Goal: Task Accomplishment & Management: Manage account settings

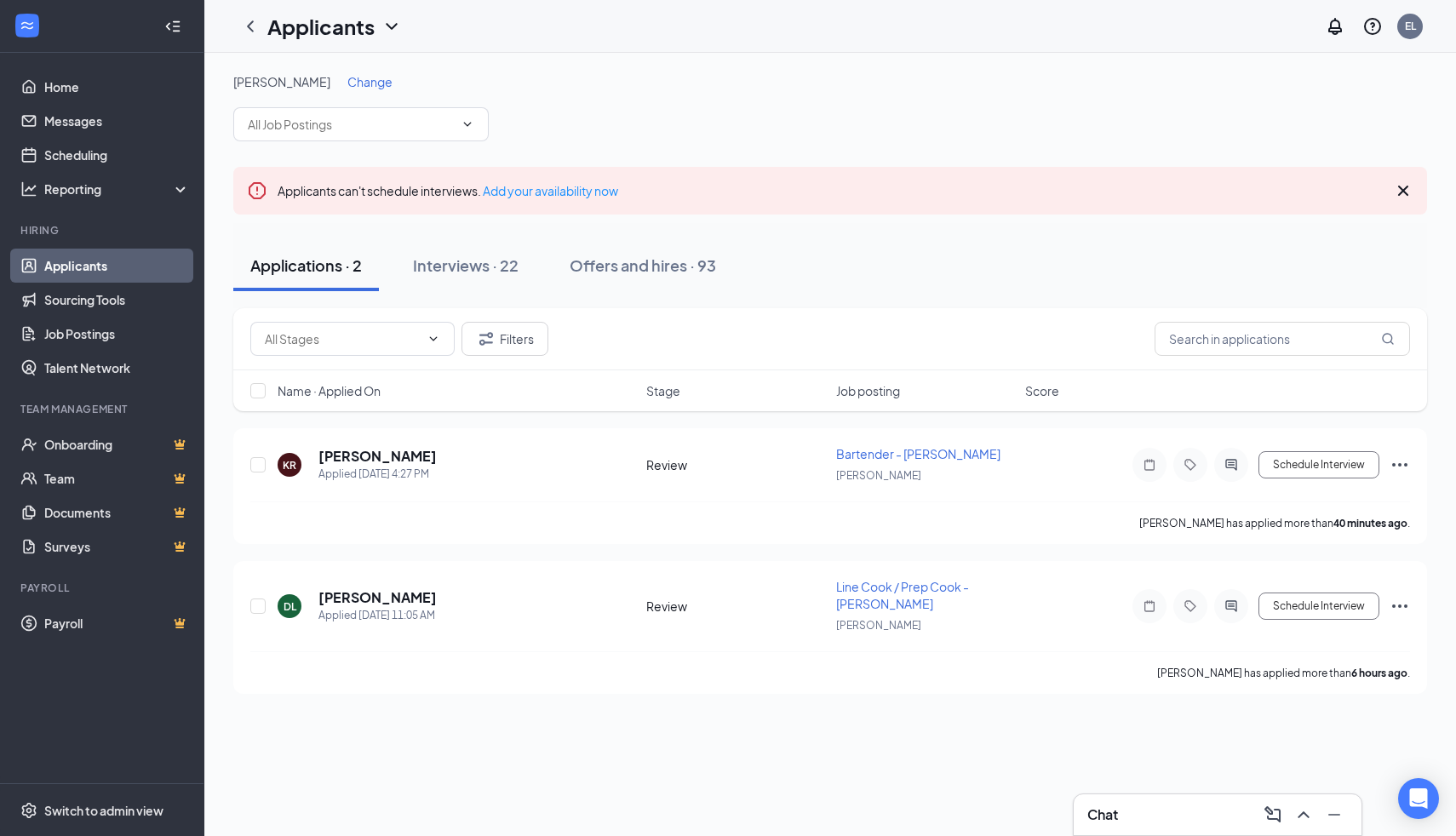
click at [362, 76] on span "Change" at bounding box center [370, 82] width 45 height 15
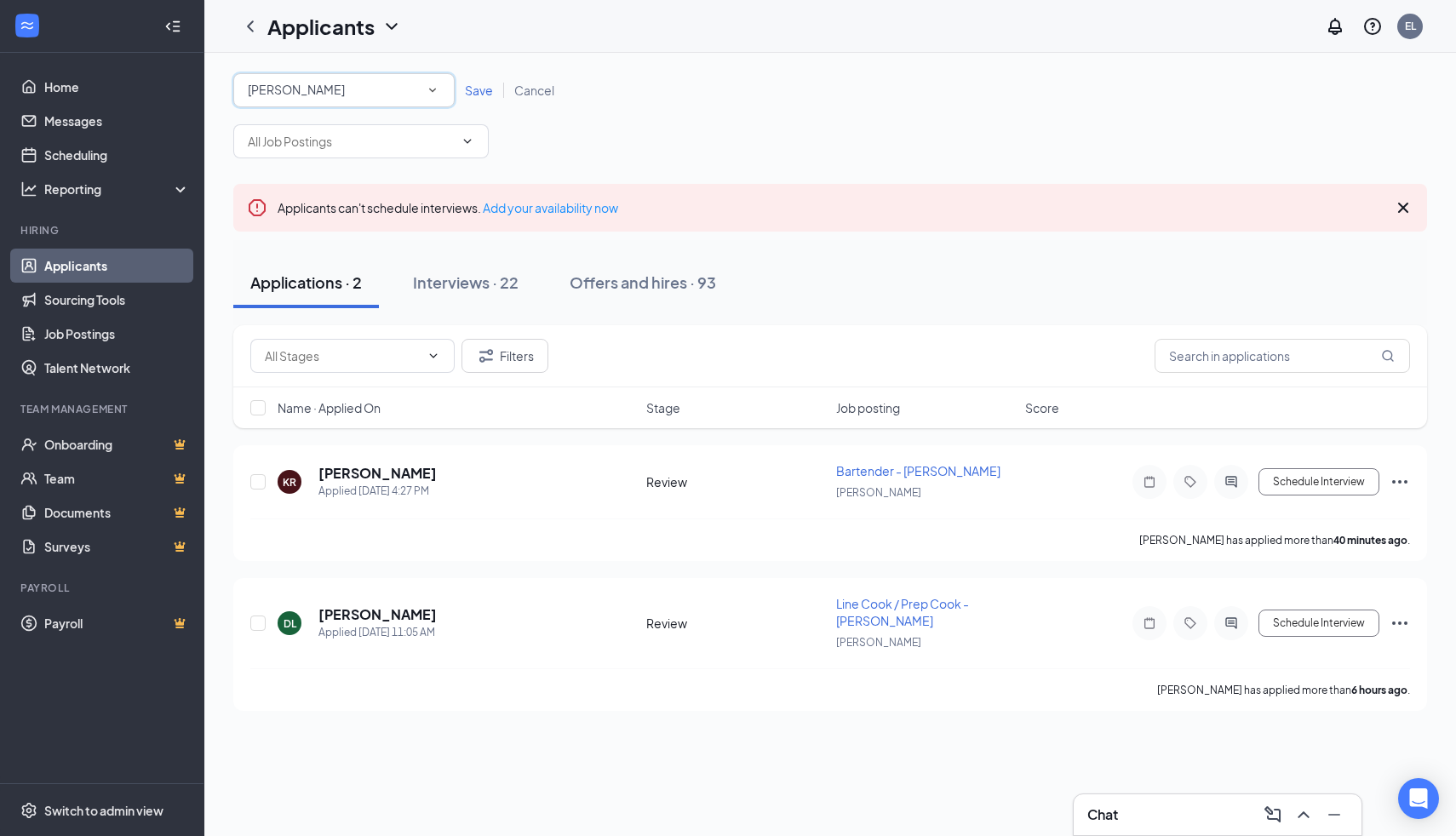
click at [356, 95] on div "[PERSON_NAME]" at bounding box center [344, 90] width 193 height 21
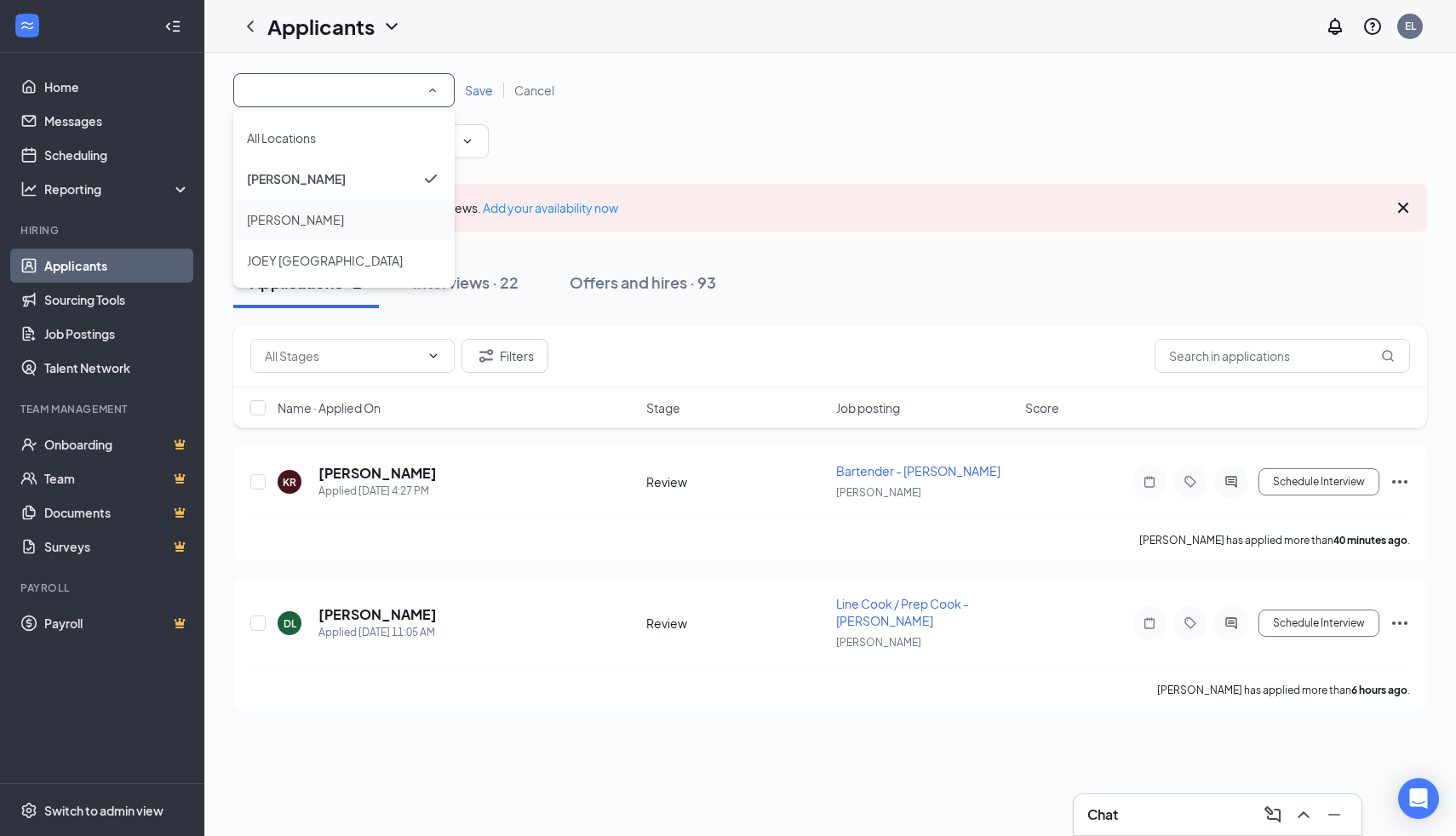
click at [359, 217] on div "[PERSON_NAME]" at bounding box center [344, 220] width 194 height 21
click at [476, 87] on span "Save" at bounding box center [479, 90] width 28 height 15
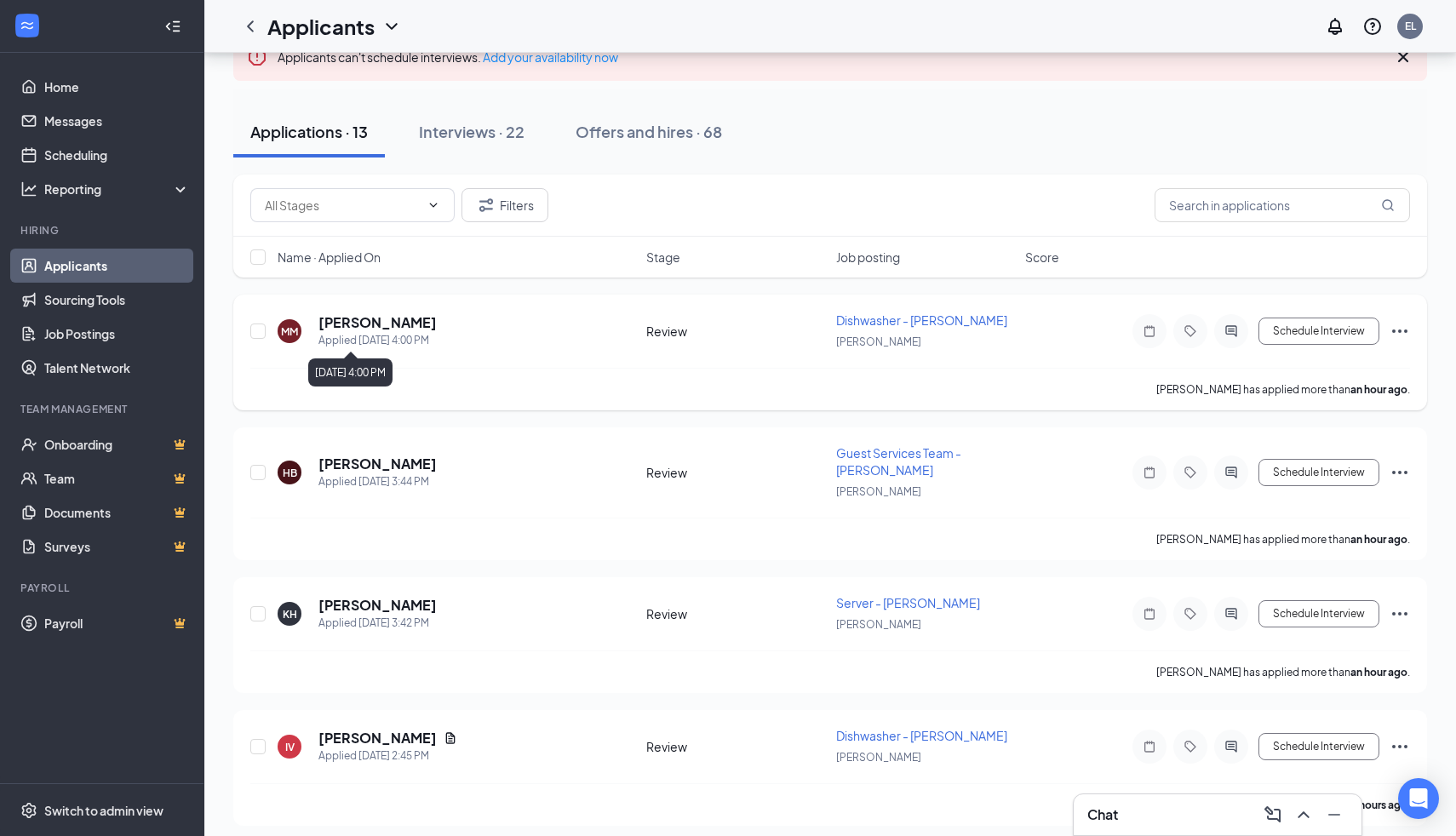
scroll to position [142, 0]
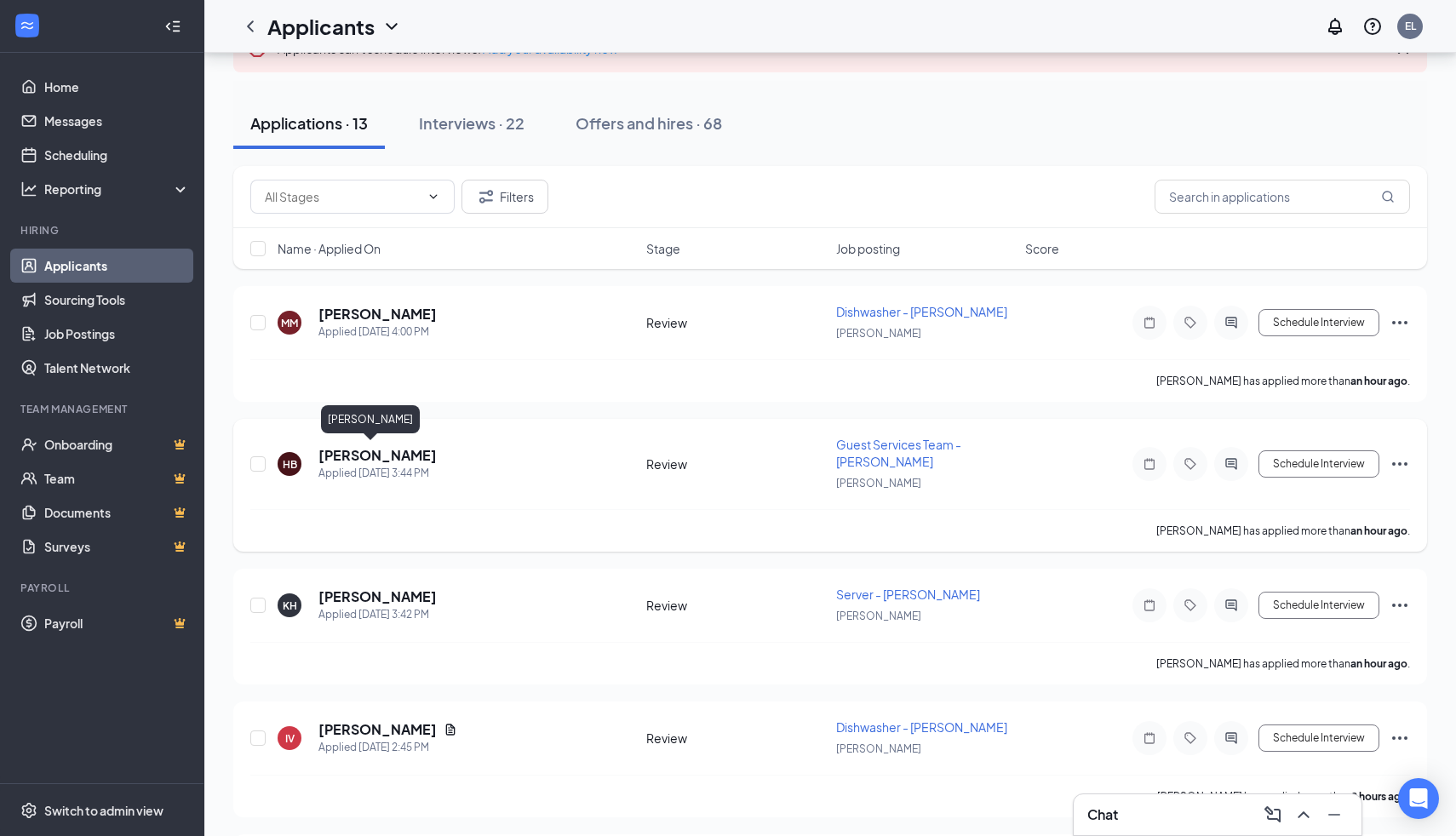
click at [340, 455] on h5 "[PERSON_NAME]" at bounding box center [378, 456] width 119 height 19
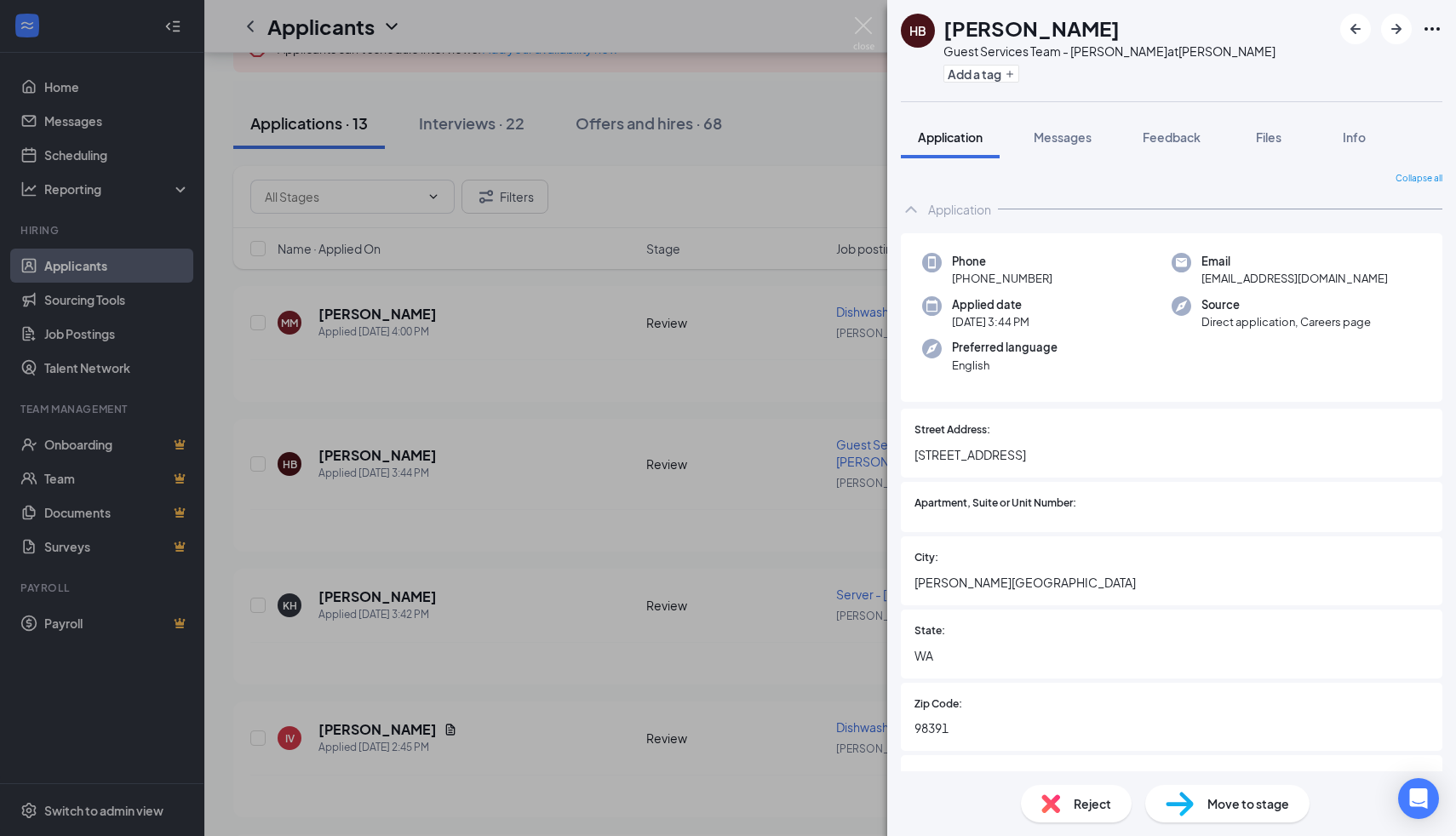
click at [989, 84] on div "Add a tag" at bounding box center [1109, 73] width 332 height 28
click at [989, 81] on button "Add a tag" at bounding box center [981, 73] width 76 height 18
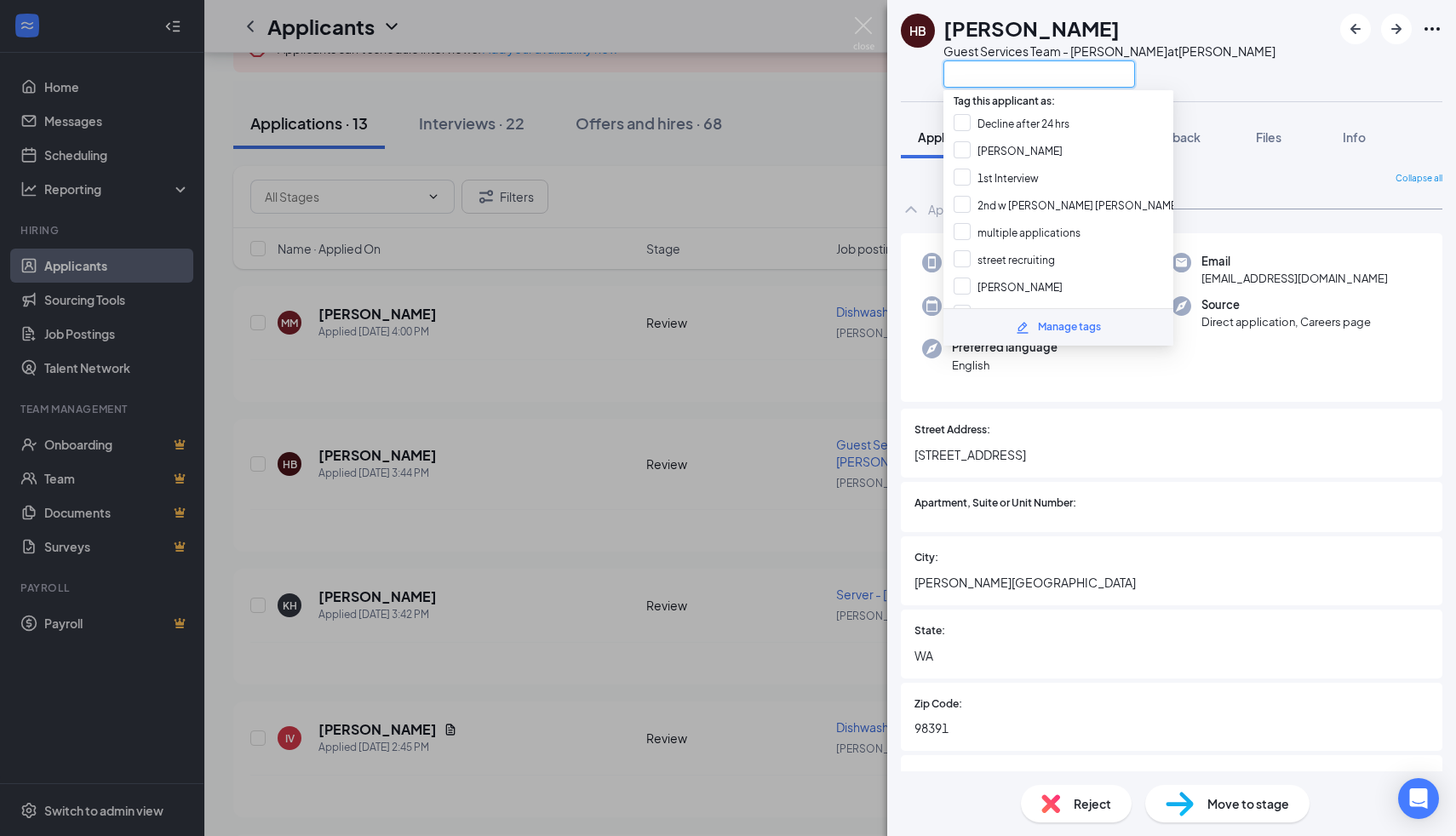
click at [989, 81] on input "text" at bounding box center [1039, 73] width 192 height 27
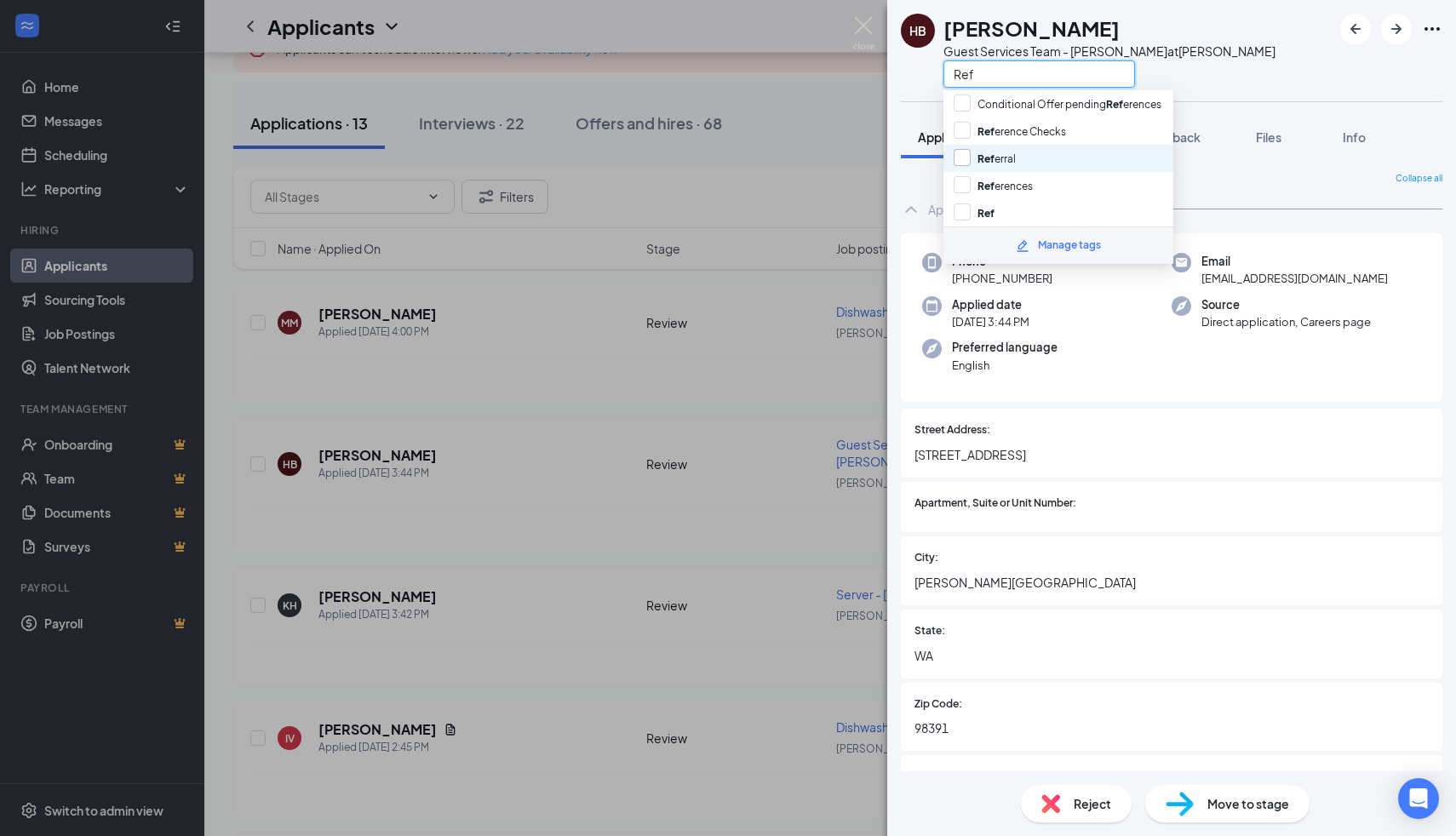
type input "Ref"
click at [960, 158] on input "Ref erral" at bounding box center [985, 158] width 62 height 19
checkbox input "true"
click at [1014, 76] on input "Ref" at bounding box center [1039, 73] width 192 height 27
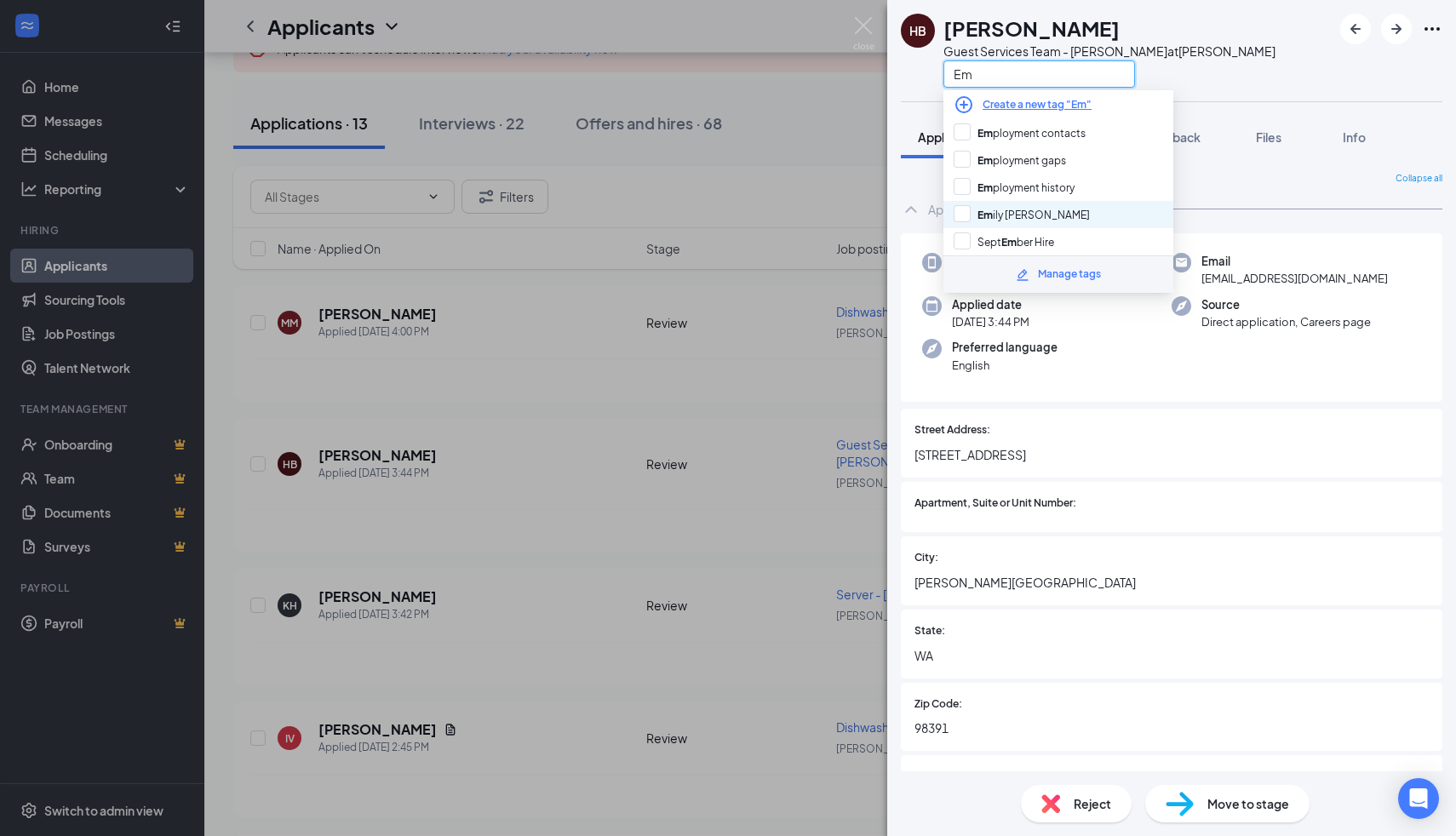
type input "Em"
click at [953, 205] on div "Em ily [PERSON_NAME]" at bounding box center [1058, 214] width 229 height 27
checkbox input "true"
click at [1001, 424] on div at bounding box center [1210, 430] width 438 height 16
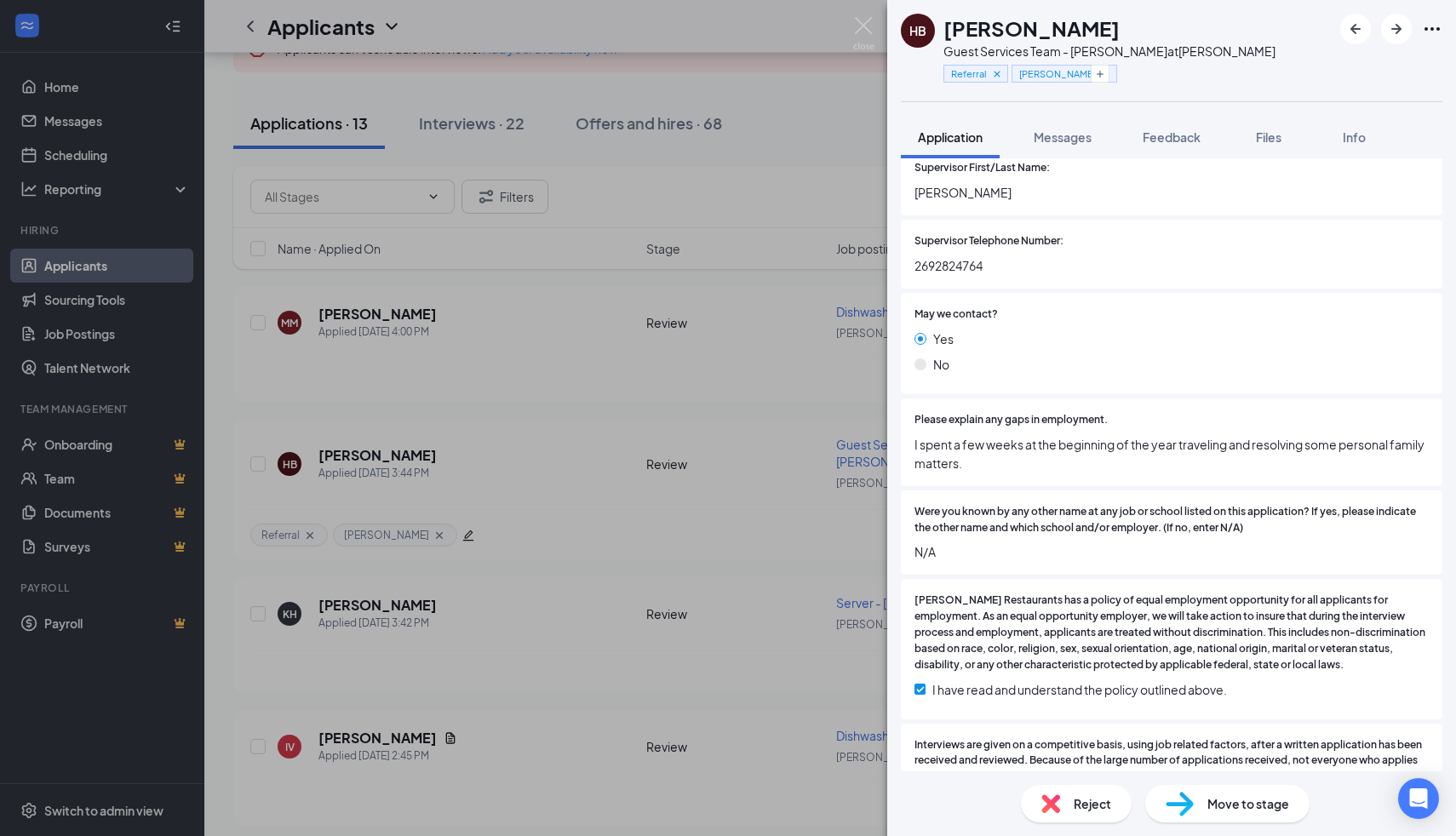
scroll to position [3971, 0]
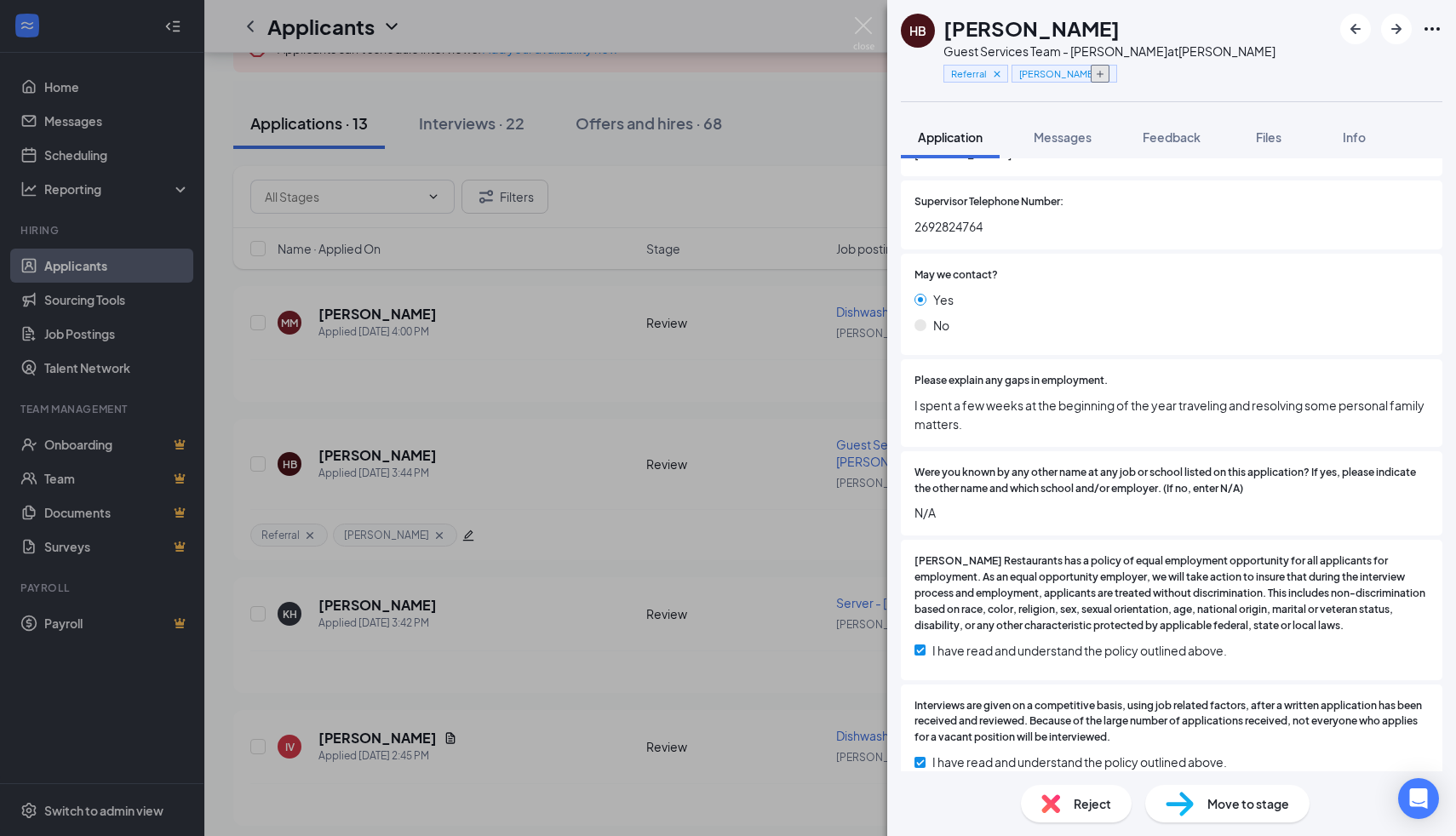
click at [1096, 77] on icon "Plus" at bounding box center [1100, 73] width 10 height 10
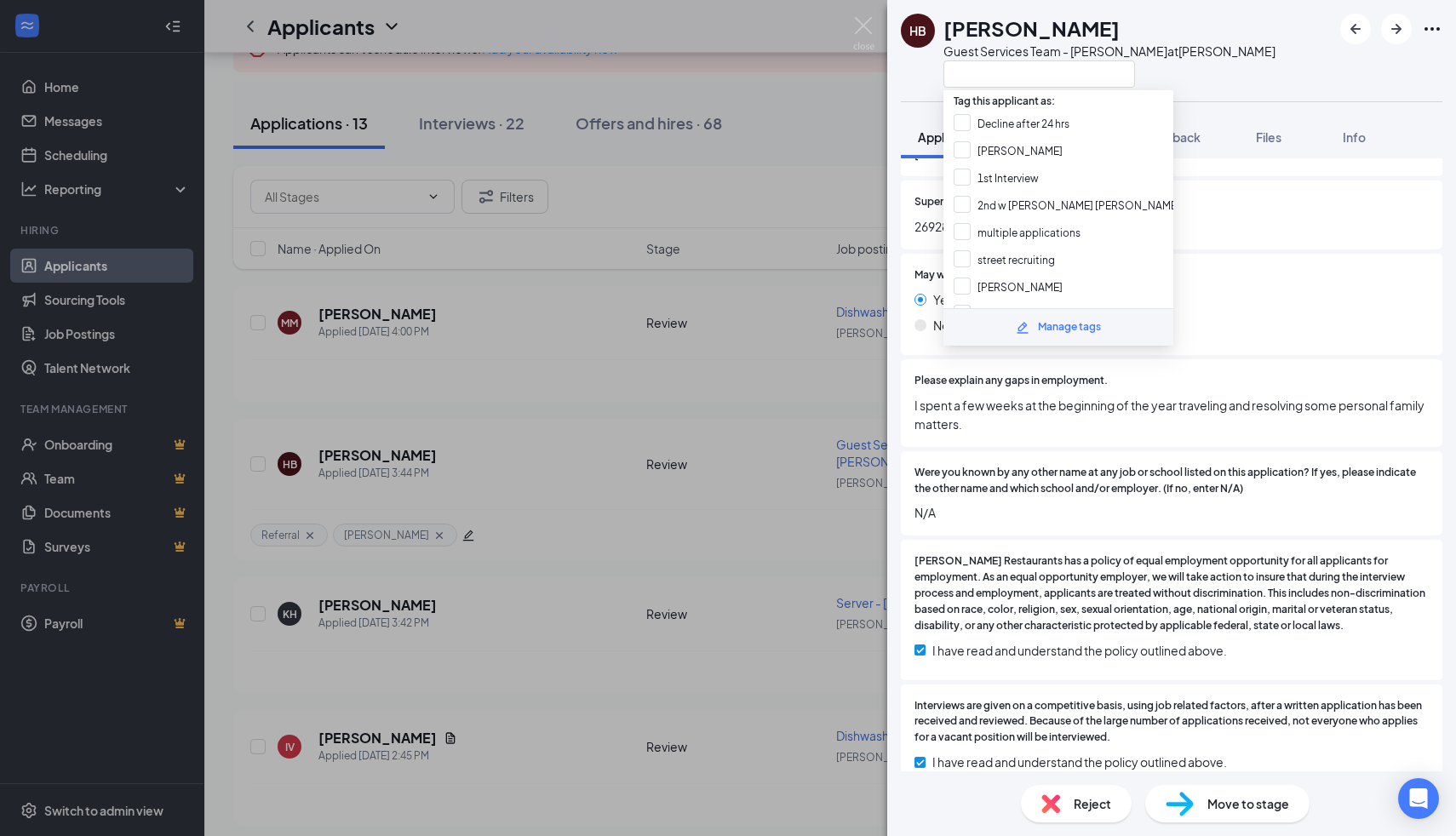
click at [1044, 90] on div "Tag this applicant as: Decline after 24 hrs [PERSON_NAME] 1st Interview 2nd w […" at bounding box center [1058, 218] width 229 height 256
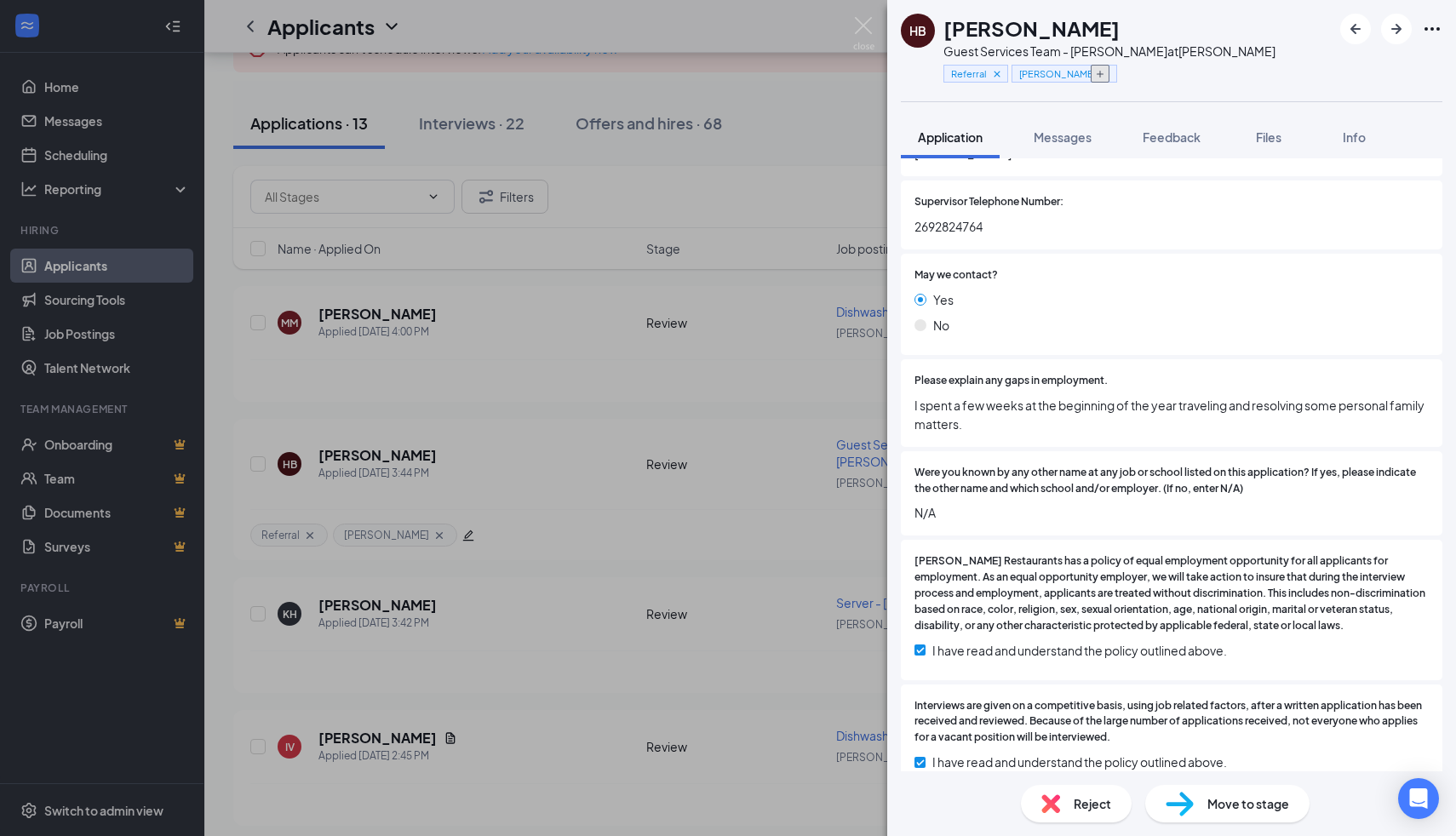
click at [1100, 75] on icon "Plus" at bounding box center [1100, 73] width 10 height 10
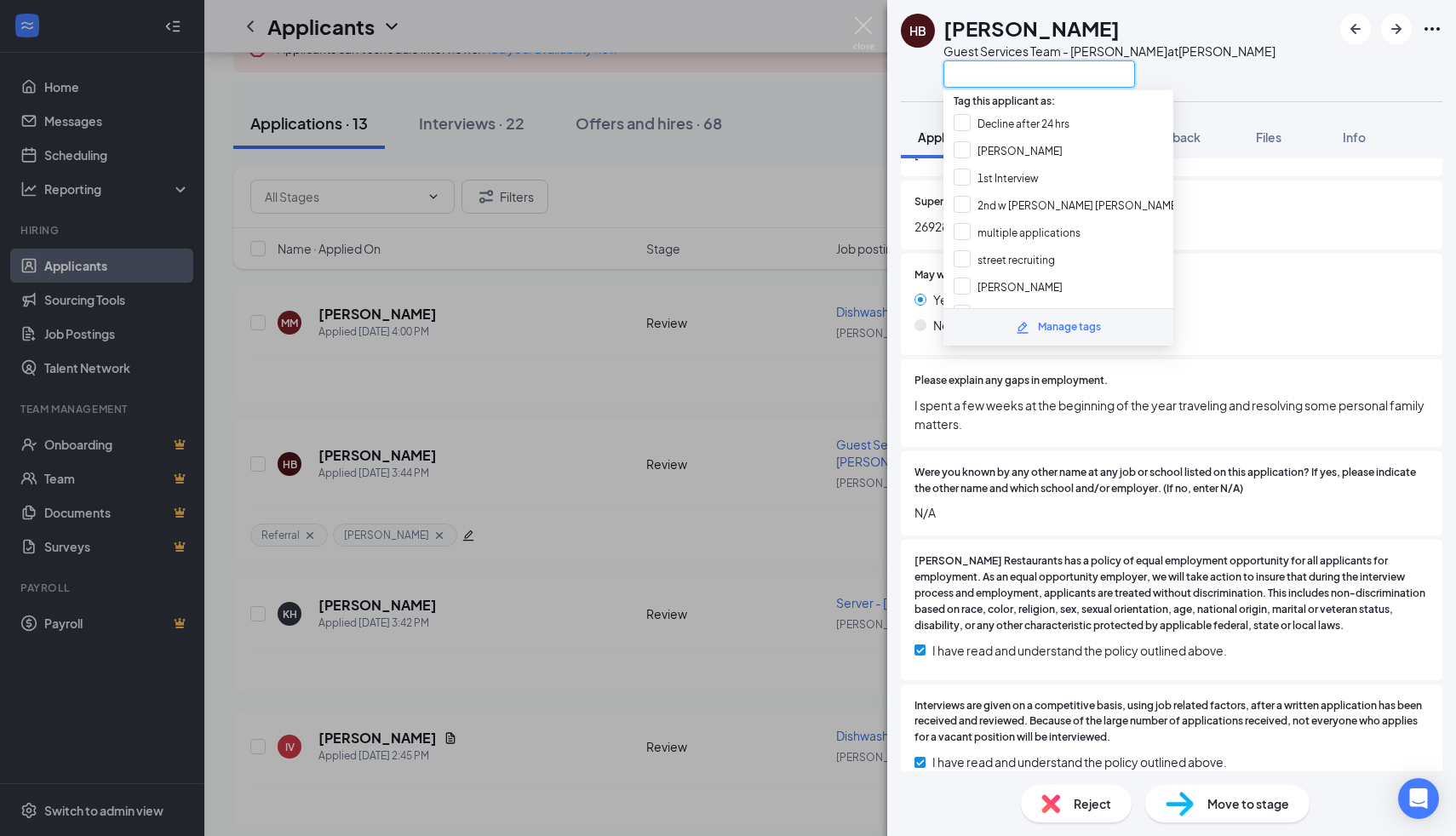
click at [1068, 75] on input "text" at bounding box center [1039, 73] width 192 height 27
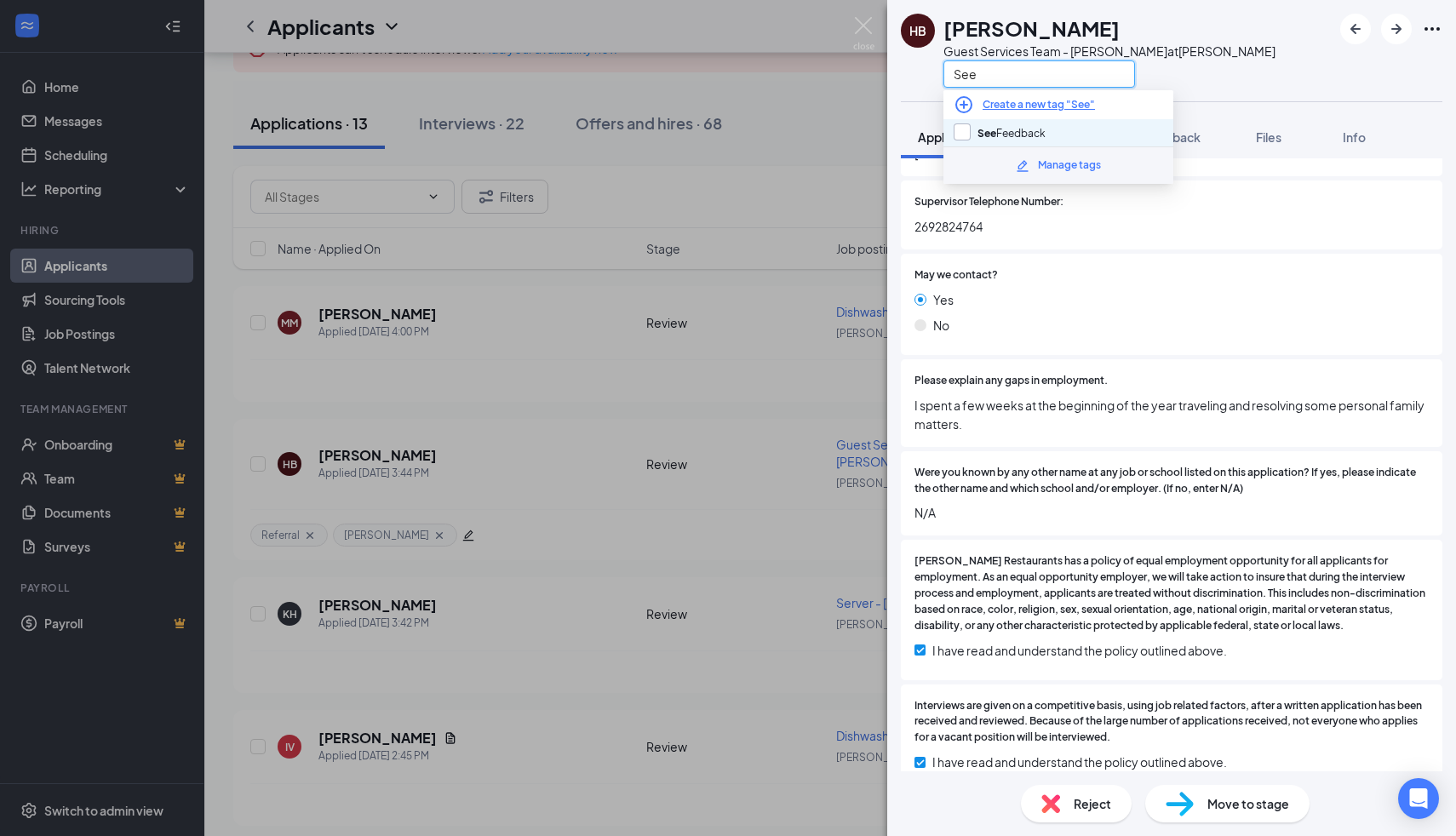
type input "See"
click at [959, 132] on input "See Feedback" at bounding box center [1000, 133] width 92 height 19
checkbox input "true"
click at [1016, 341] on div "Yes No" at bounding box center [1172, 316] width 514 height 51
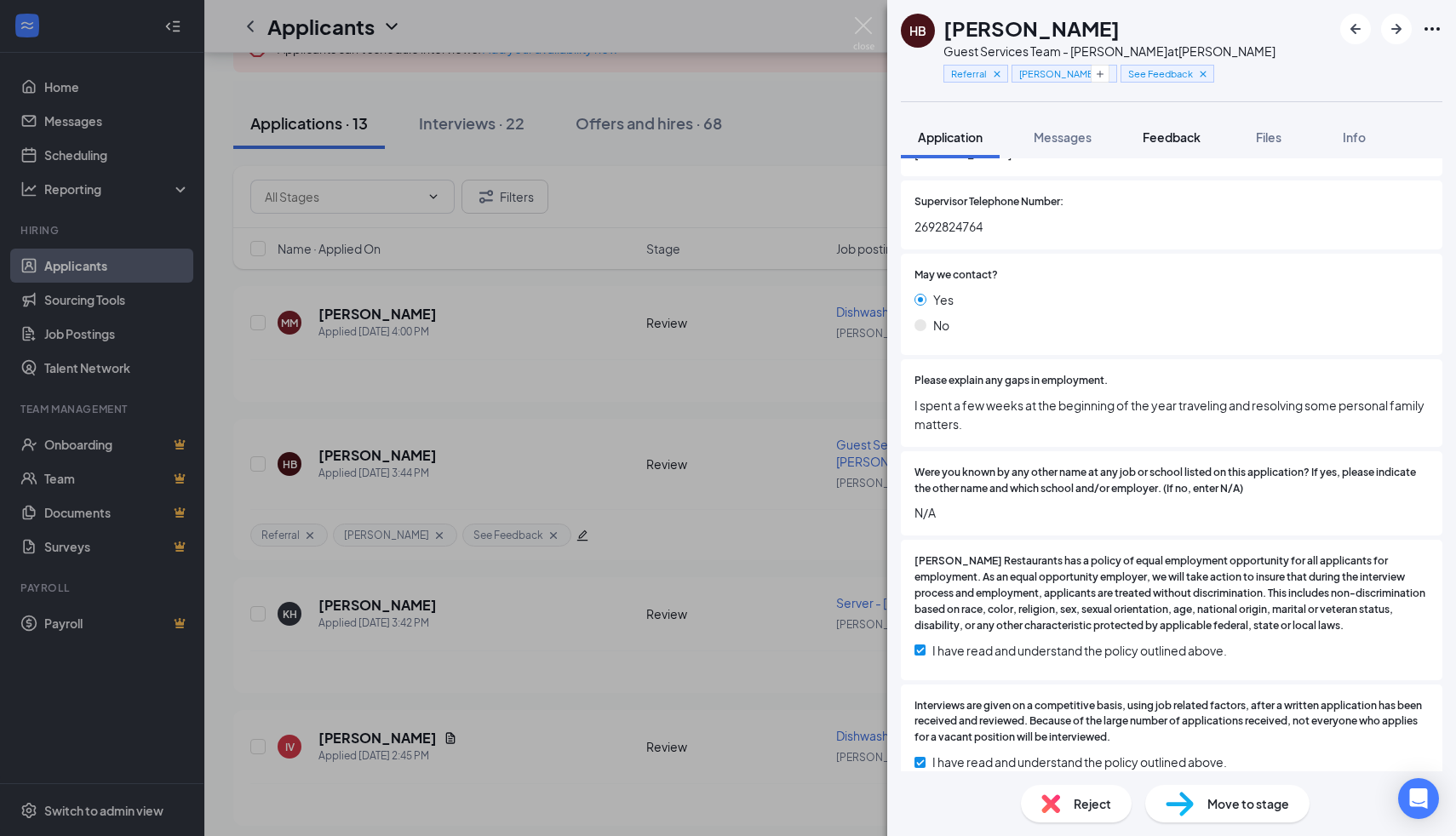
click at [1159, 147] on button "Feedback" at bounding box center [1172, 136] width 92 height 42
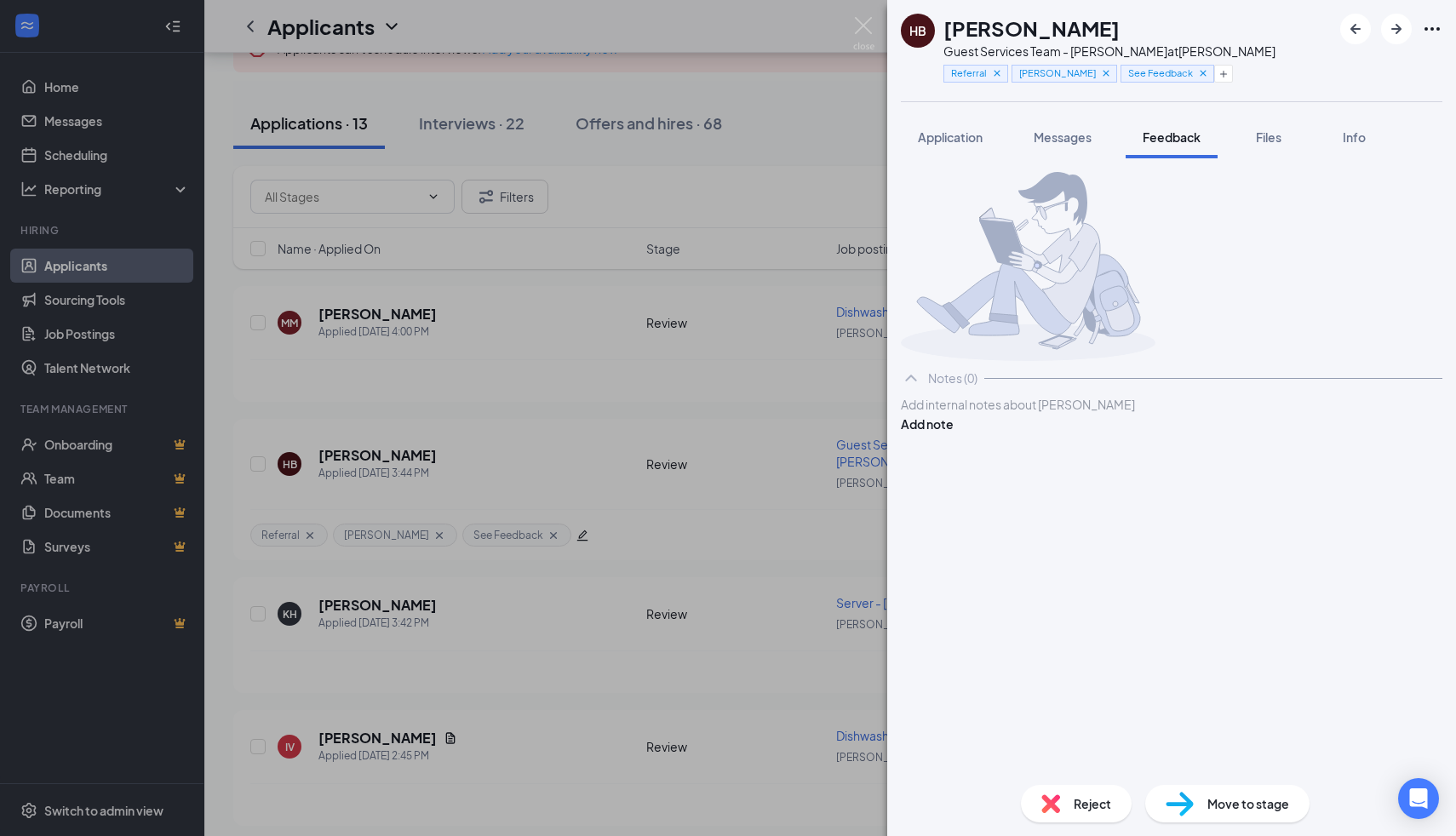
click at [989, 434] on div "Add internal notes about [PERSON_NAME] Add note" at bounding box center [1172, 414] width 542 height 39
click at [988, 414] on div at bounding box center [1172, 404] width 540 height 18
click at [954, 434] on button "Add note" at bounding box center [927, 424] width 53 height 19
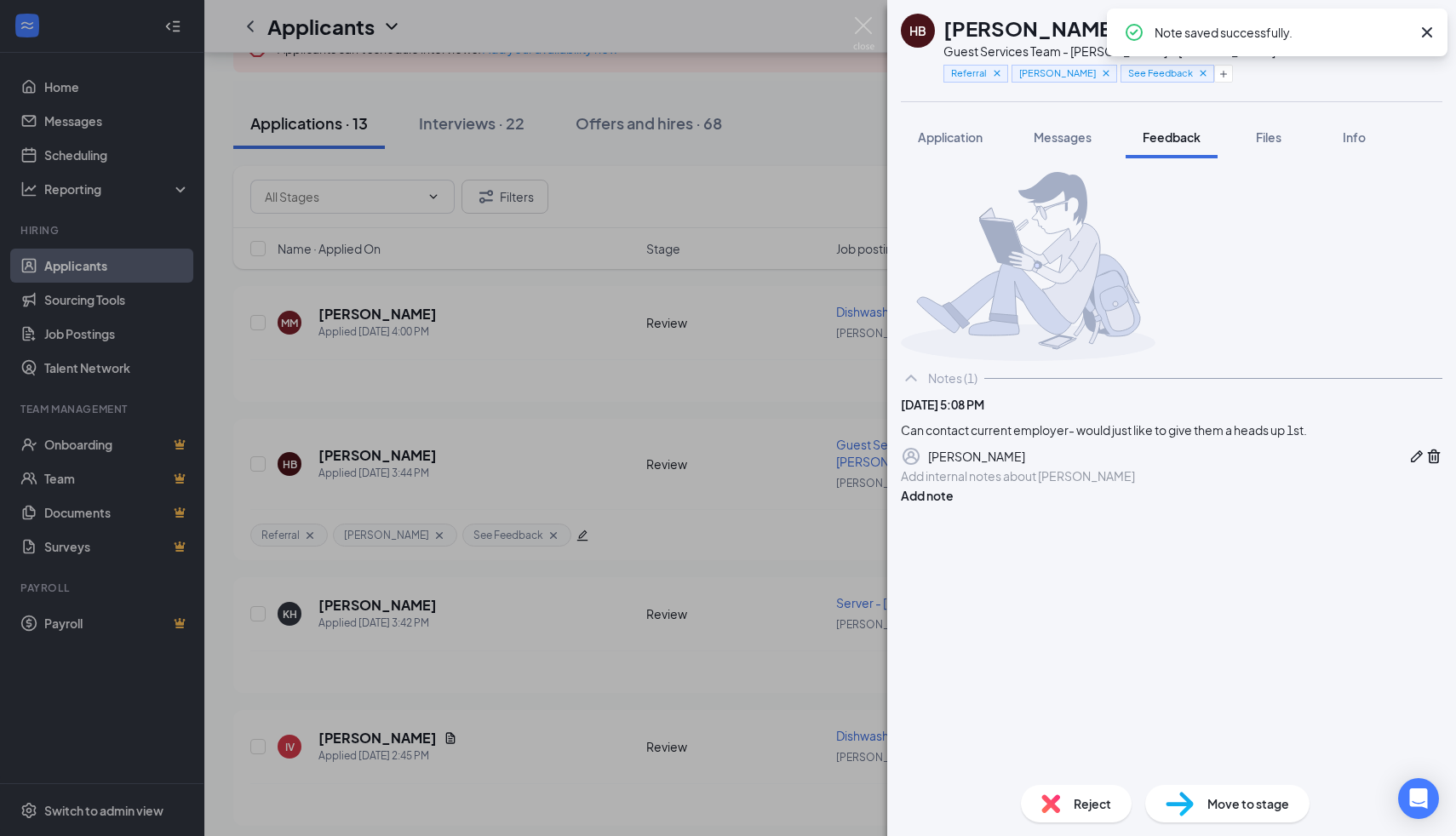
click at [1159, 833] on div "Reject Move to stage" at bounding box center [1172, 803] width 569 height 65
click at [1209, 812] on span "Move to stage" at bounding box center [1248, 804] width 82 height 19
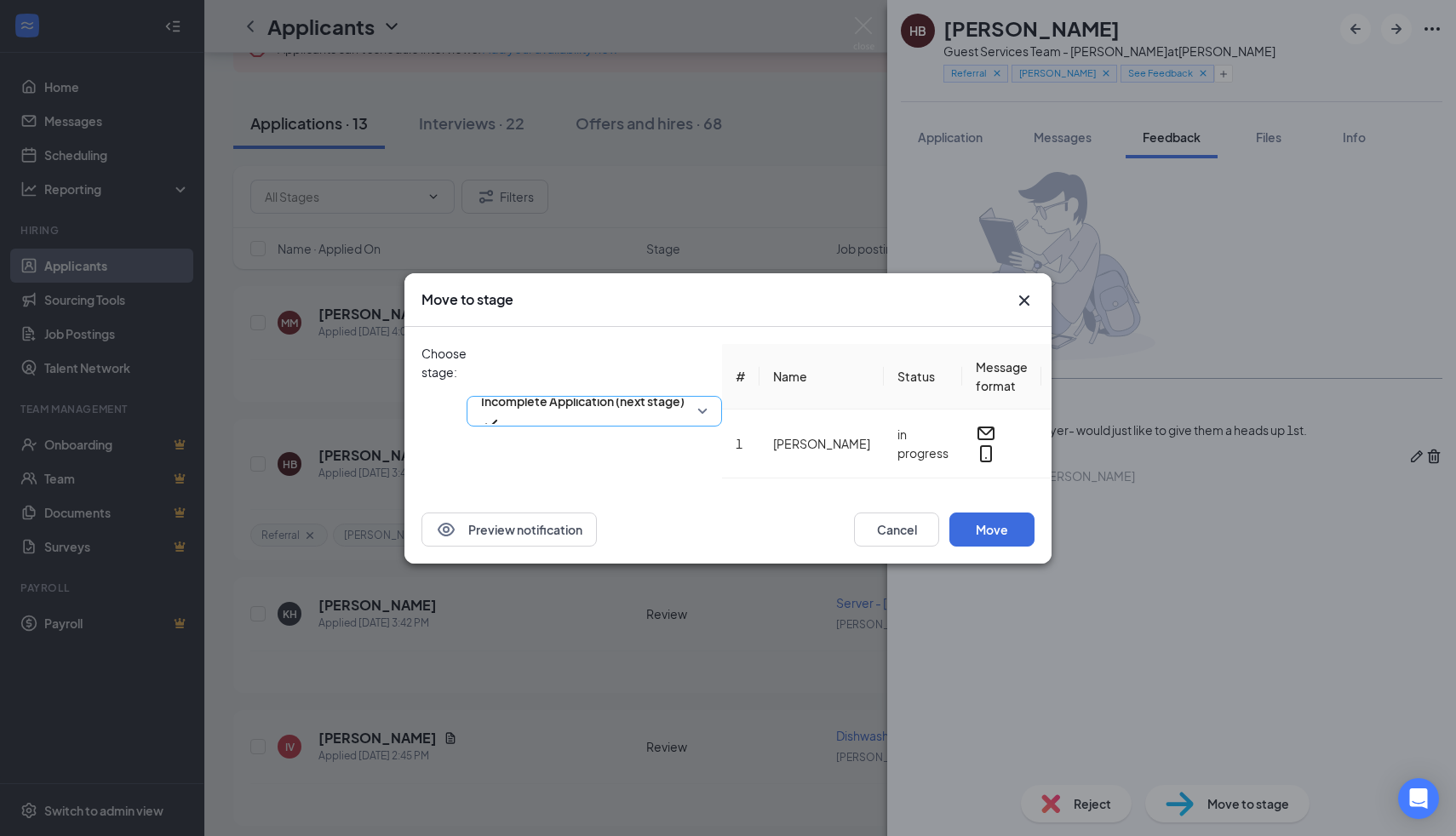
click at [700, 397] on input "search" at bounding box center [588, 411] width 223 height 29
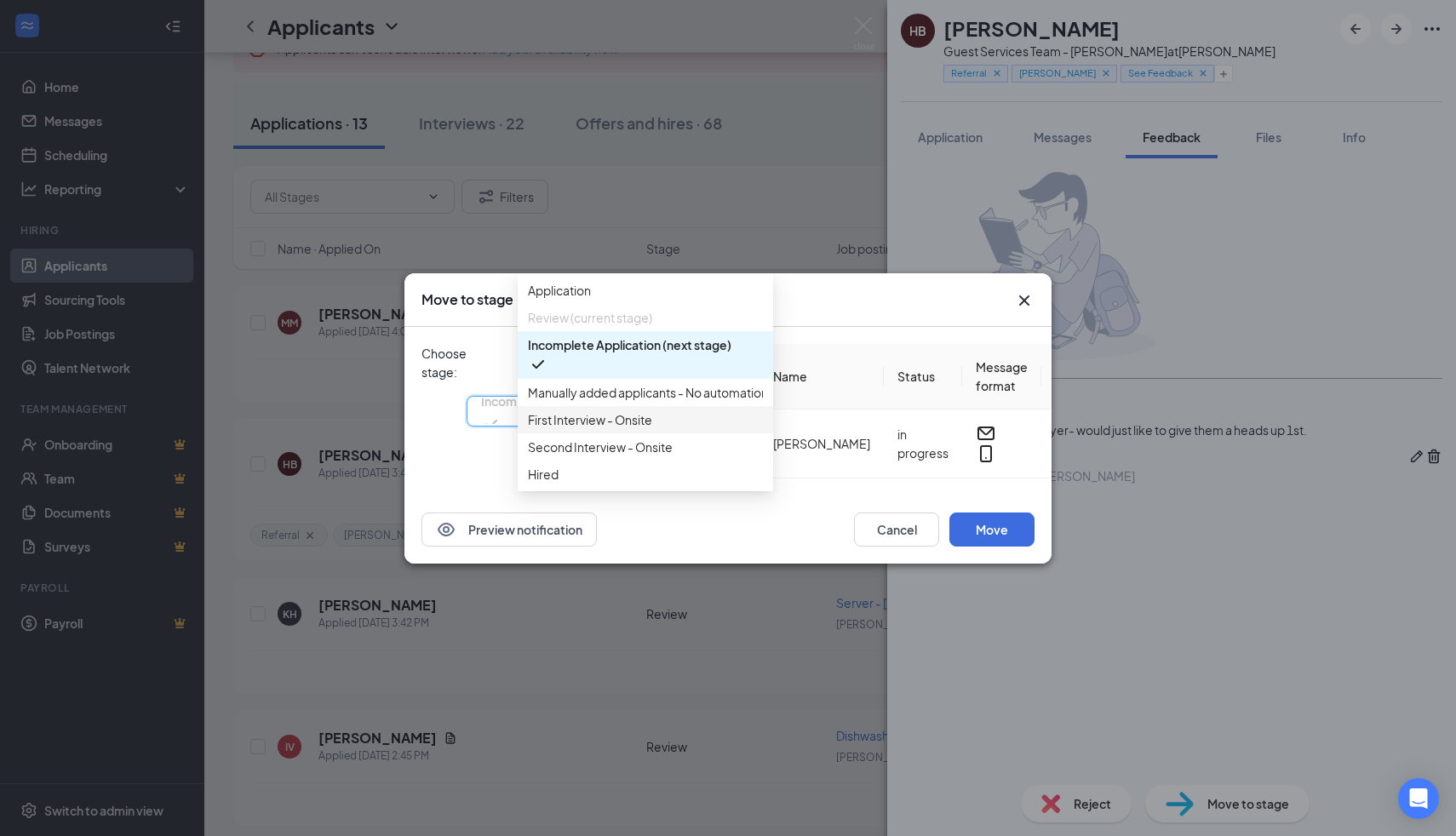
click at [644, 429] on span "First Interview - Onsite" at bounding box center [590, 419] width 124 height 19
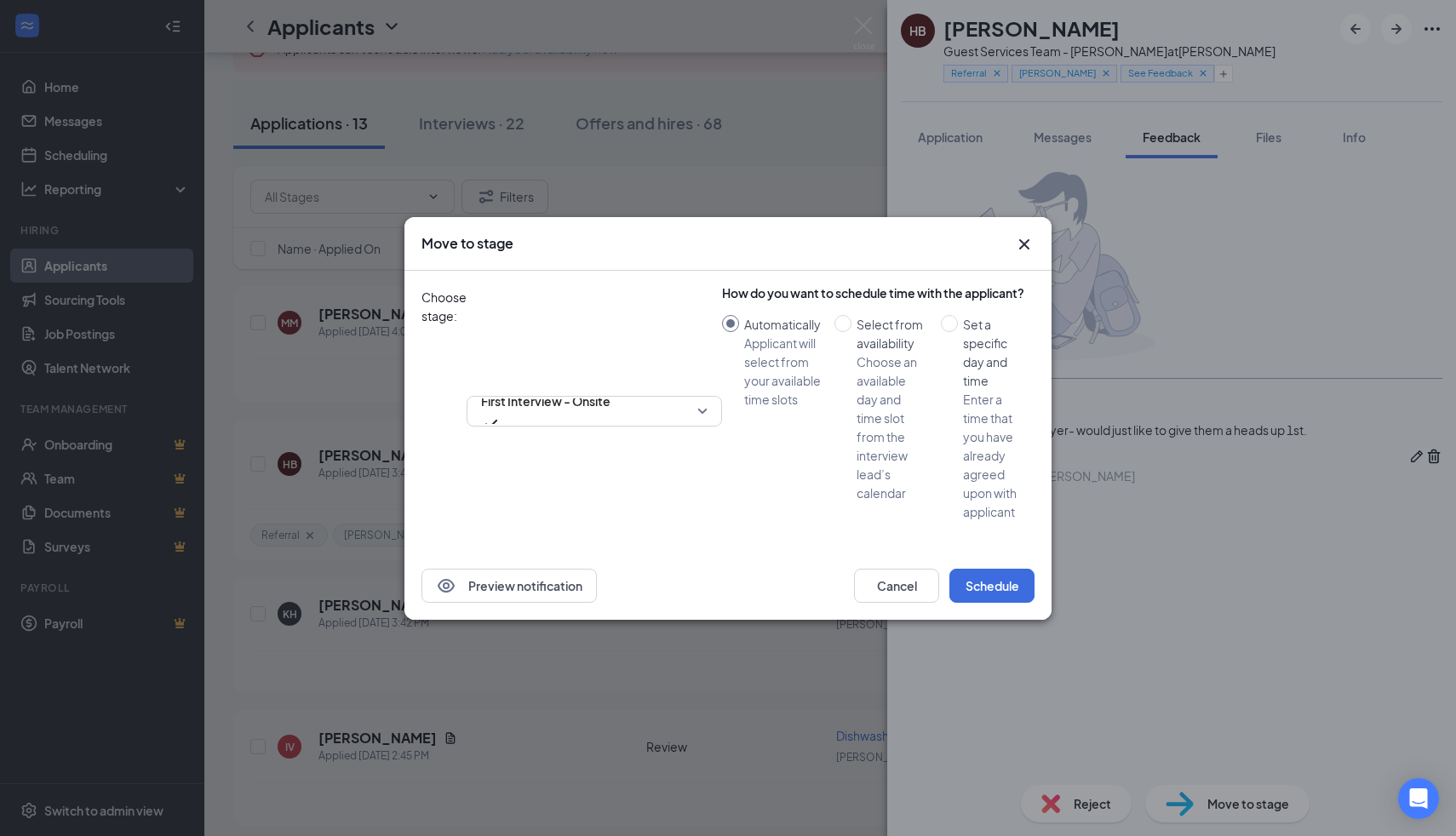
click at [980, 552] on div "Preview notification Cancel Schedule" at bounding box center [728, 586] width 647 height 68
click at [996, 566] on div "Preview notification Cancel Schedule" at bounding box center [728, 586] width 647 height 68
click at [991, 569] on button "Schedule" at bounding box center [992, 586] width 86 height 34
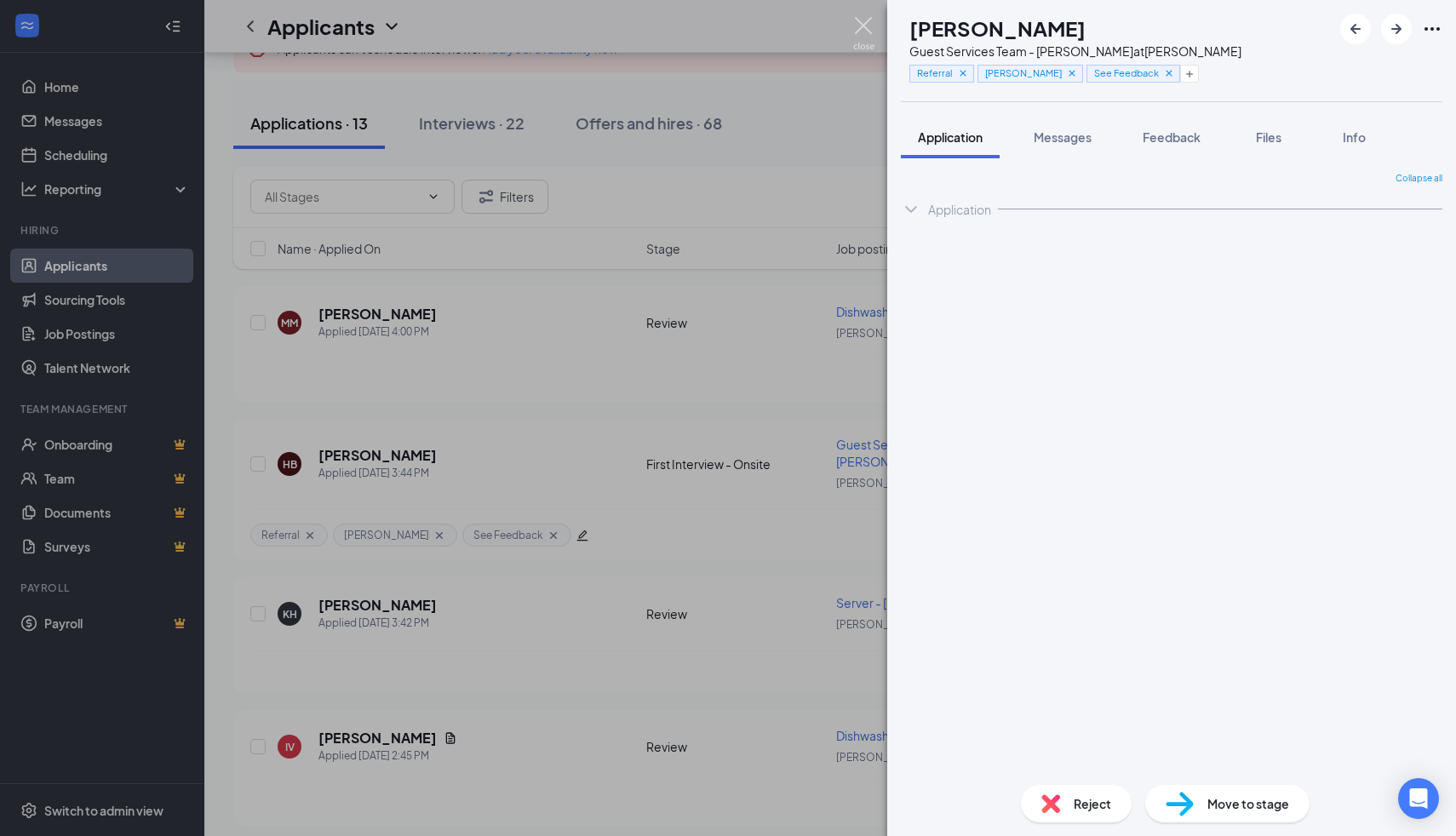
click at [871, 29] on img at bounding box center [863, 33] width 22 height 33
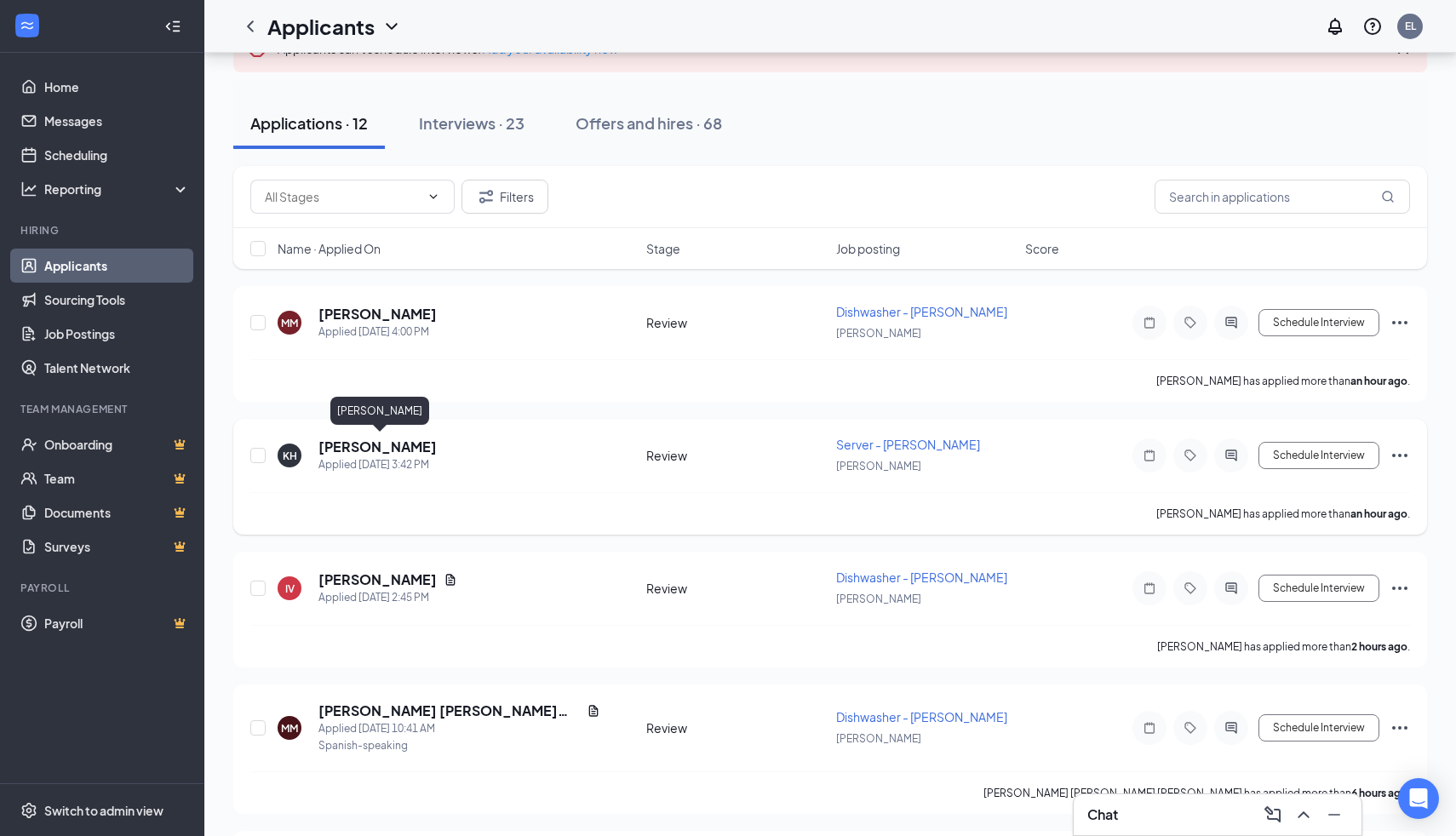
click at [429, 451] on h5 "[PERSON_NAME]" at bounding box center [378, 447] width 119 height 19
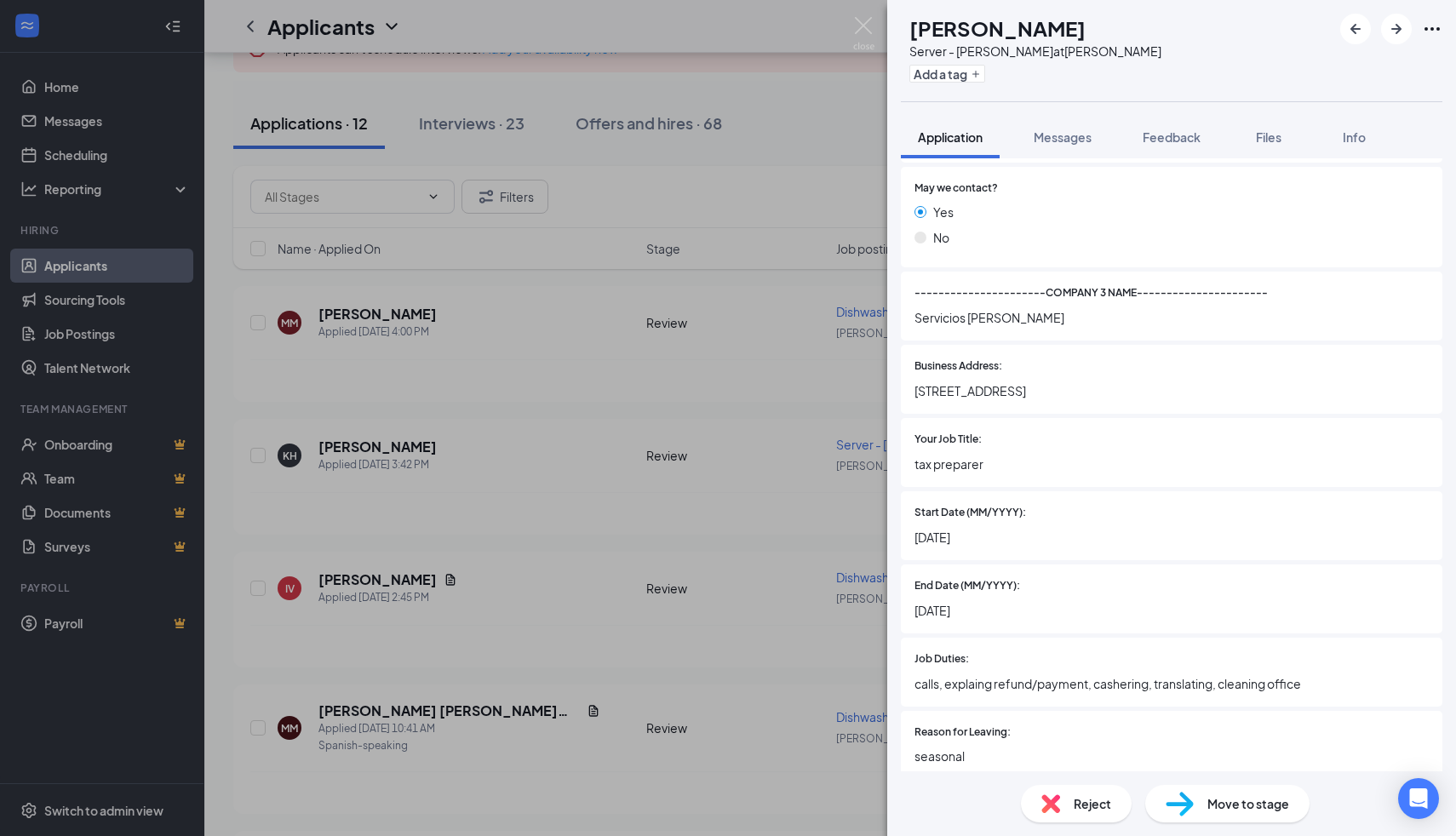
scroll to position [3126, 0]
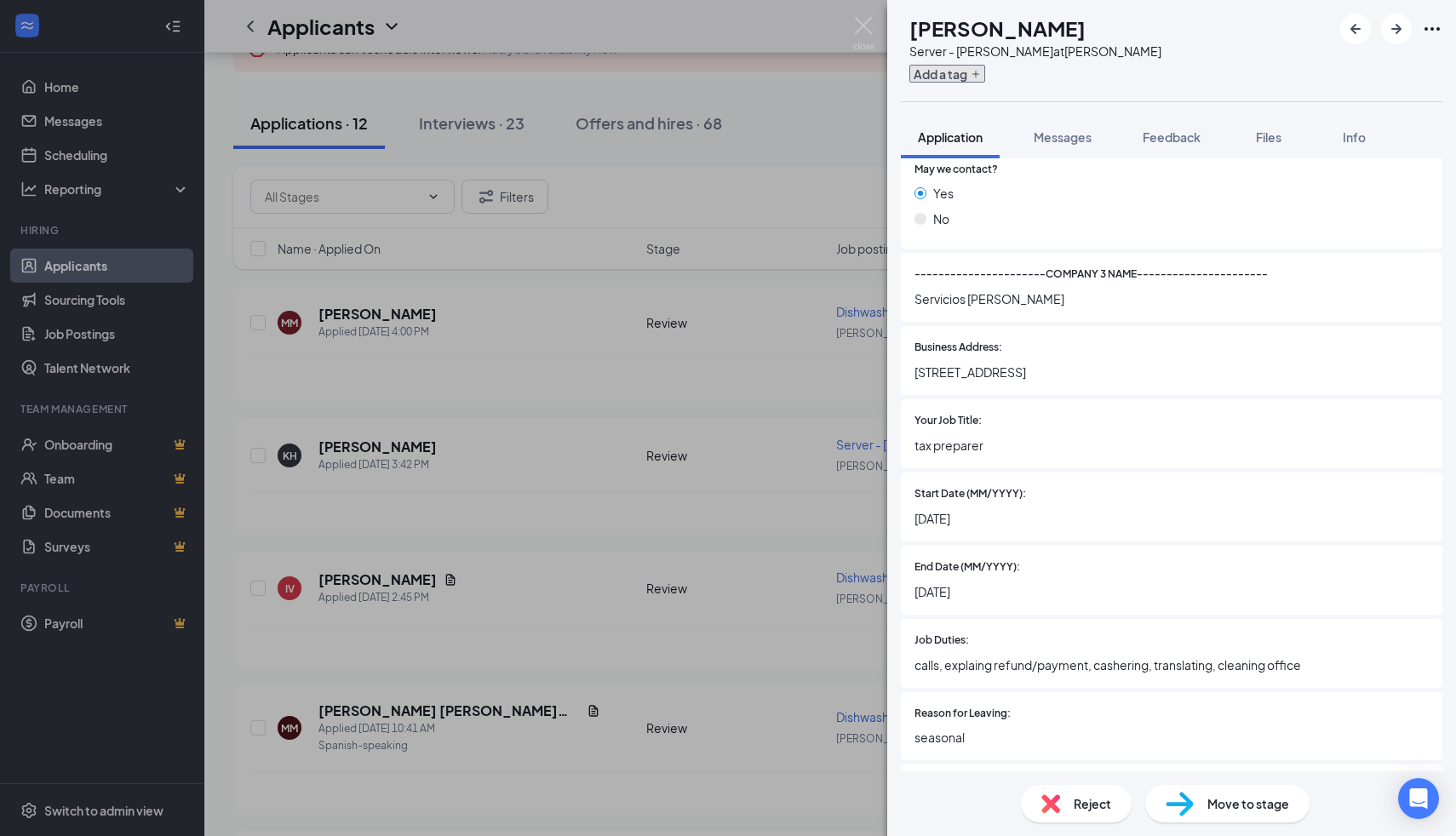
click at [985, 68] on button "Add a tag" at bounding box center [947, 73] width 76 height 18
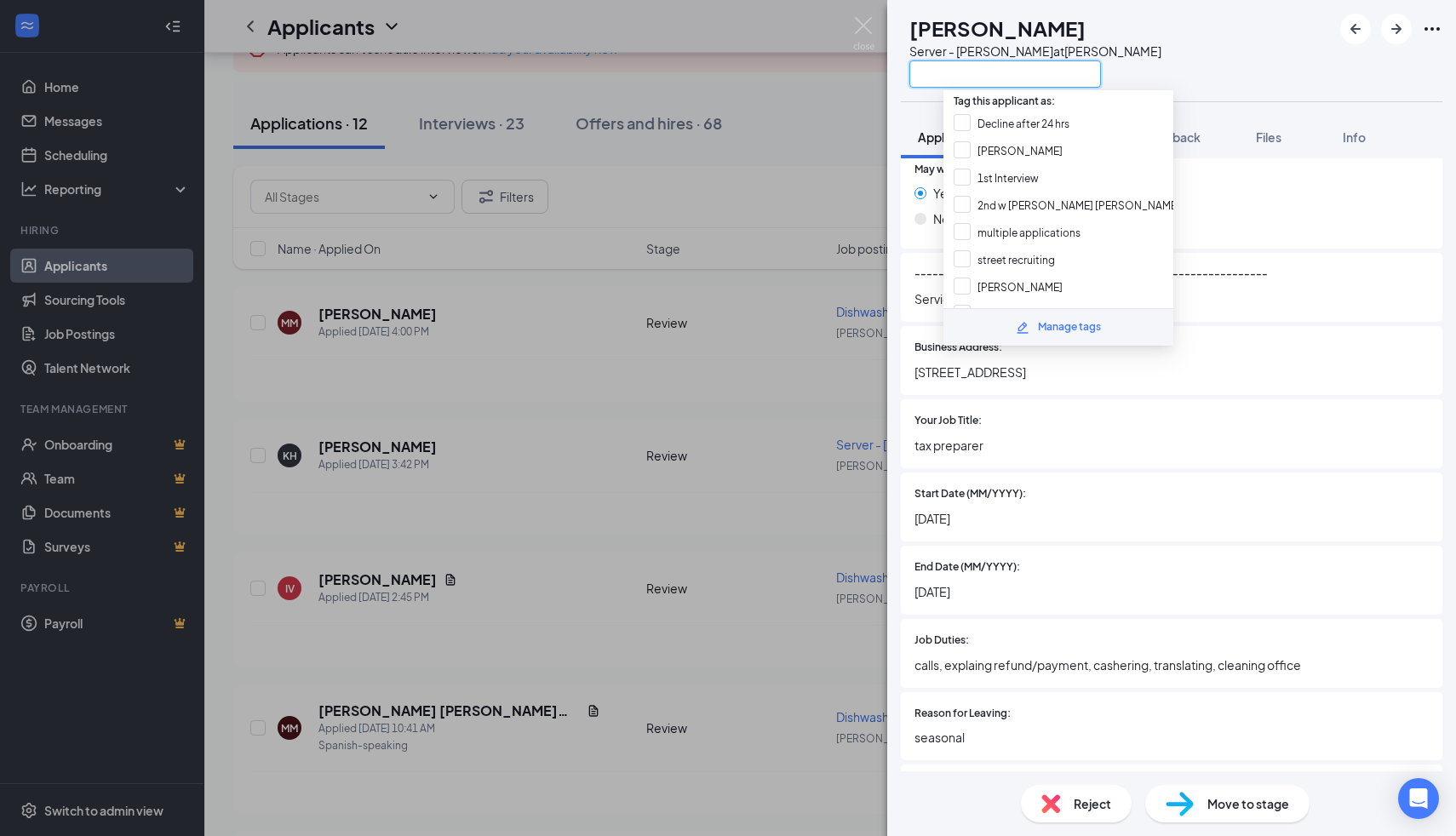
click at [983, 76] on input "text" at bounding box center [1005, 73] width 192 height 27
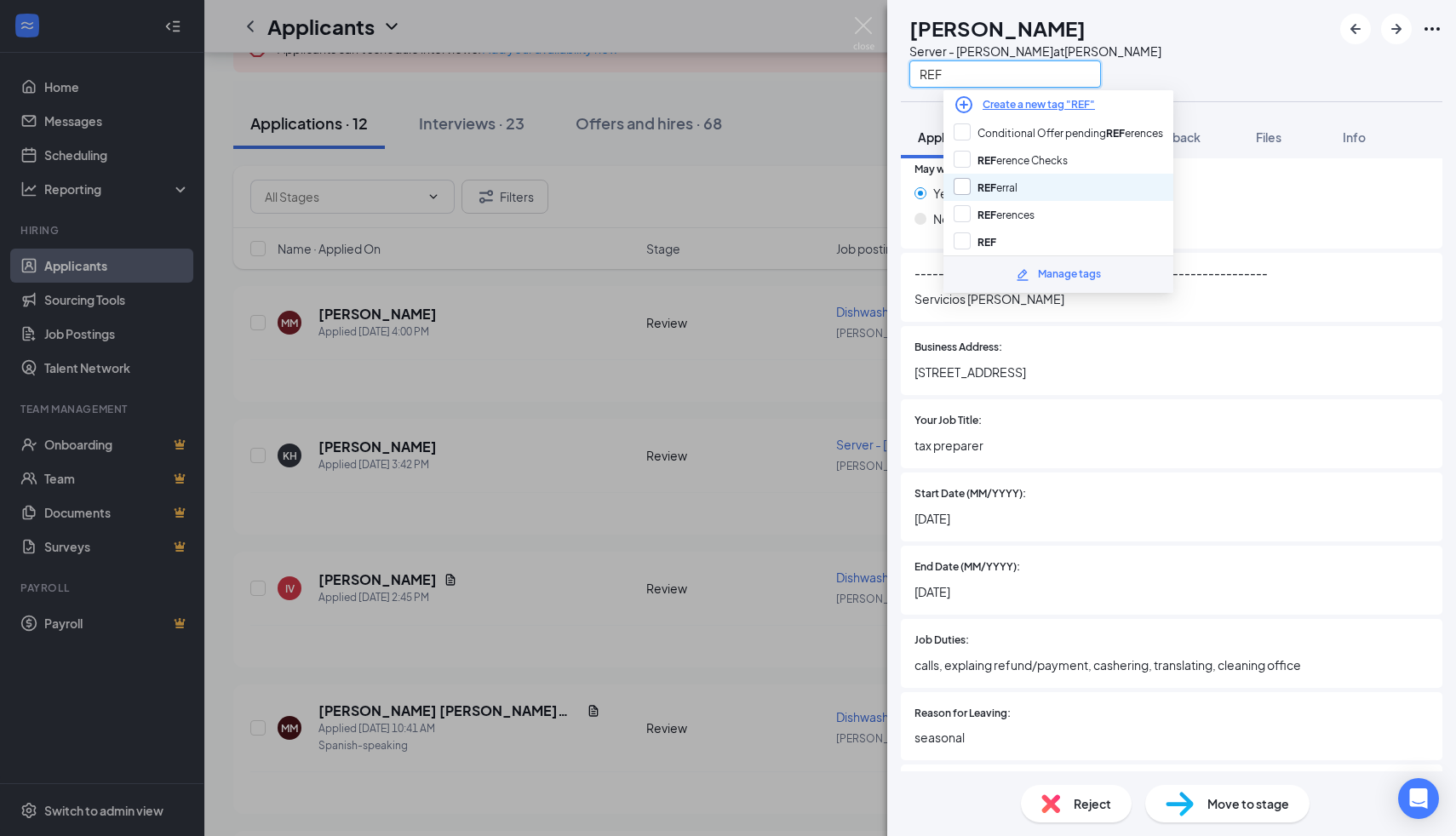
type input "REF"
click at [954, 187] on input "REF erral" at bounding box center [986, 187] width 64 height 19
checkbox input "true"
click at [1267, 194] on div "Yes" at bounding box center [1172, 194] width 514 height 19
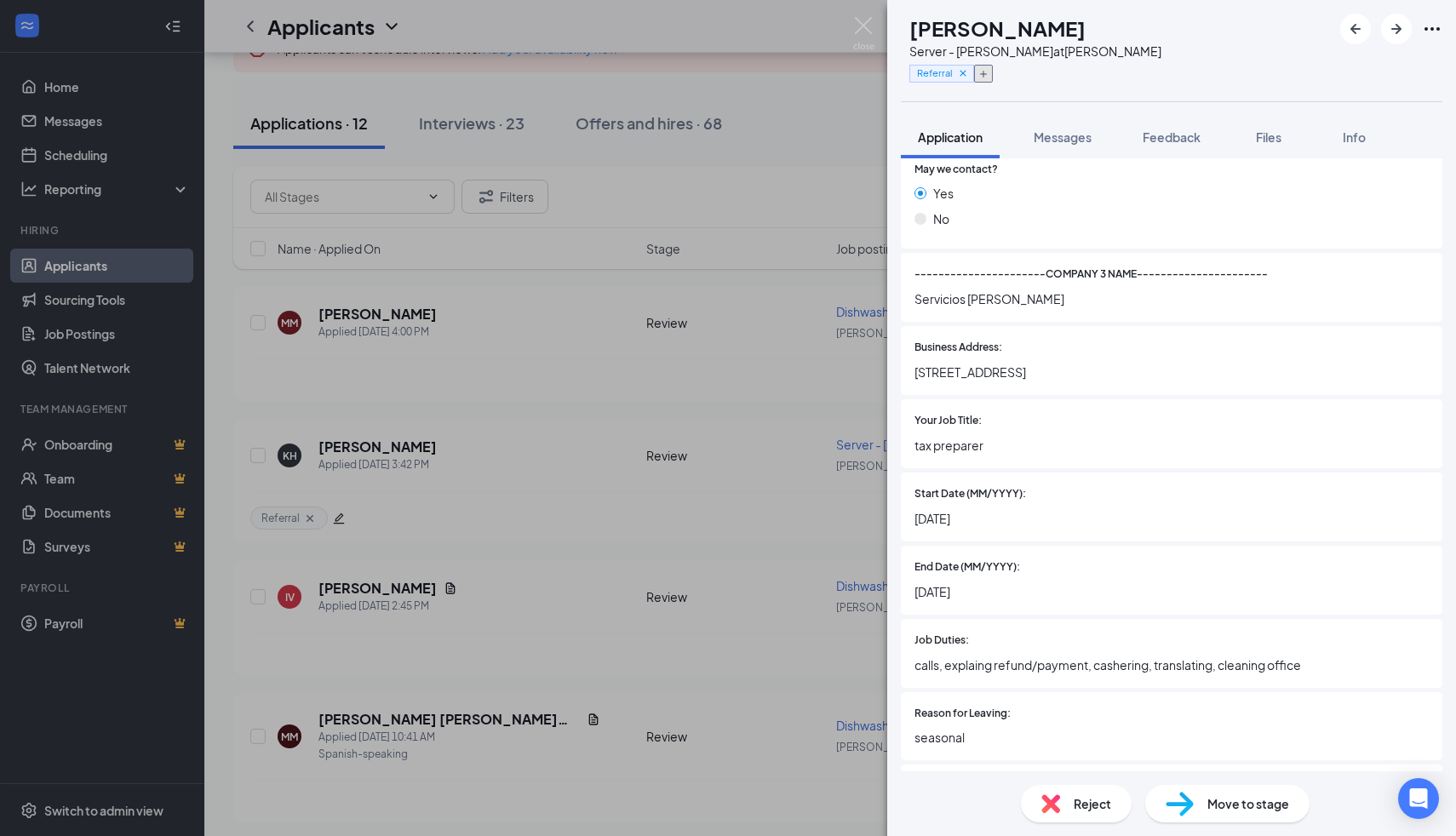
click at [993, 73] on button "button" at bounding box center [984, 73] width 19 height 18
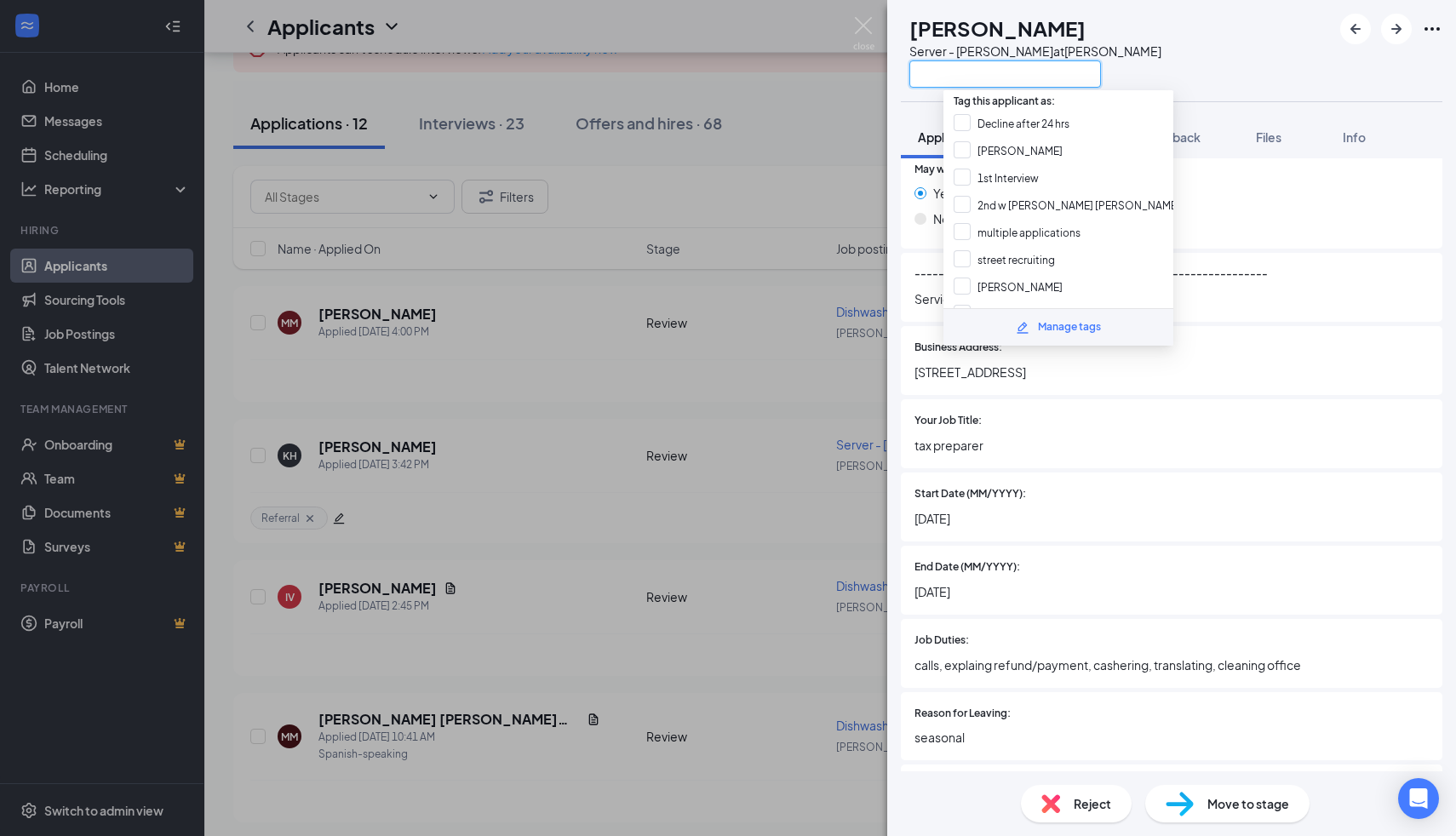
click at [1012, 74] on input "text" at bounding box center [1005, 73] width 192 height 27
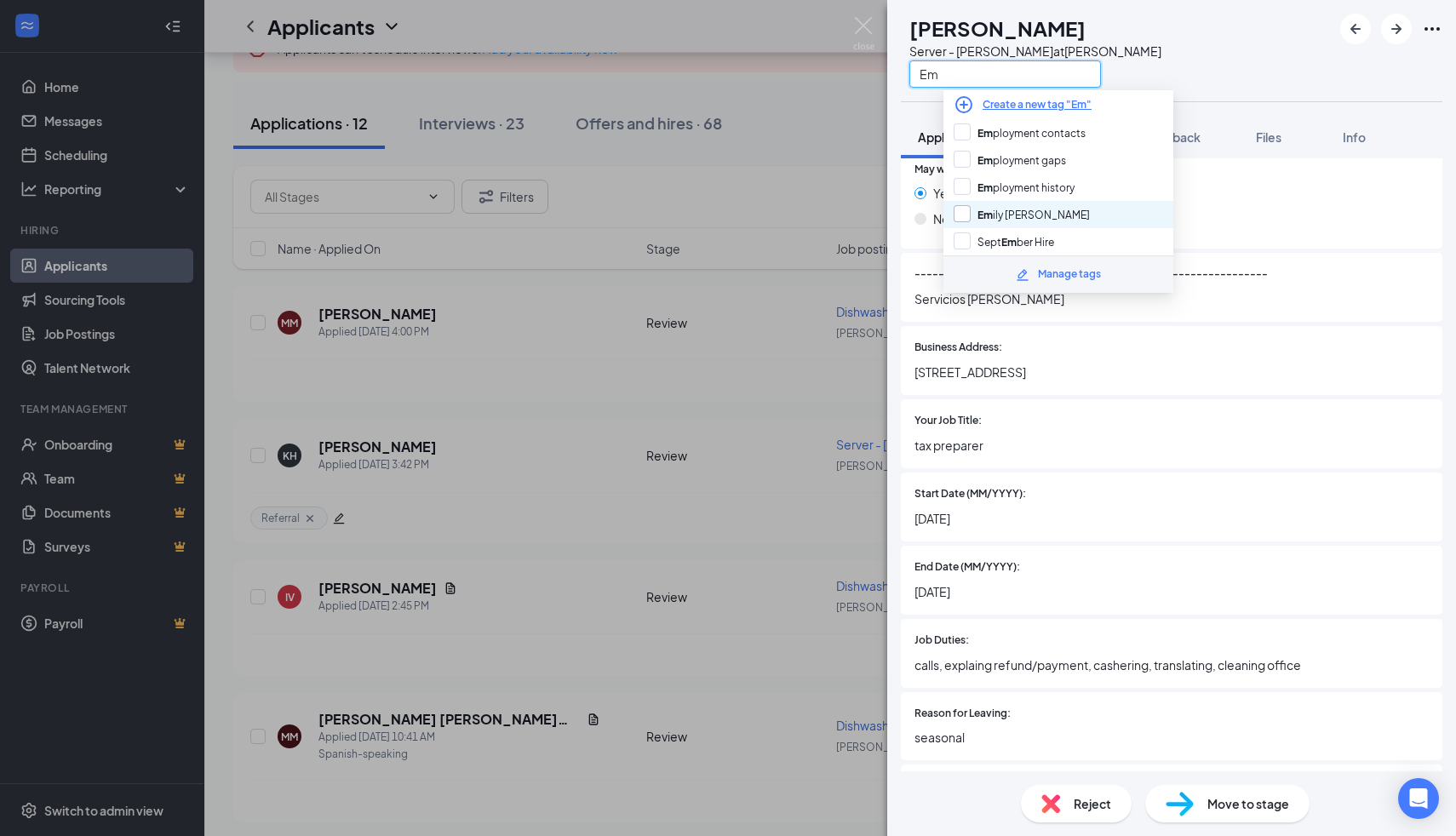
type input "Em"
click at [967, 209] on input "Em ily [PERSON_NAME]" at bounding box center [1021, 214] width 136 height 19
checkbox input "true"
click at [1339, 228] on div "No" at bounding box center [1172, 219] width 514 height 19
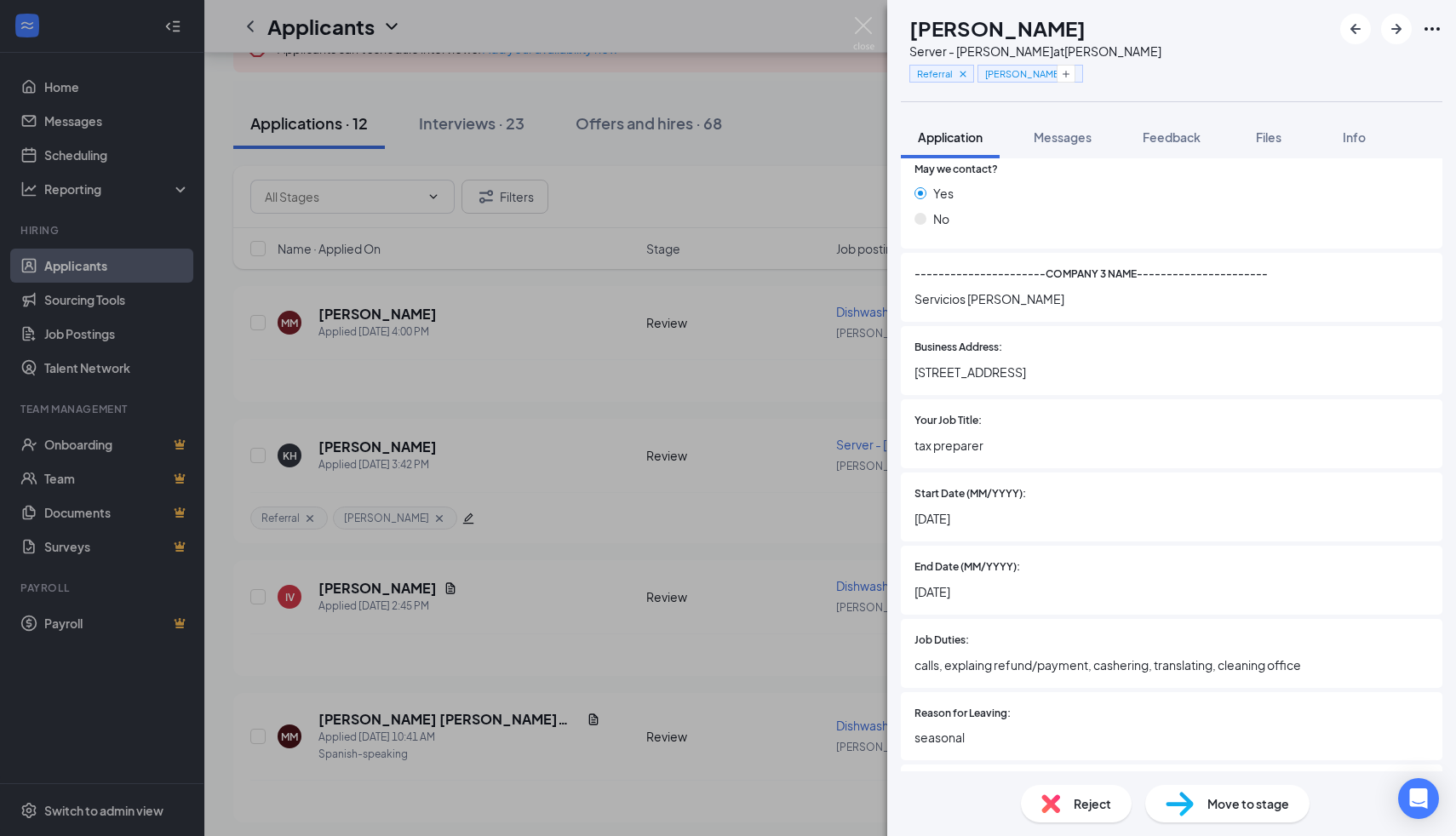
click at [1169, 798] on img at bounding box center [1180, 804] width 28 height 24
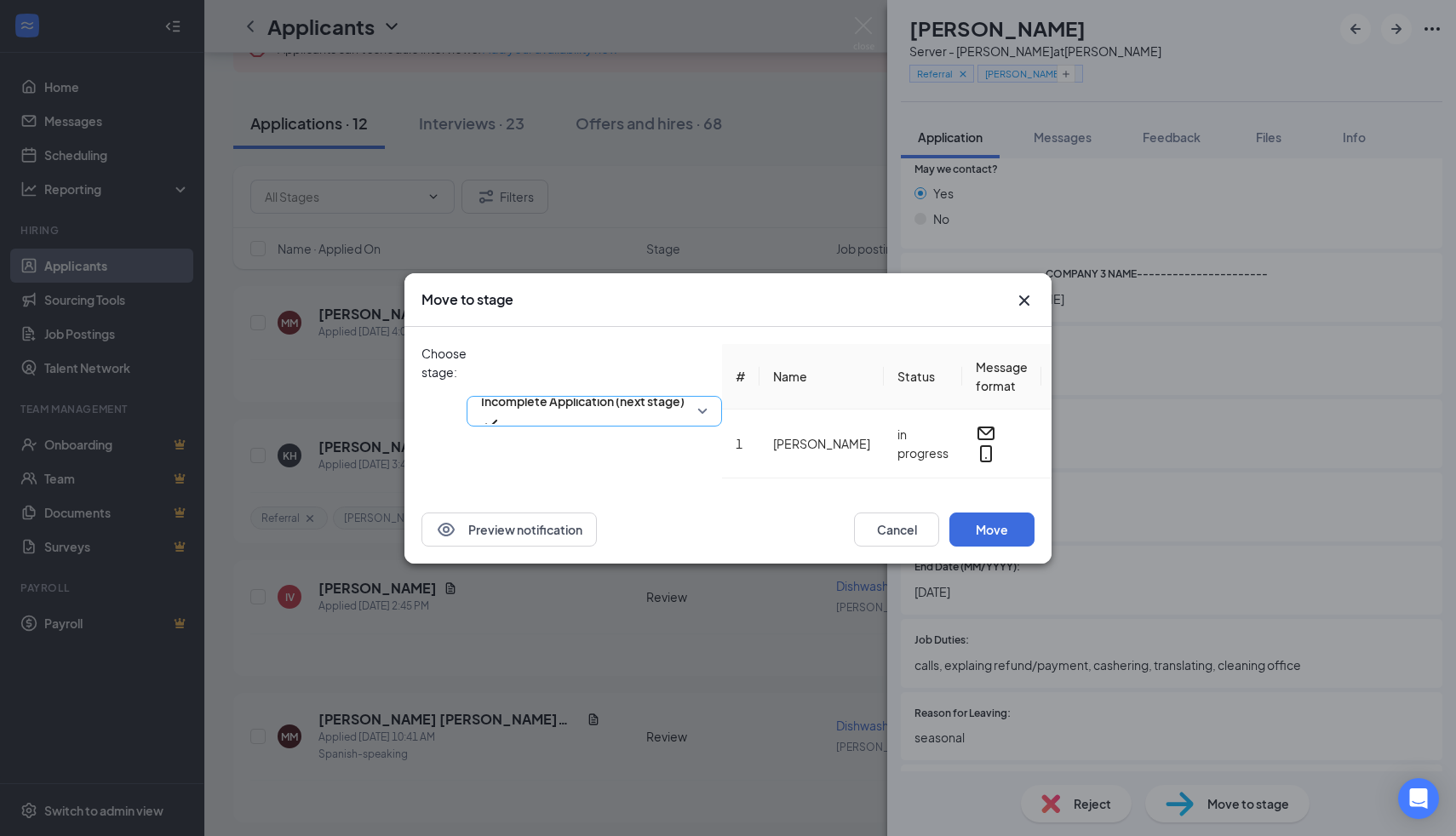
click at [680, 354] on div "Incomplete Application (next stage)" at bounding box center [594, 411] width 256 height 134
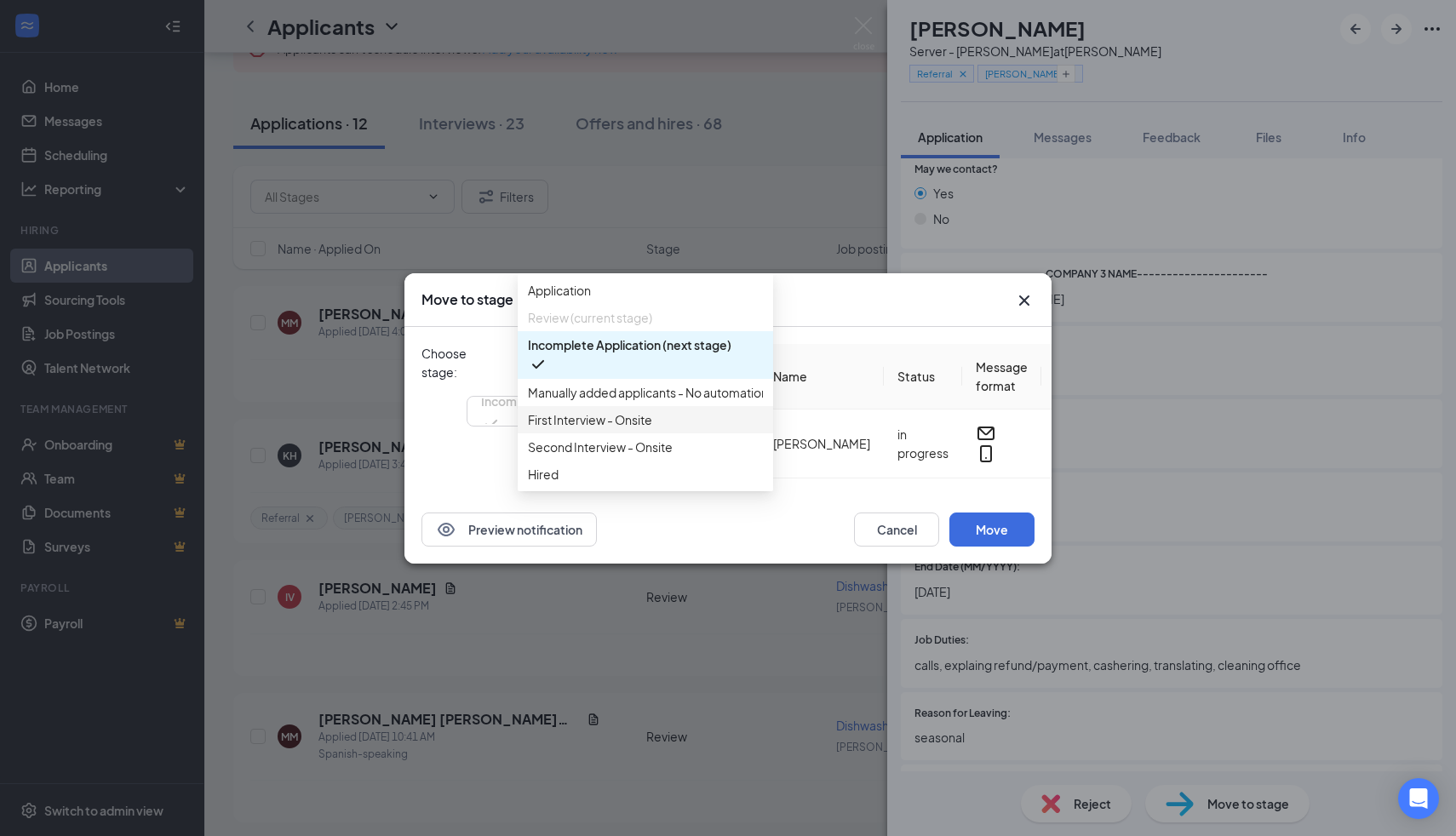
click at [678, 434] on div "First Interview - Onsite" at bounding box center [646, 419] width 256 height 27
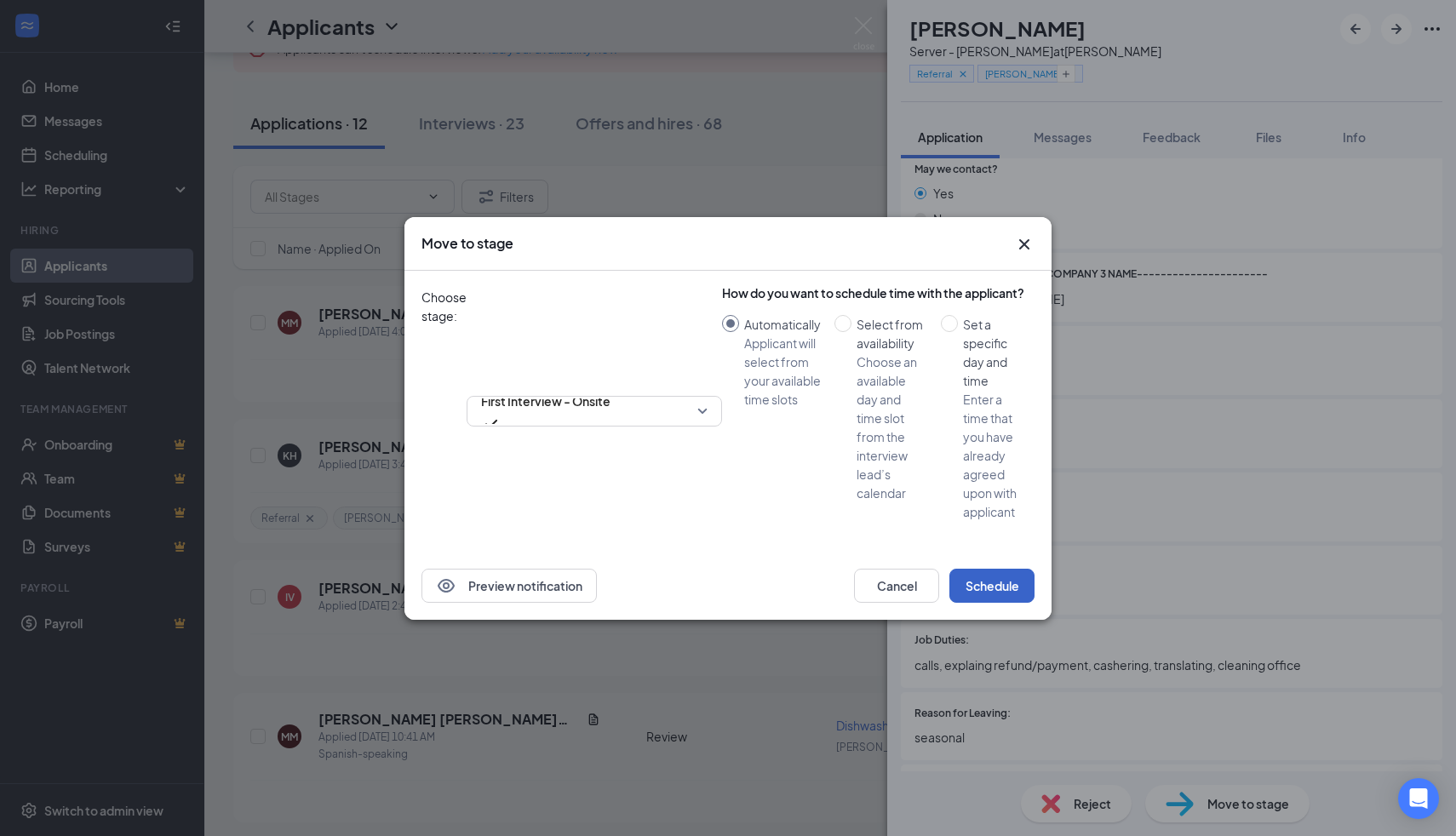
click at [996, 569] on button "Schedule" at bounding box center [992, 586] width 86 height 34
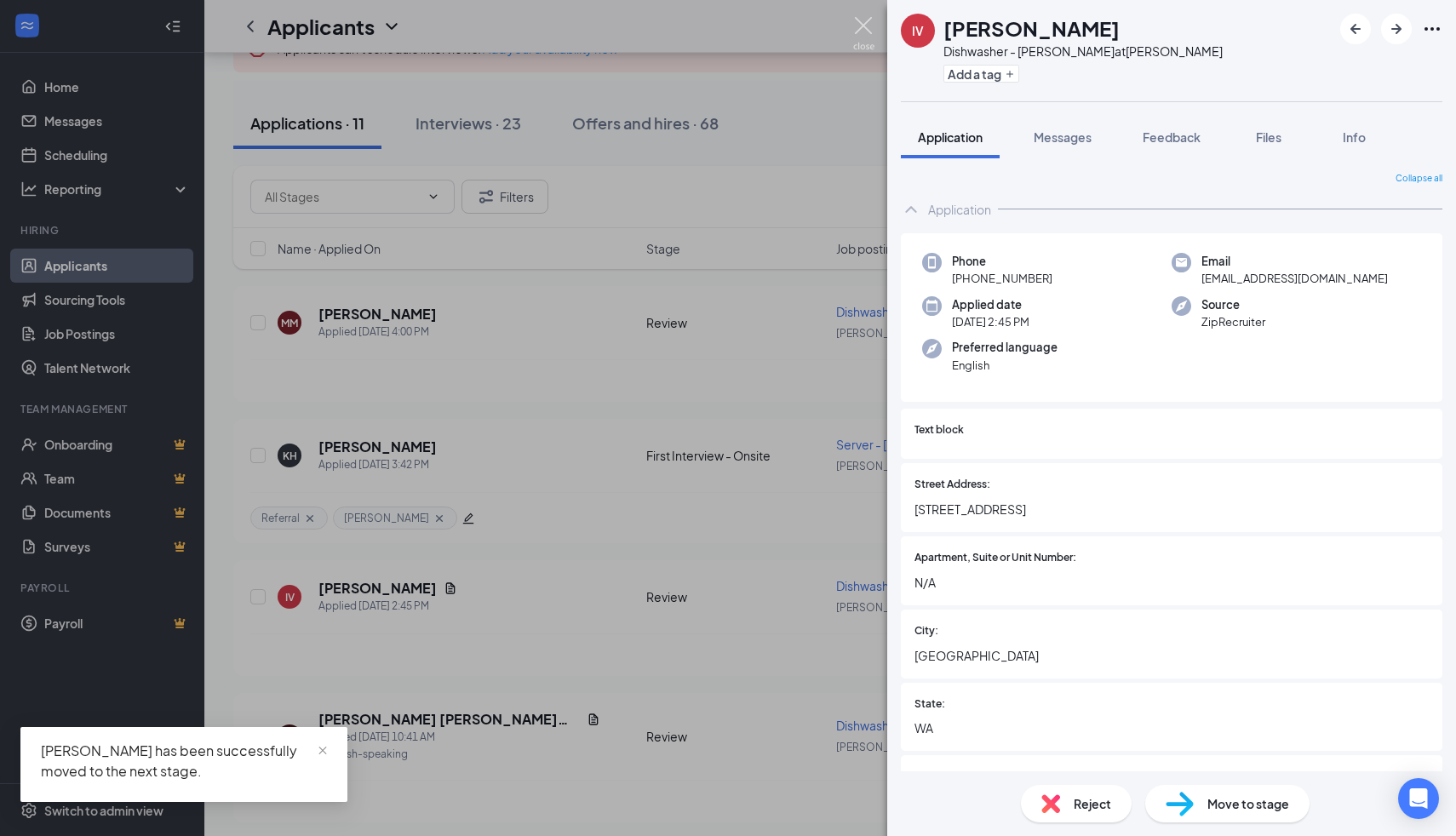
click at [872, 28] on img at bounding box center [863, 33] width 22 height 33
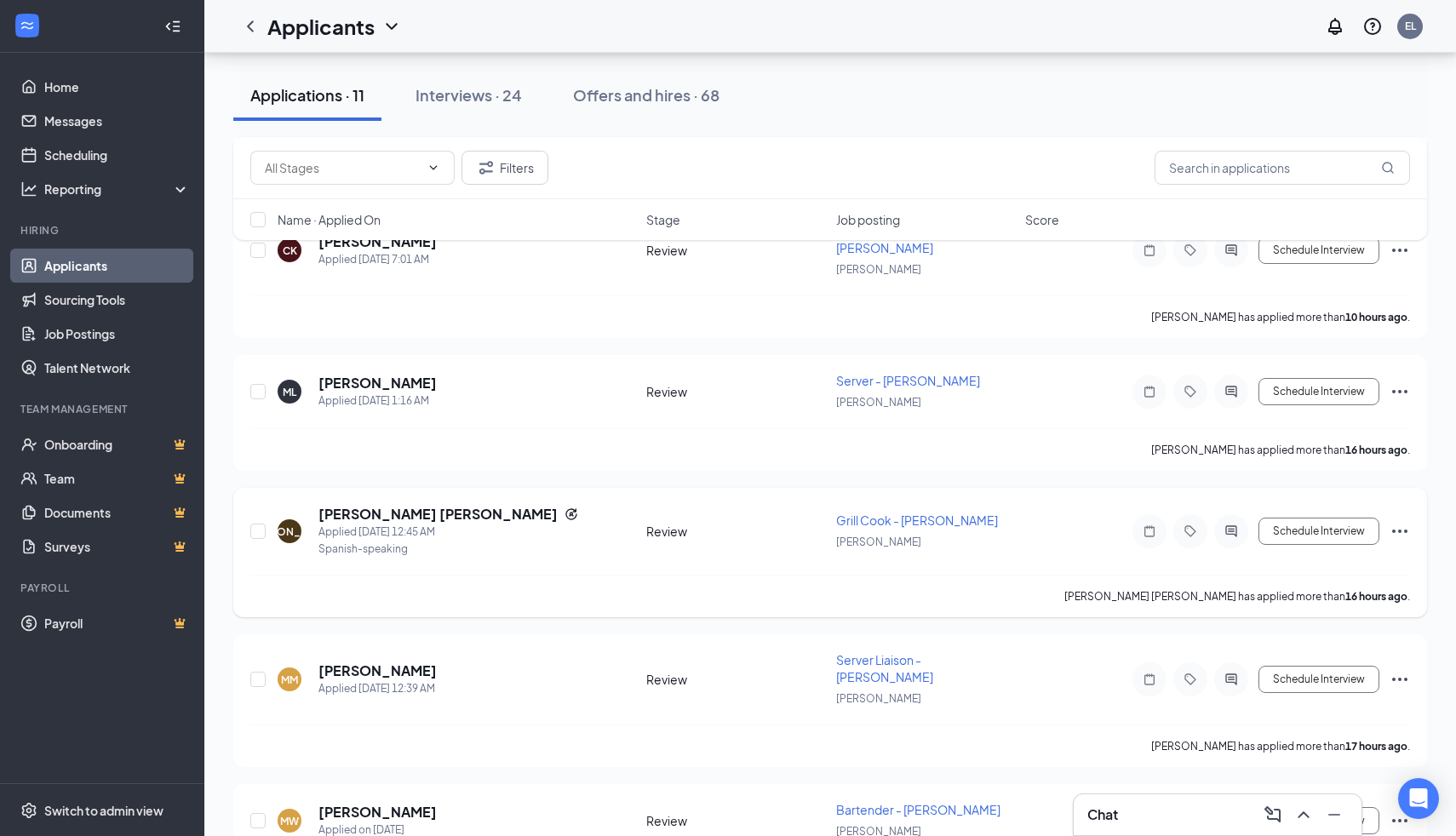
scroll to position [975, 0]
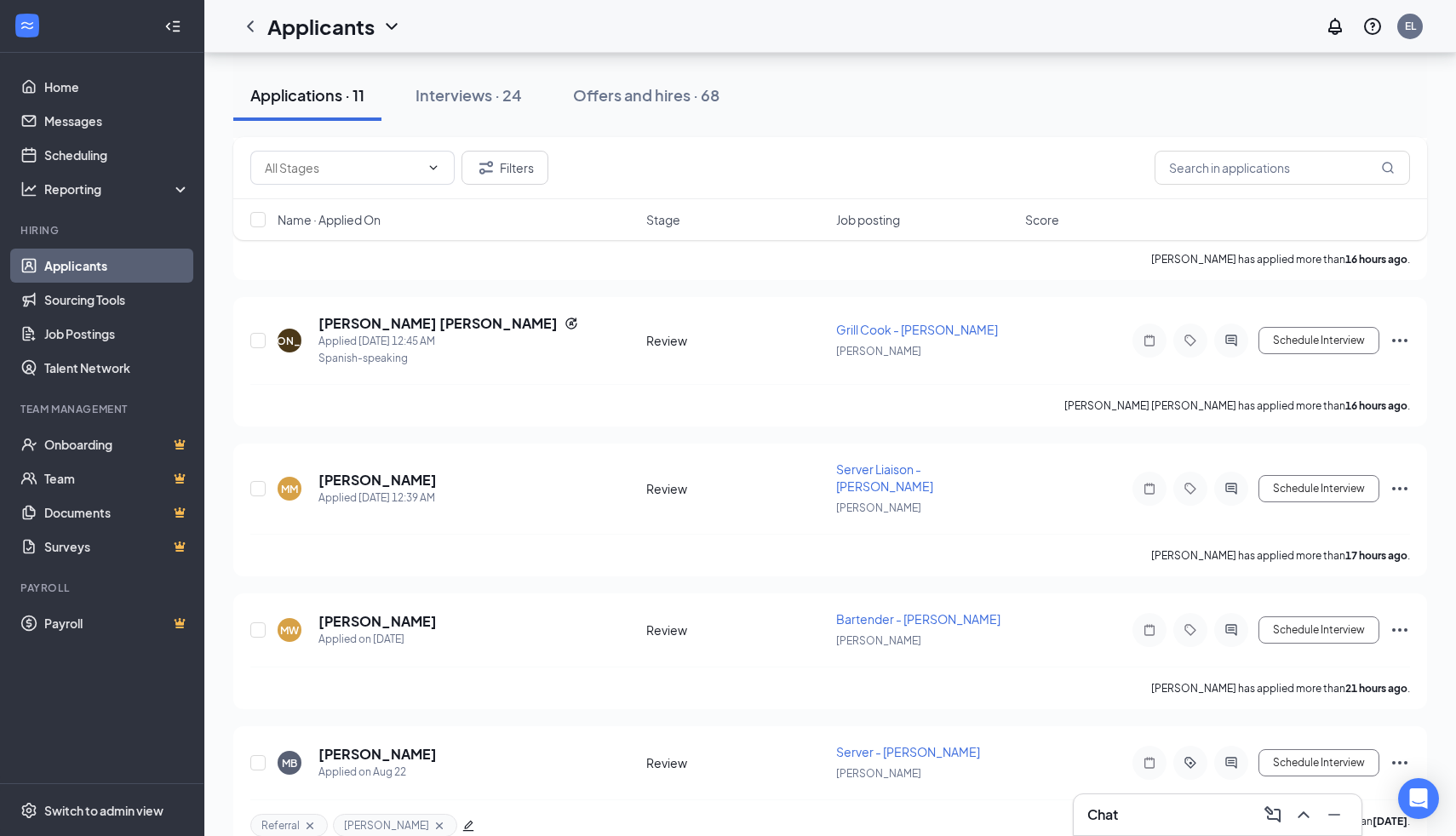
scroll to position [1114, 0]
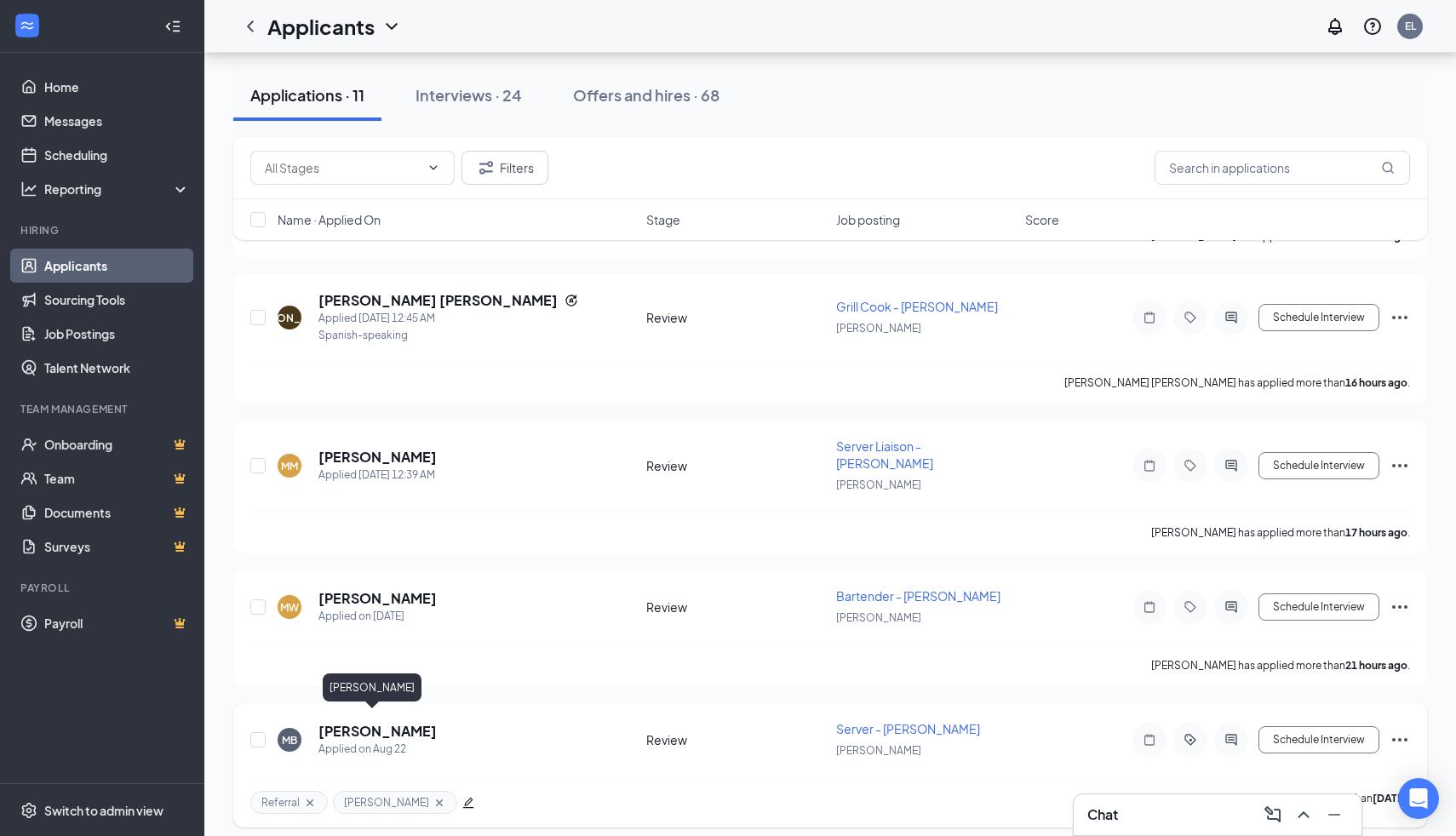
click at [356, 725] on h5 "Micah Berge" at bounding box center [378, 732] width 119 height 19
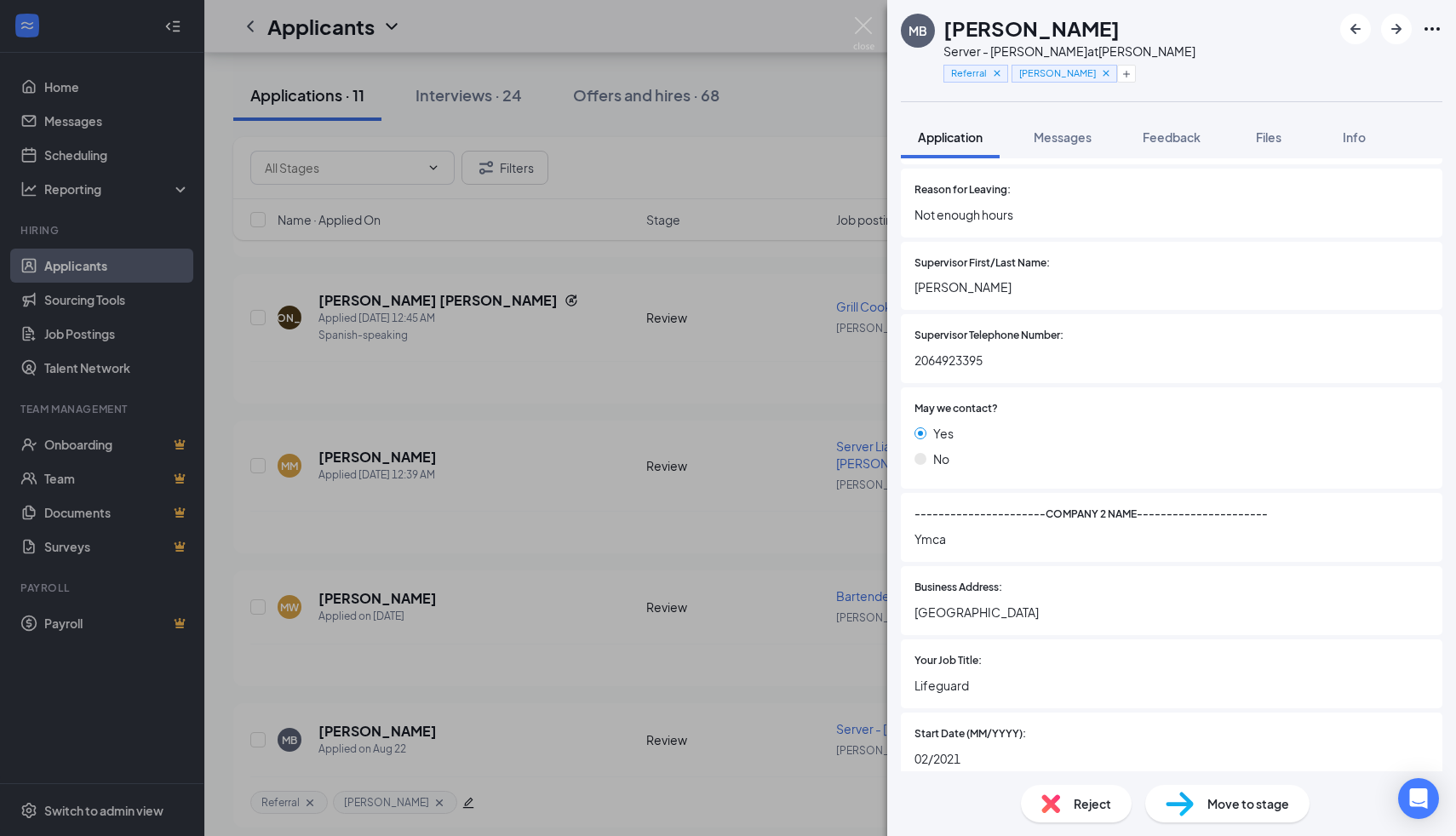
scroll to position [2178, 0]
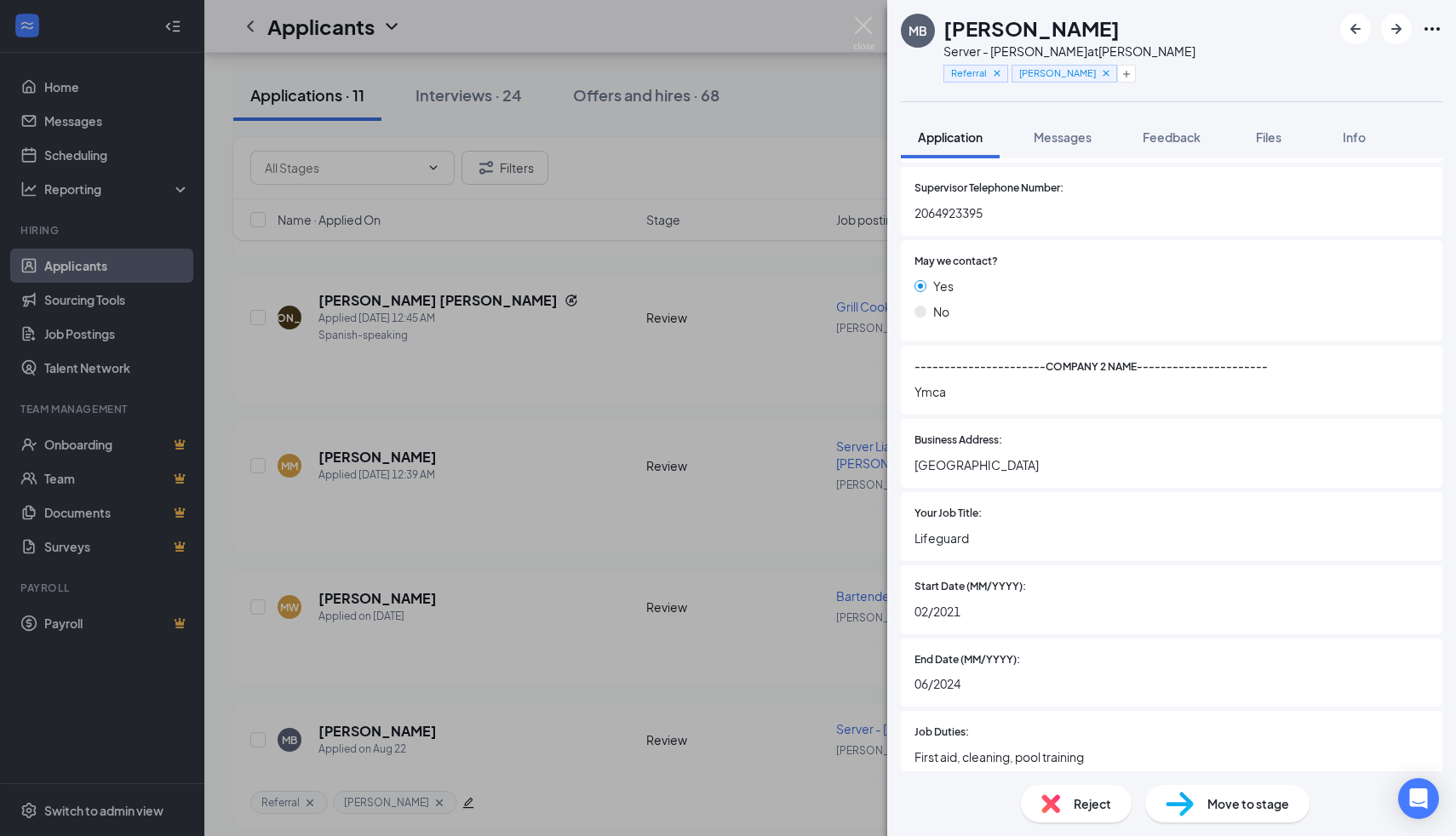
click at [1177, 816] on div "Move to stage" at bounding box center [1227, 804] width 165 height 38
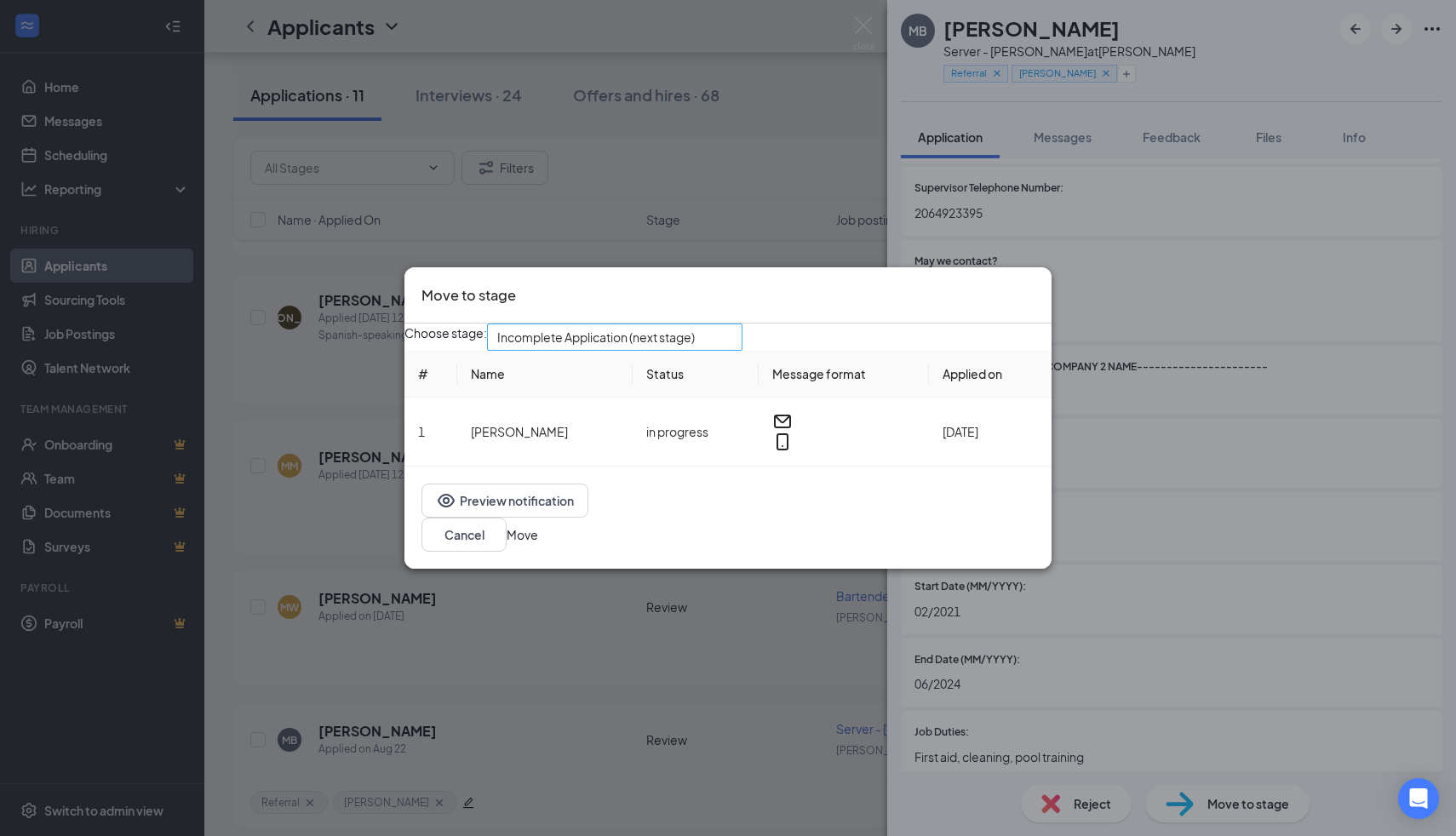
click at [547, 350] on div "Incomplete Application (next stage)" at bounding box center [615, 337] width 256 height 27
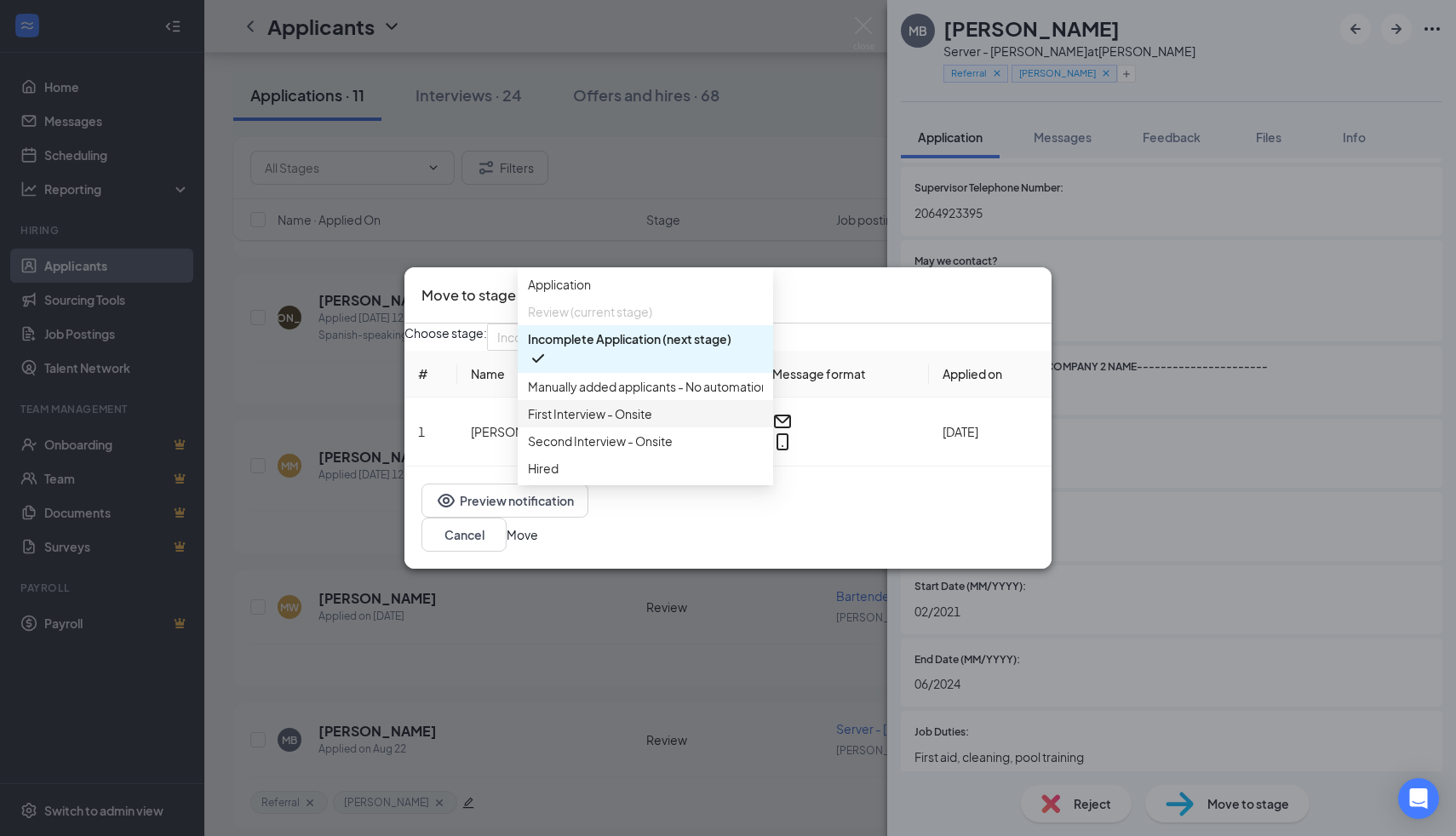
click at [555, 423] on span "First Interview - Onsite" at bounding box center [590, 414] width 124 height 19
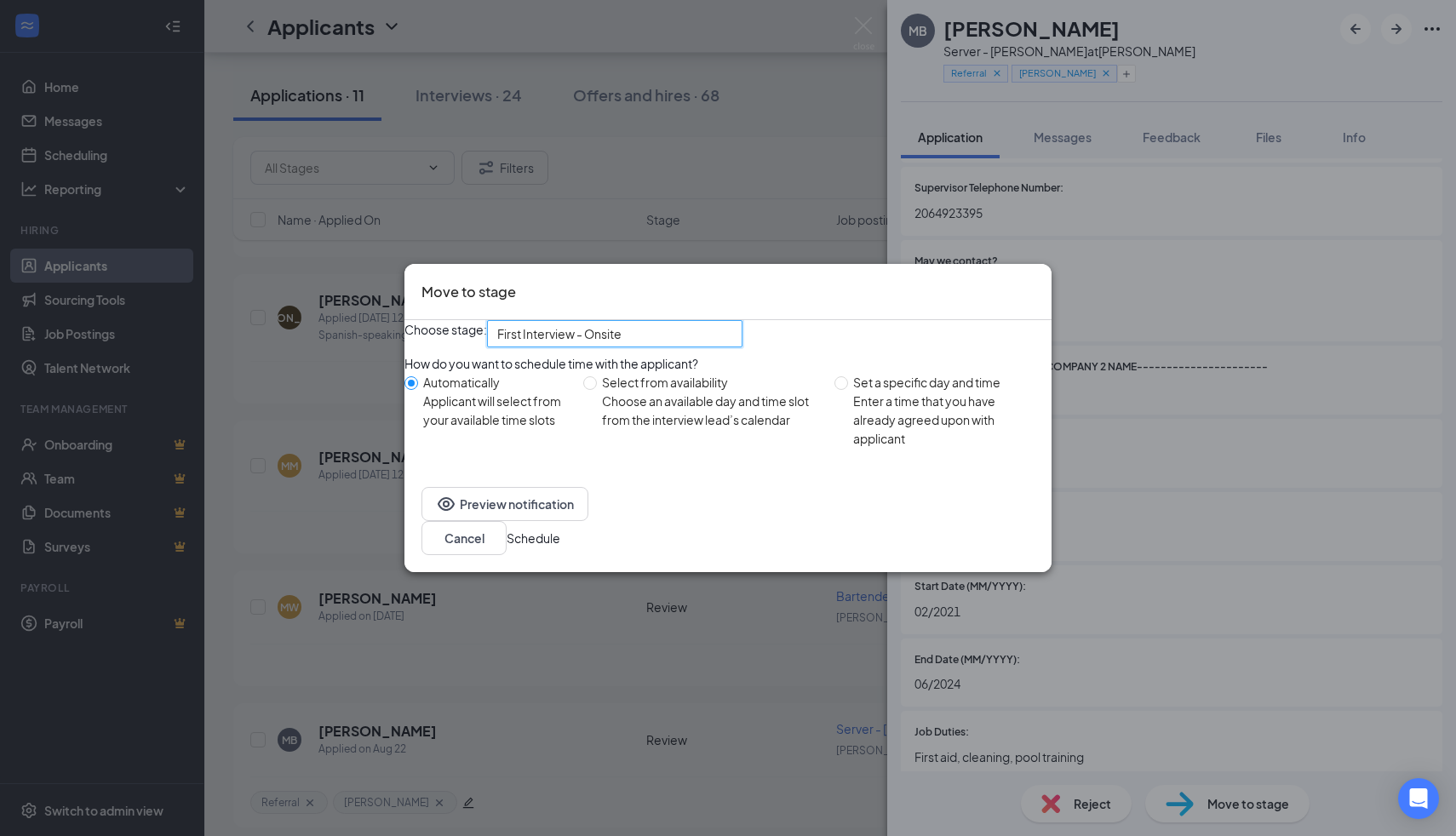
click at [561, 547] on button "Schedule" at bounding box center [533, 538] width 54 height 19
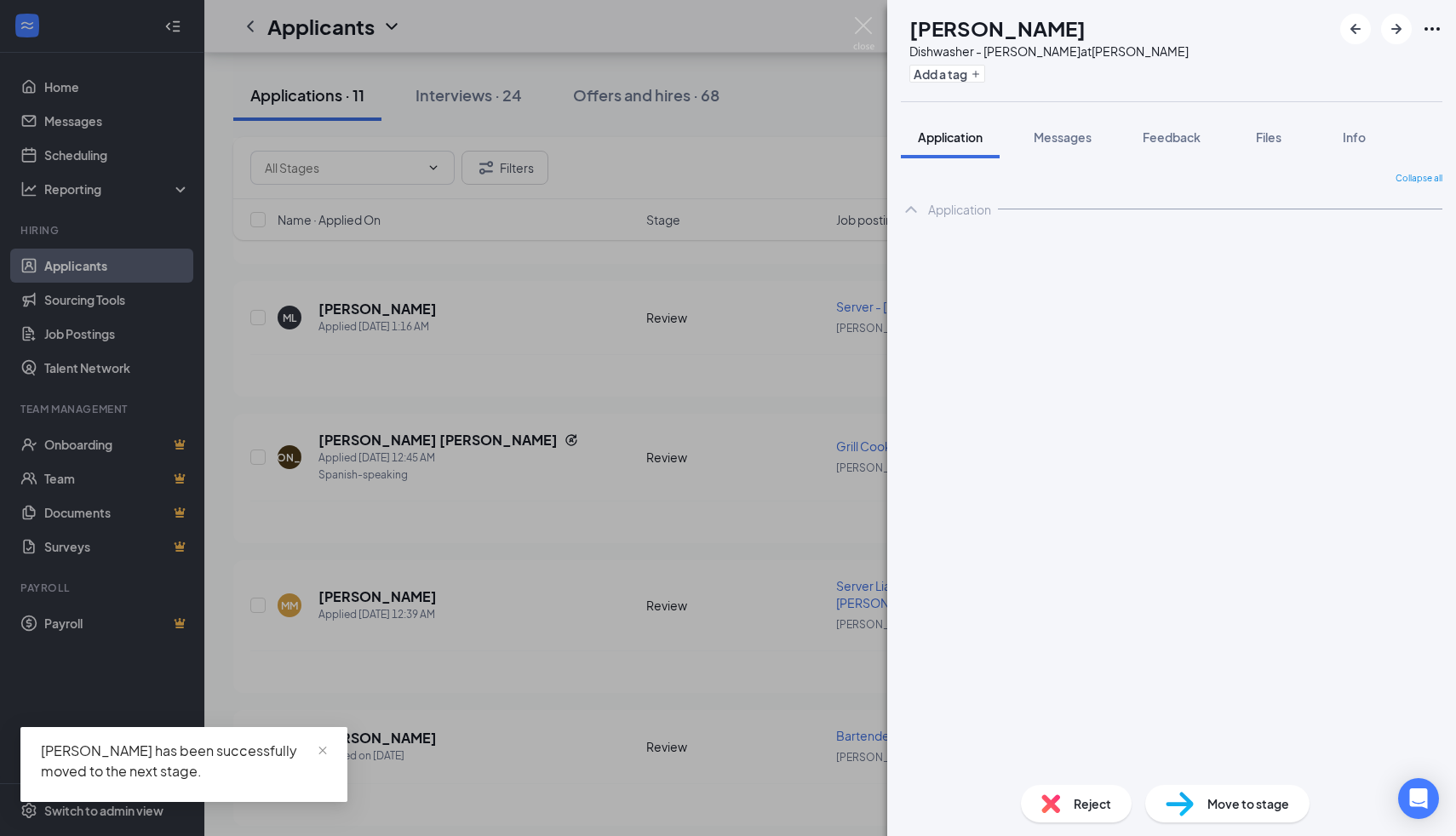
click at [873, 22] on img at bounding box center [863, 33] width 22 height 33
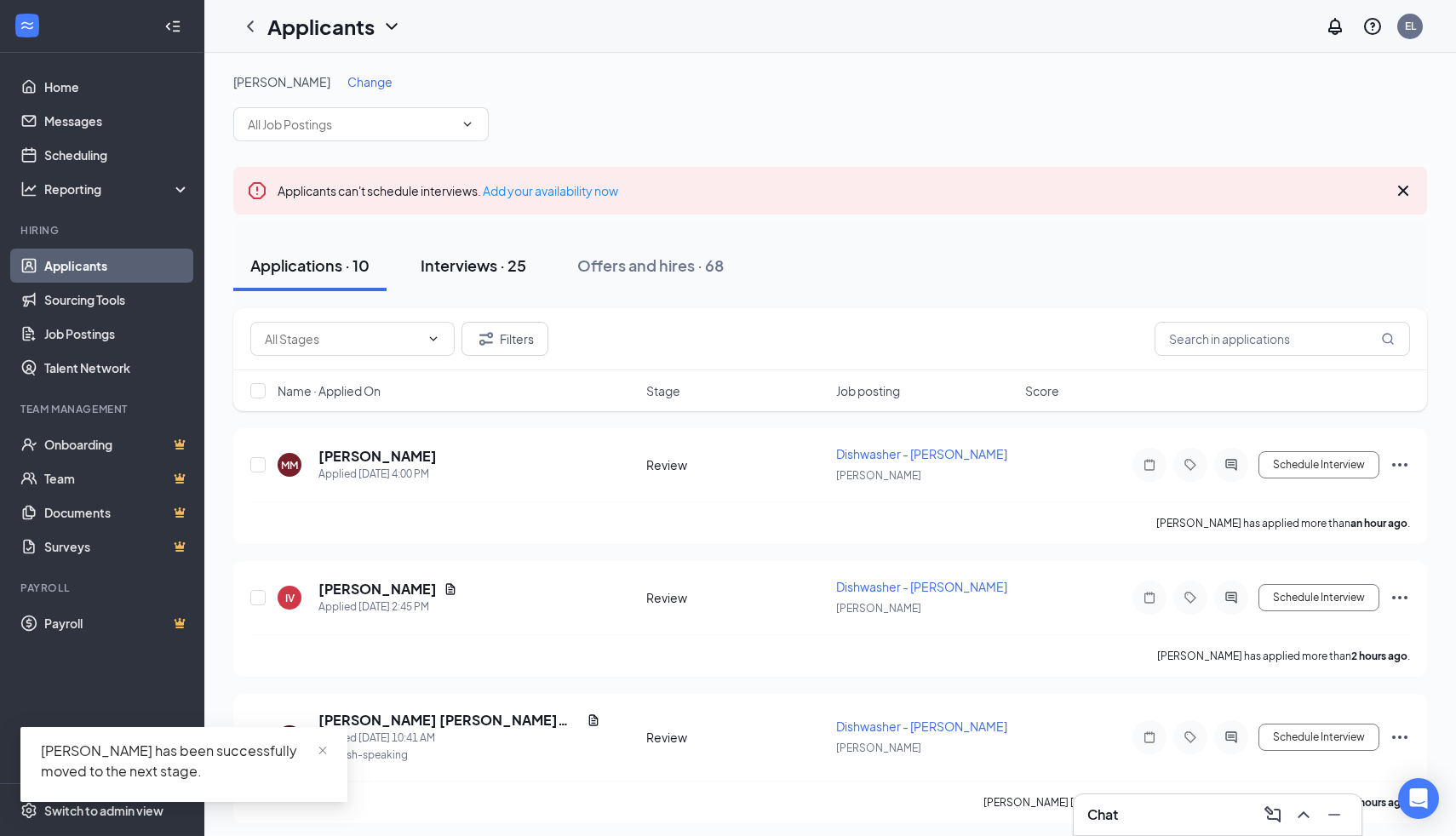
click at [457, 286] on button "Interviews · 25" at bounding box center [473, 265] width 140 height 51
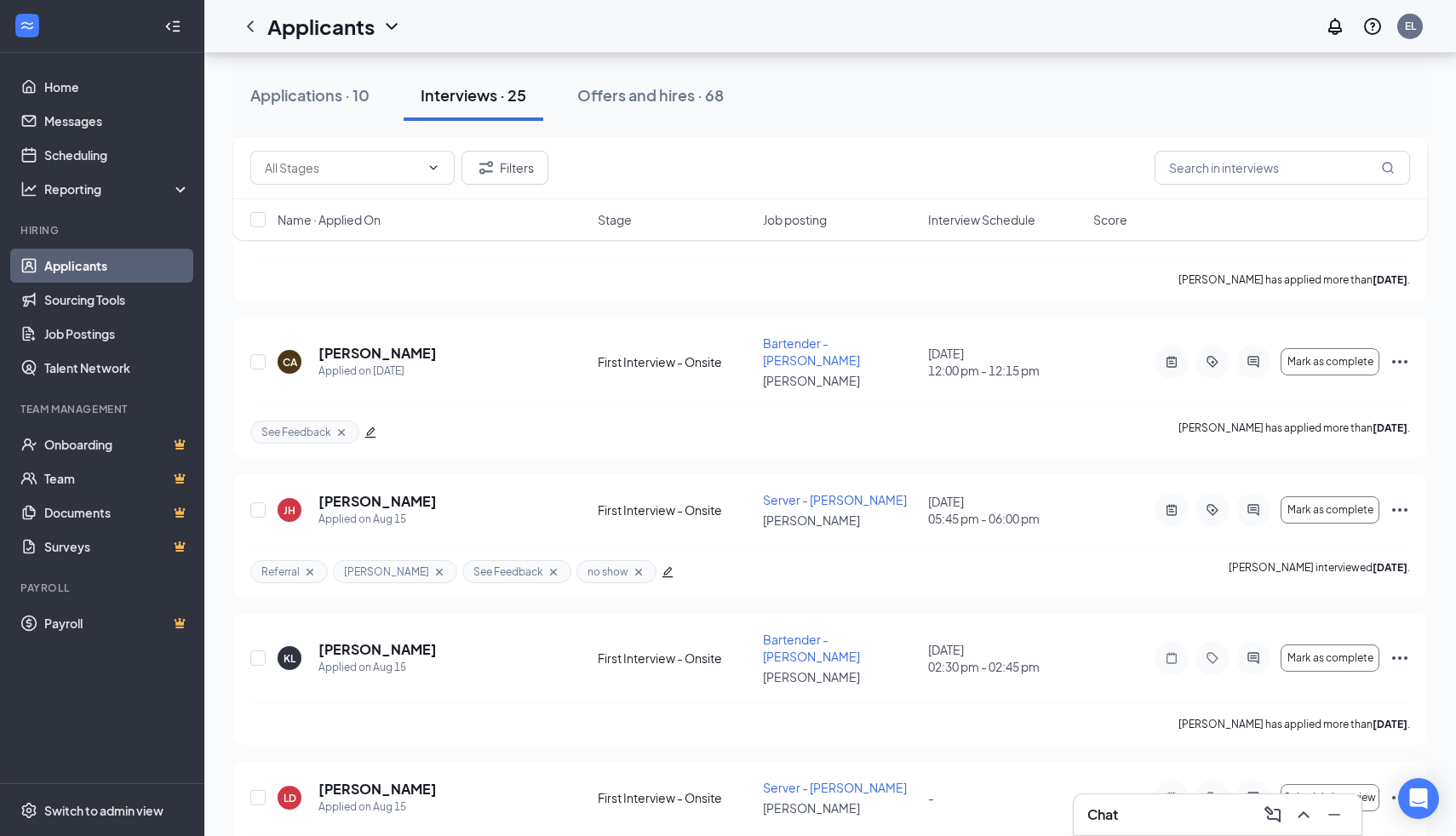
scroll to position [2369, 0]
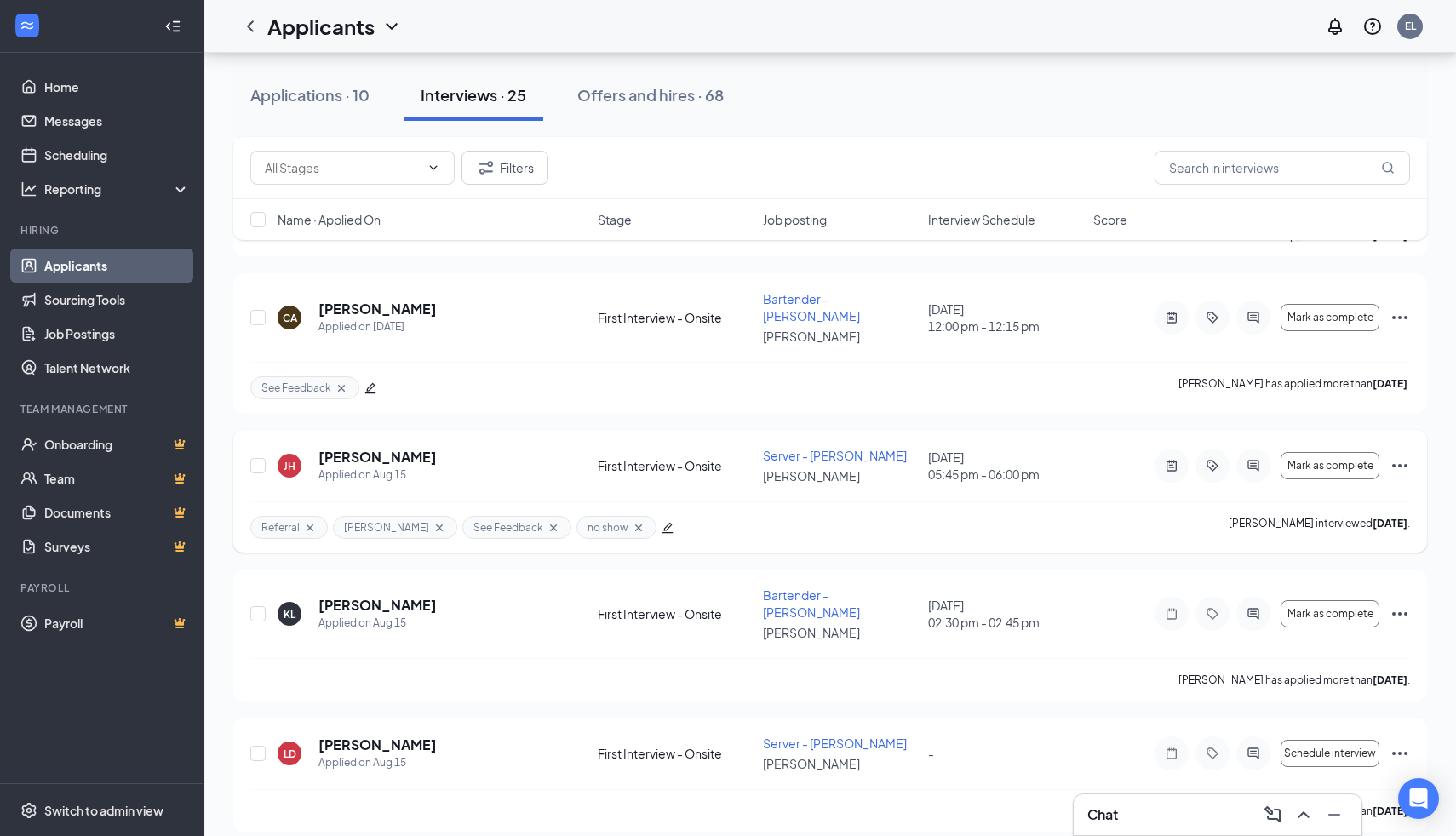
click at [1402, 455] on icon "Ellipses" at bounding box center [1401, 465] width 21 height 21
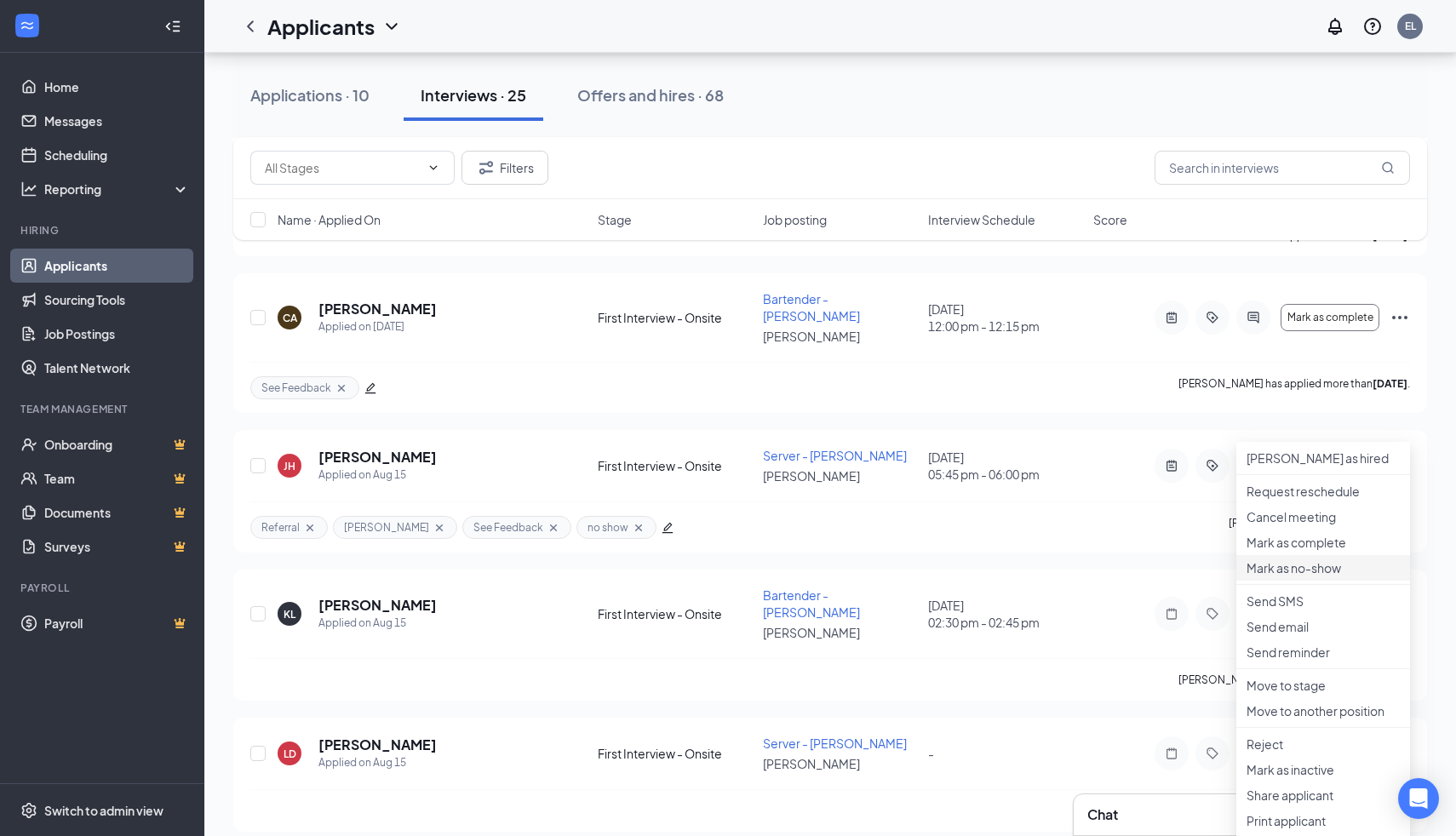
click at [1274, 576] on p "Mark as no-show" at bounding box center [1323, 568] width 153 height 17
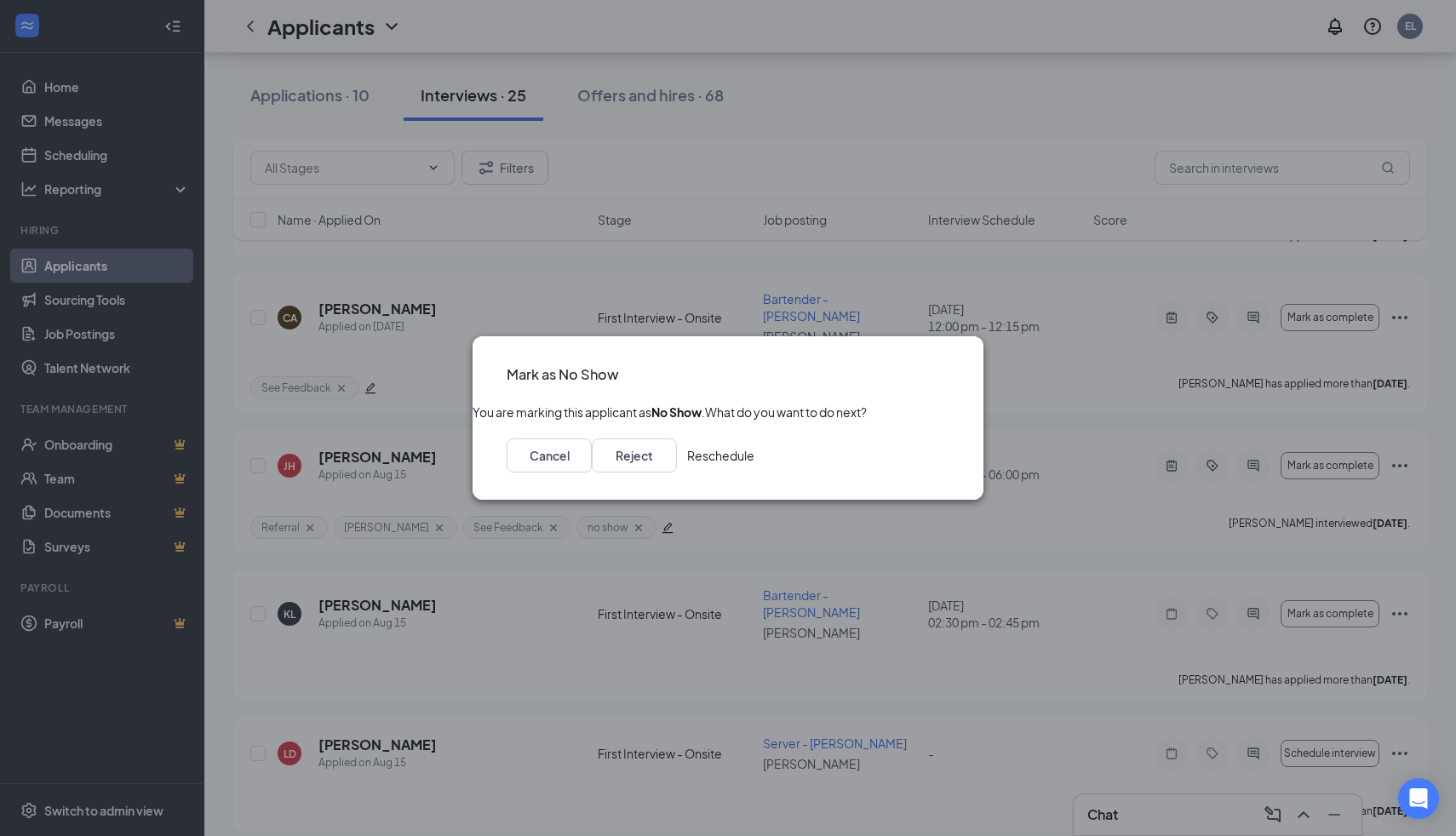
click at [754, 465] on button "Reschedule" at bounding box center [721, 455] width 68 height 34
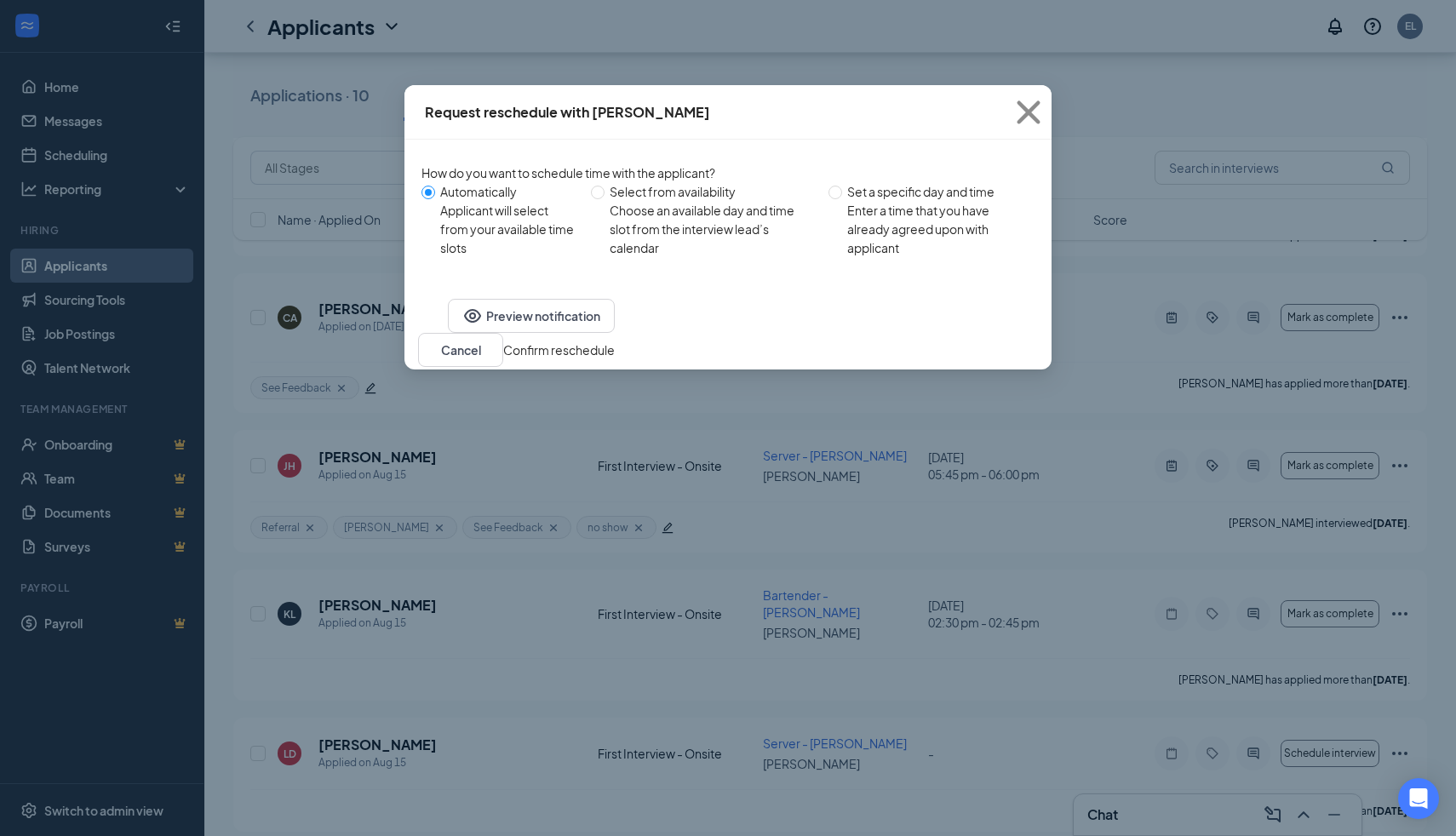
click at [615, 359] on button "Confirm reschedule" at bounding box center [559, 350] width 112 height 19
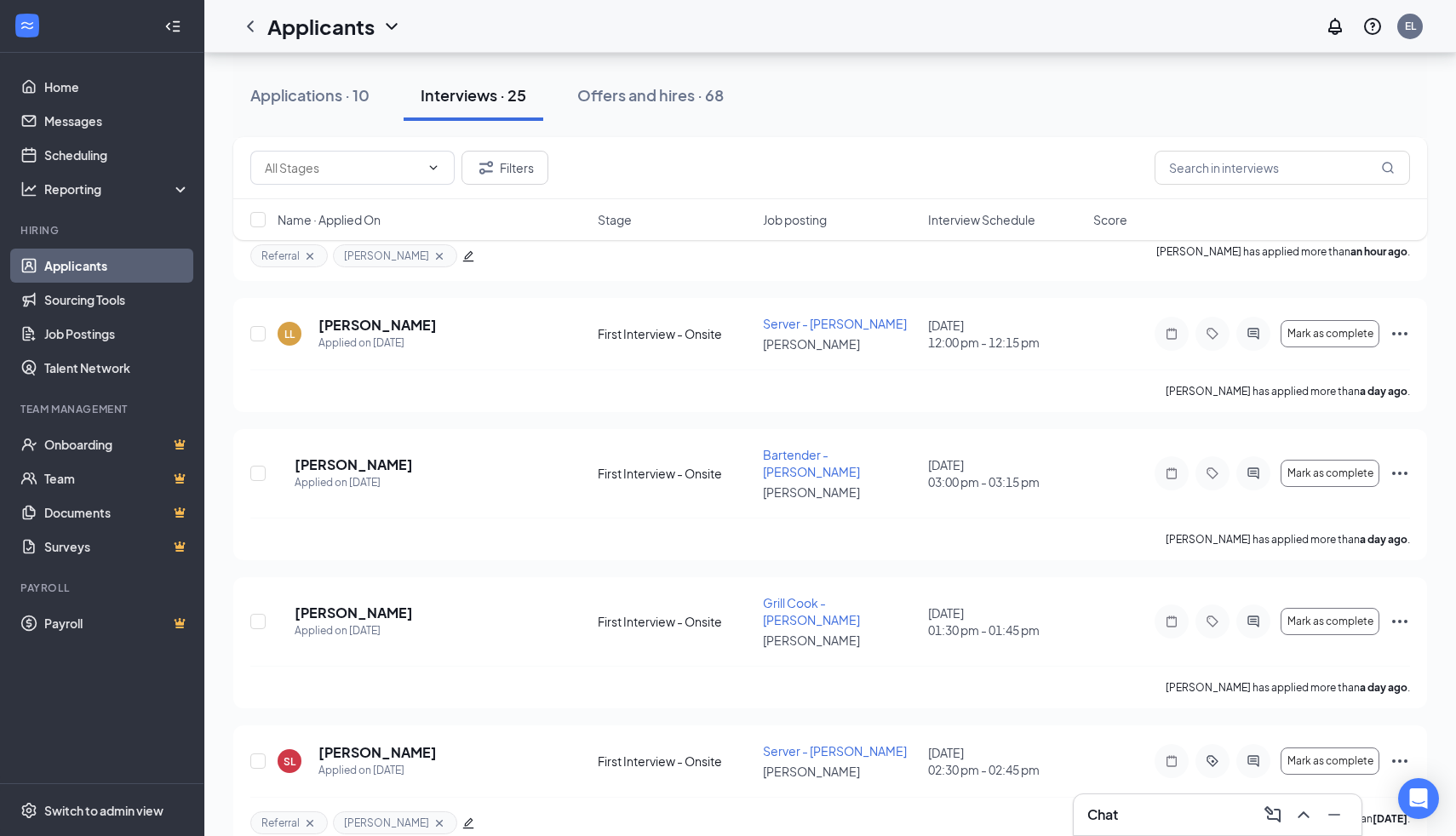
scroll to position [0, 0]
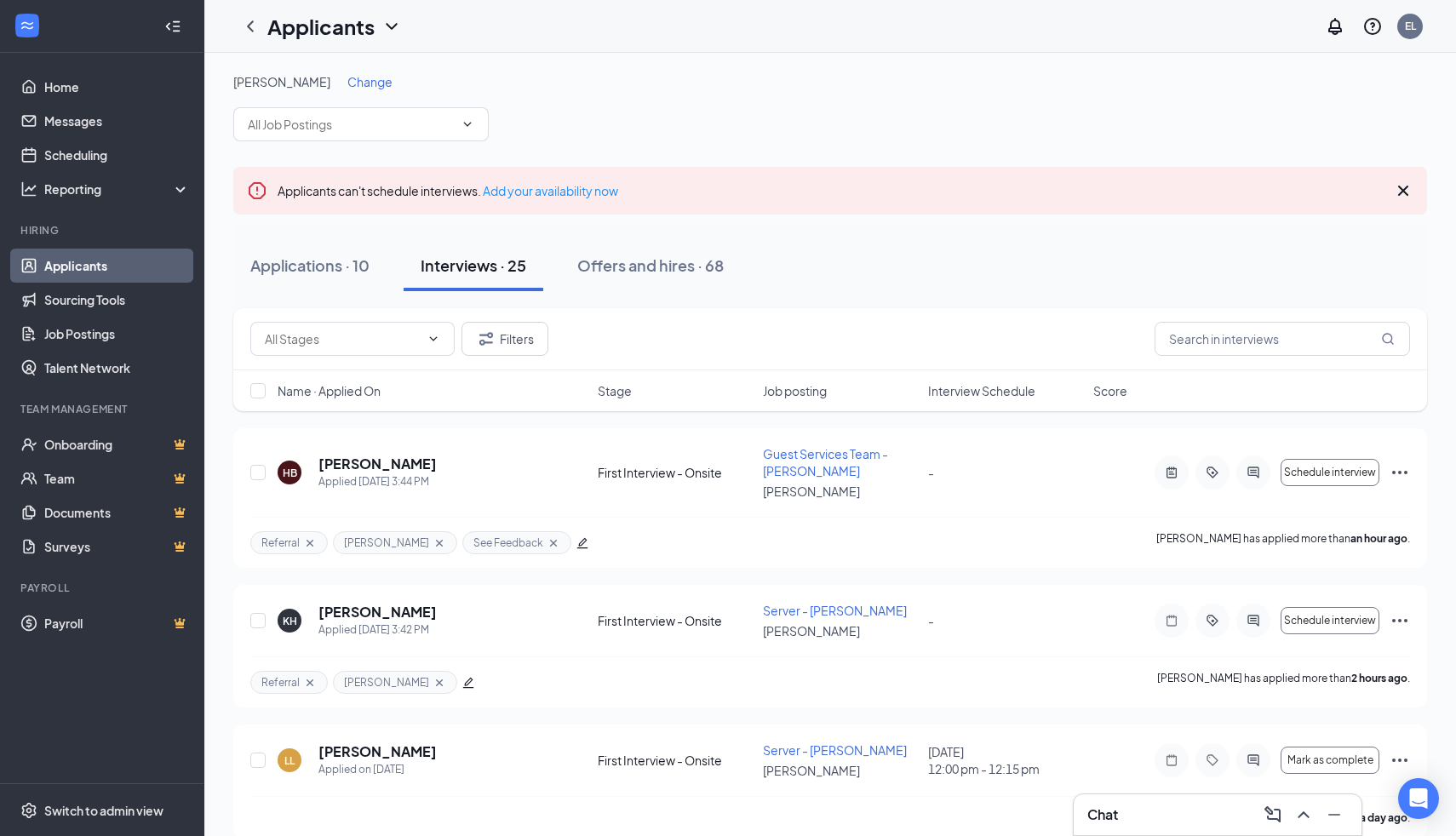
click at [373, 81] on span "Change" at bounding box center [370, 82] width 45 height 15
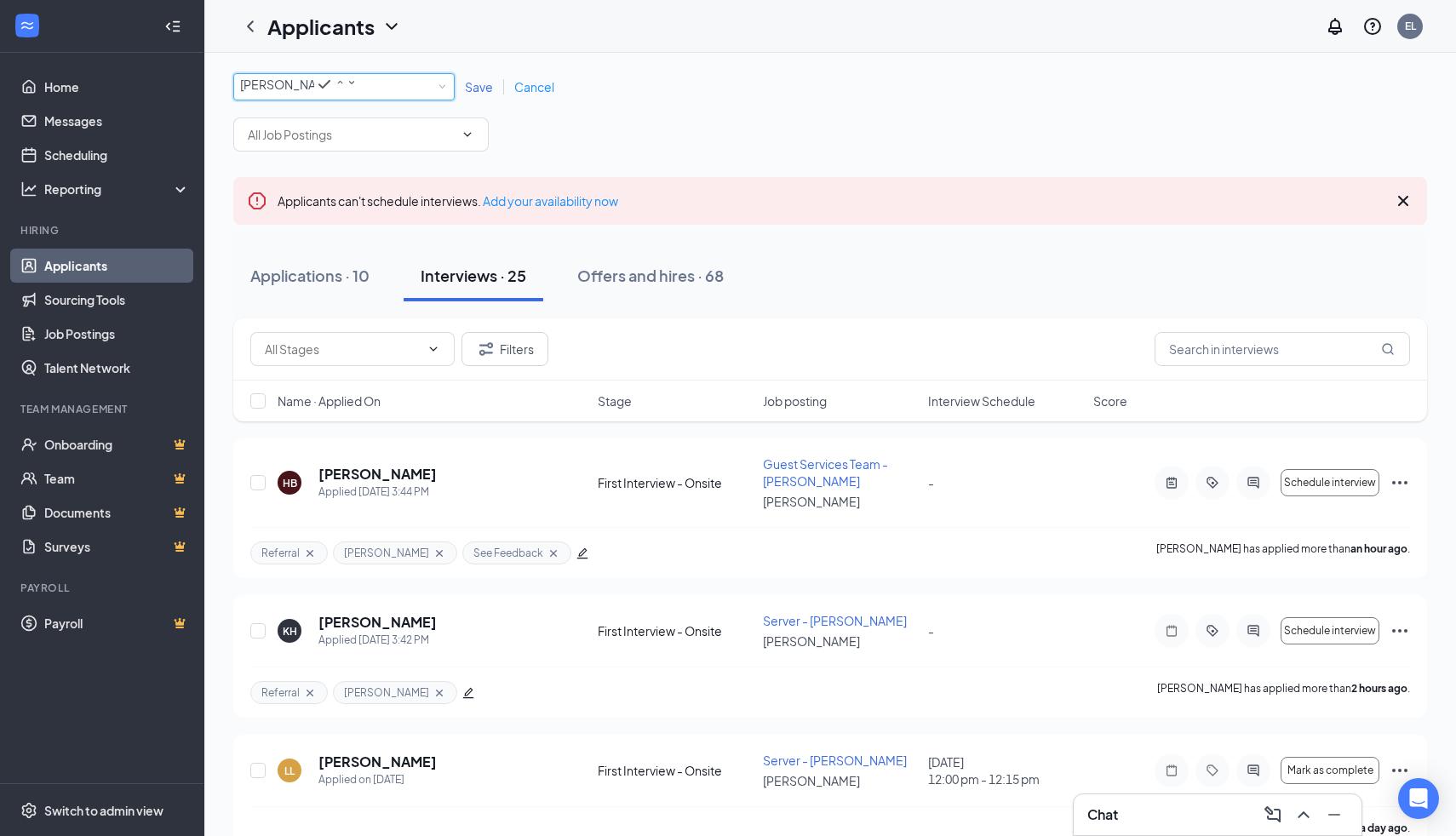
click at [357, 81] on div "[PERSON_NAME]" at bounding box center [298, 85] width 118 height 21
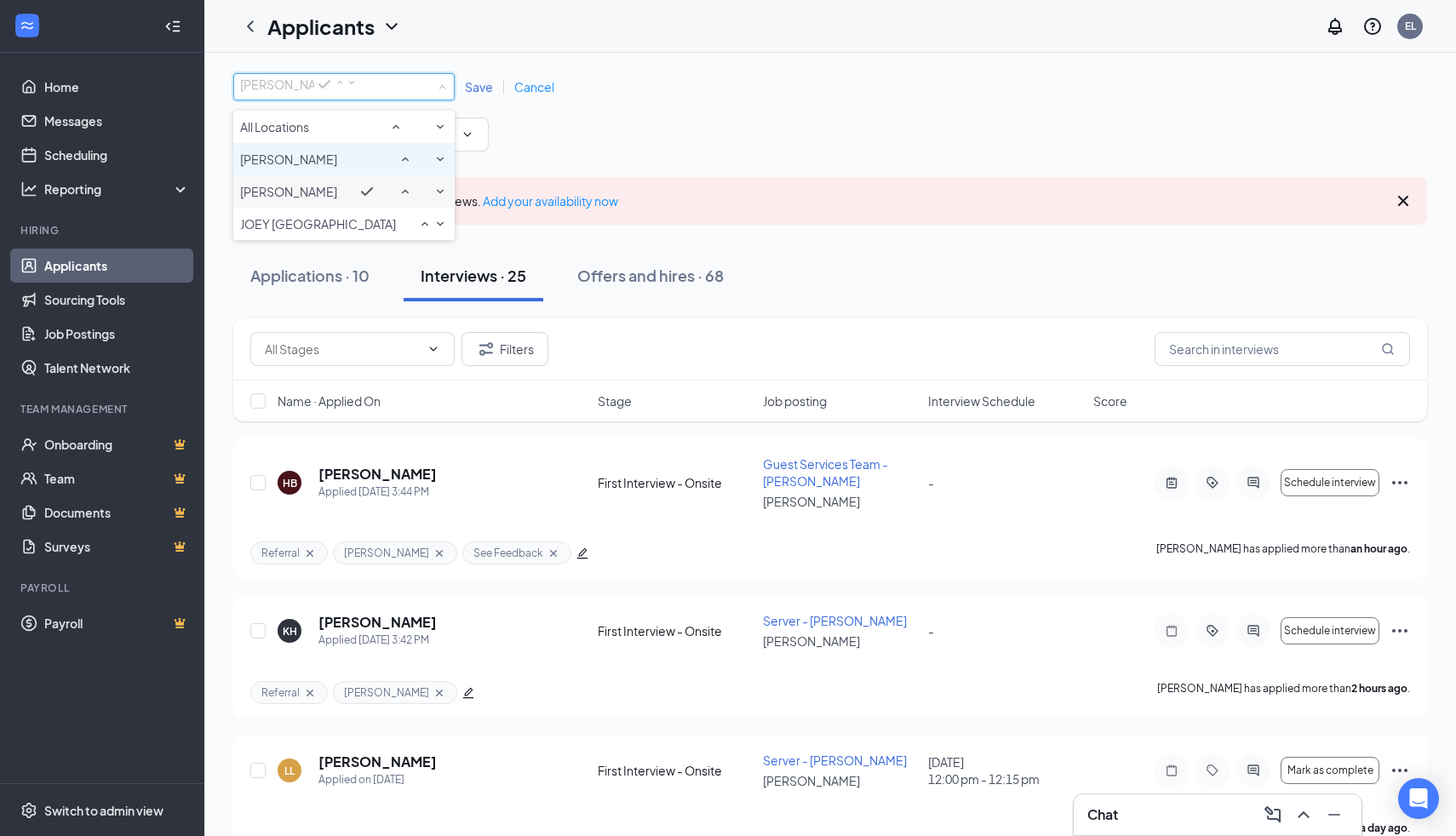
click at [339, 169] on div "[PERSON_NAME]" at bounding box center [343, 159] width 208 height 21
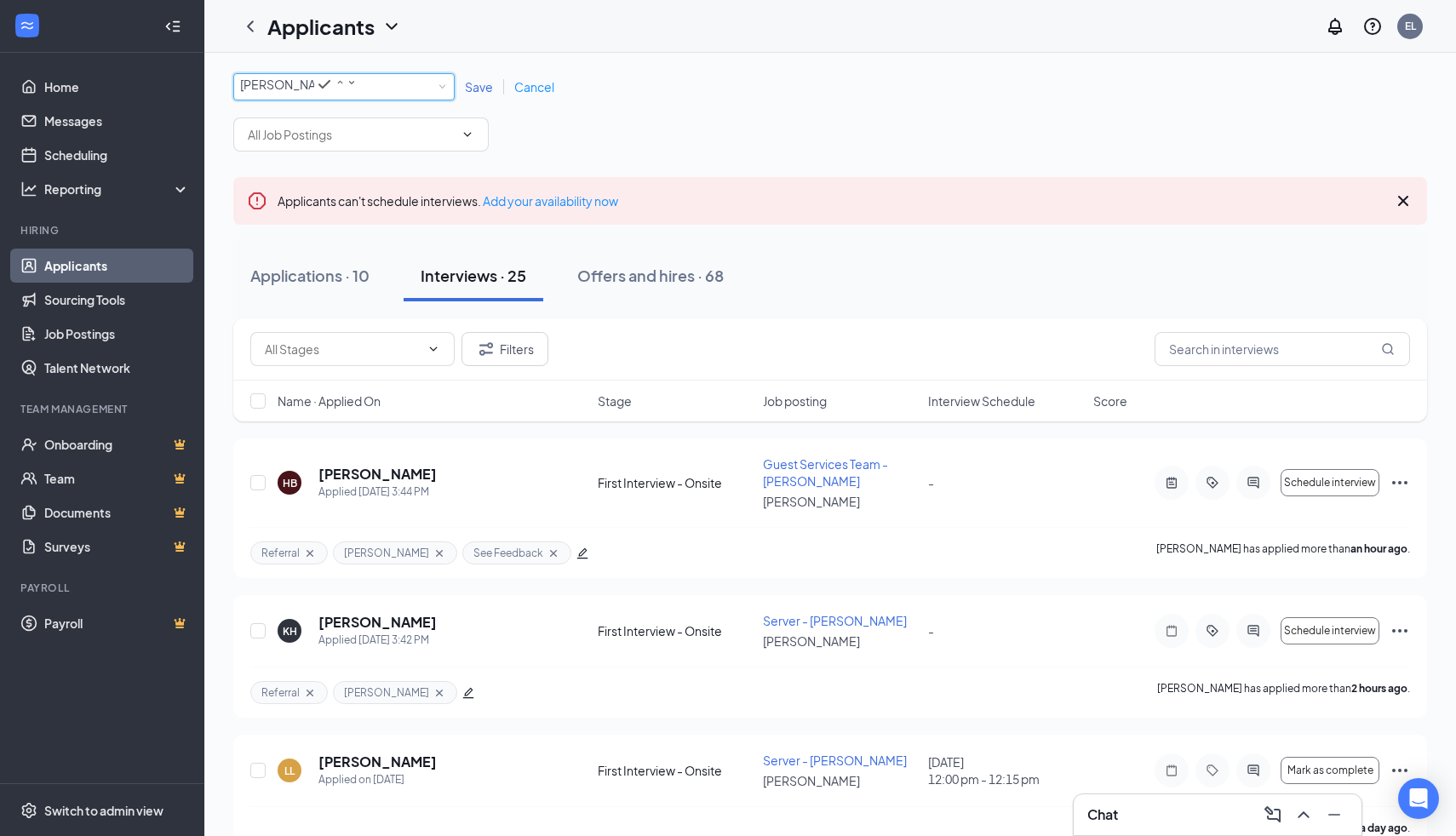
click at [493, 83] on link "Save" at bounding box center [480, 87] width 50 height 15
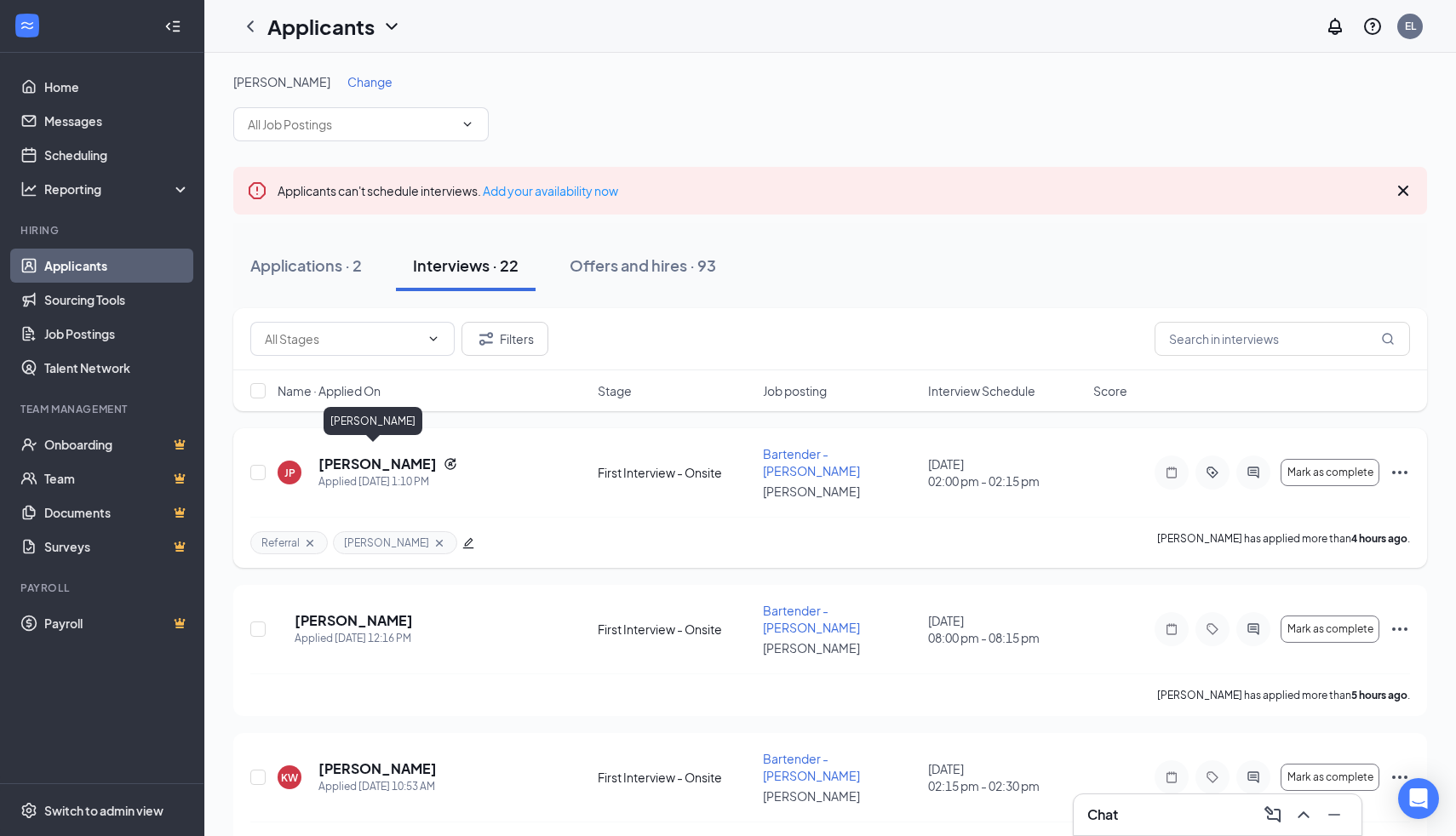
click at [356, 456] on h5 "Jordyn Porea" at bounding box center [378, 465] width 119 height 19
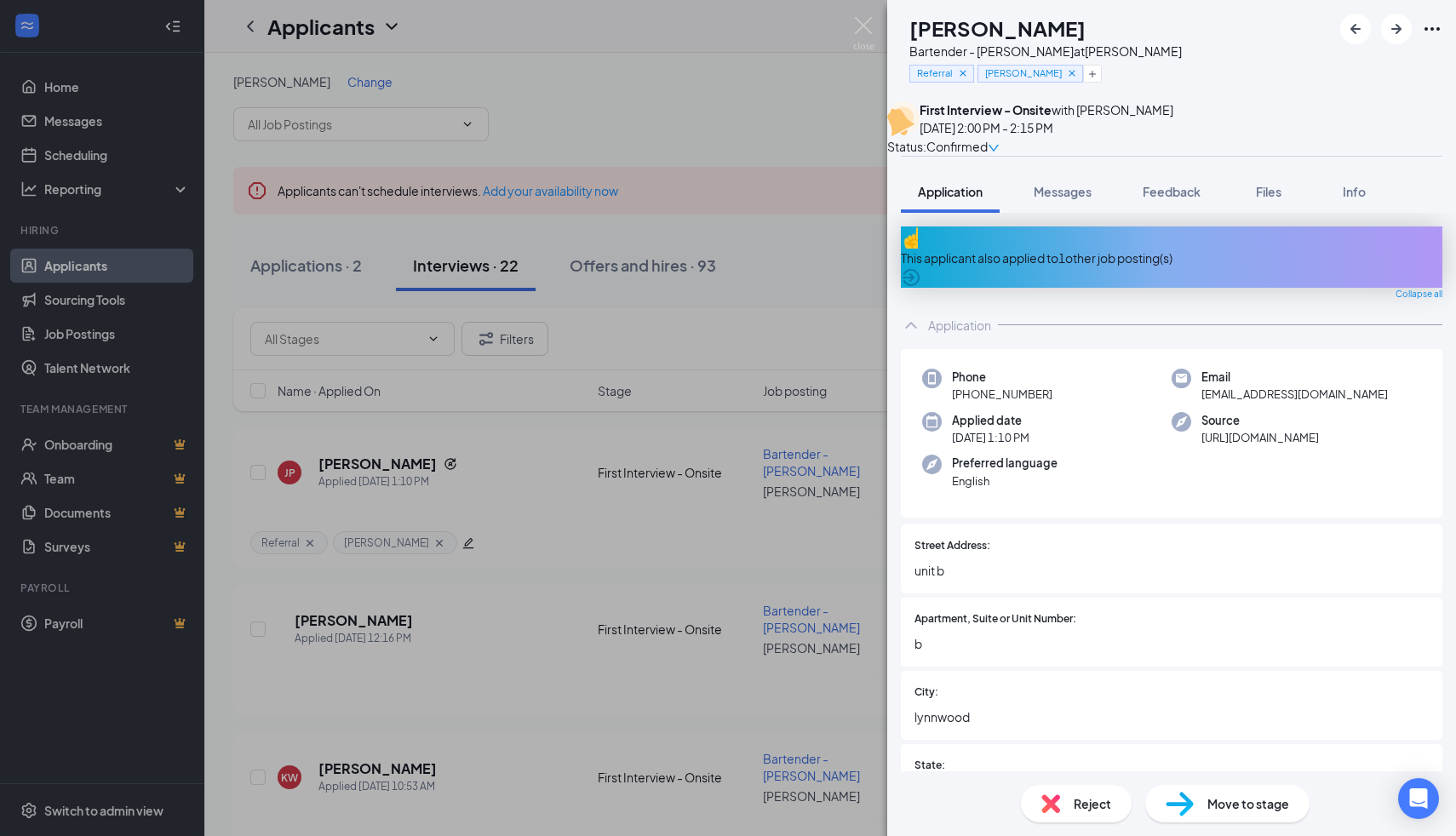
scroll to position [576, 0]
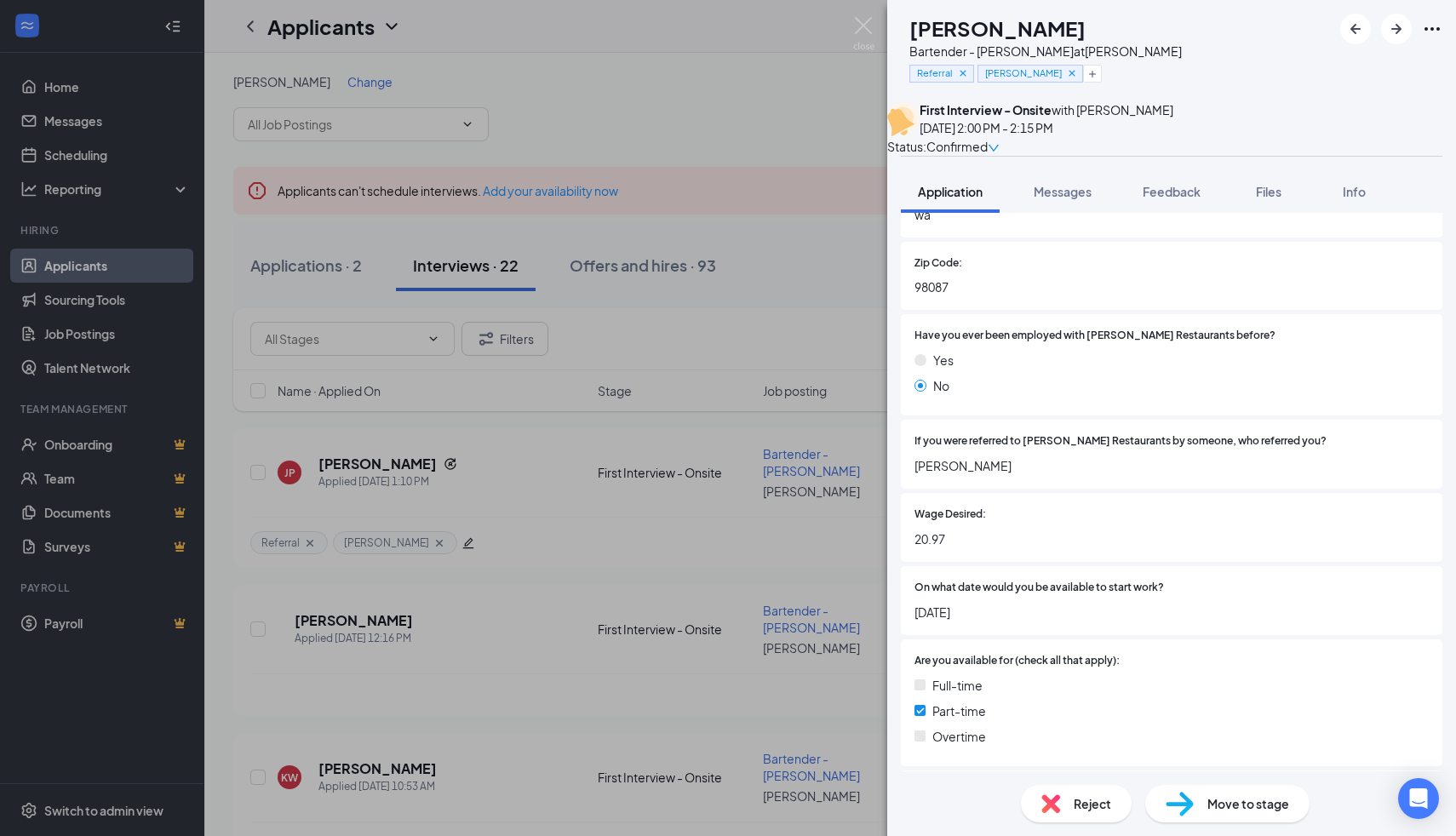
click at [852, 23] on div "JP Jordyn Porea Bartender - JOEY Bellevue at JOEY Bellevue Referral Mary Liu Fi…" at bounding box center [728, 418] width 1456 height 836
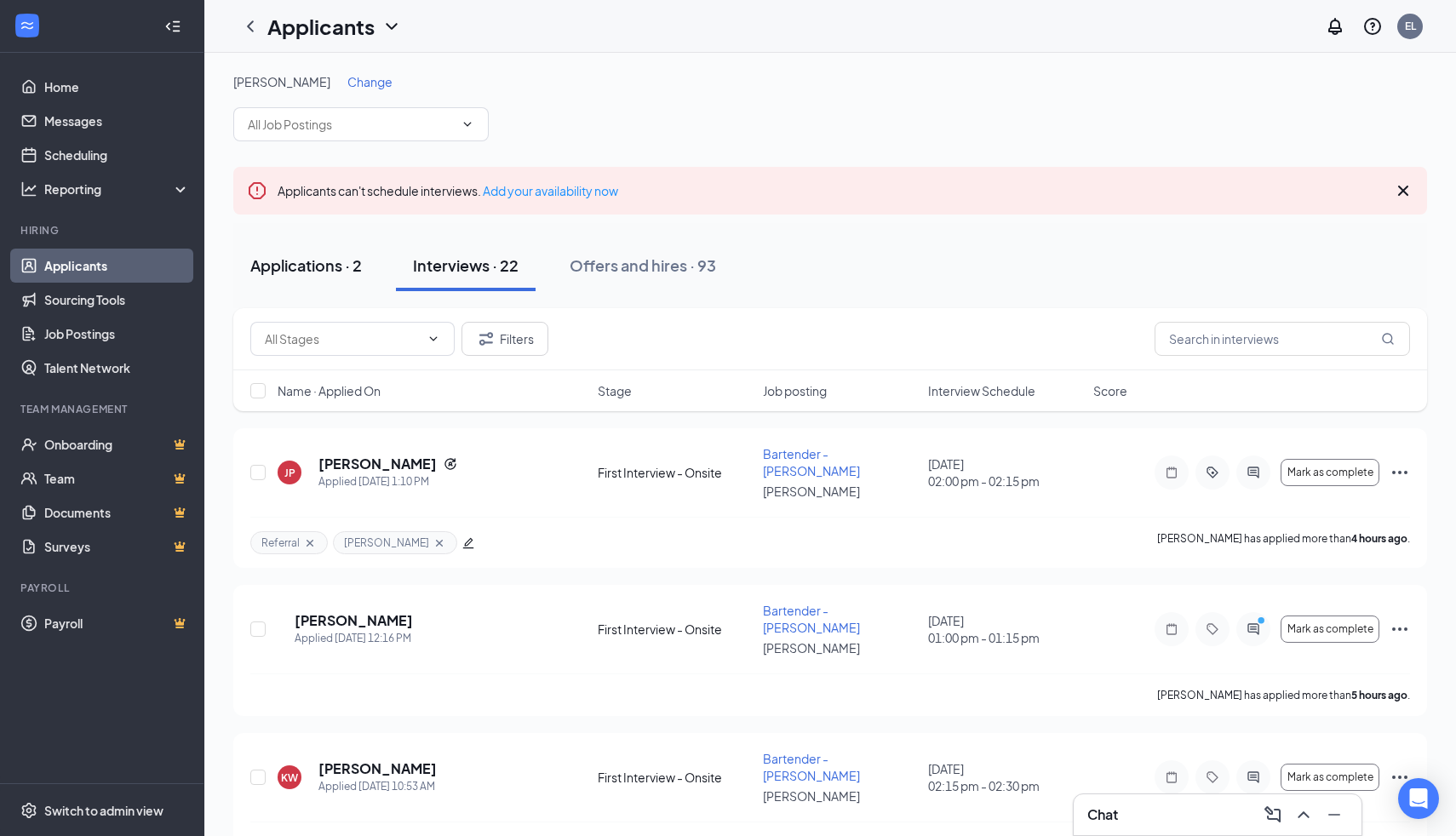
click at [302, 263] on div "Applications · 2" at bounding box center [306, 265] width 112 height 22
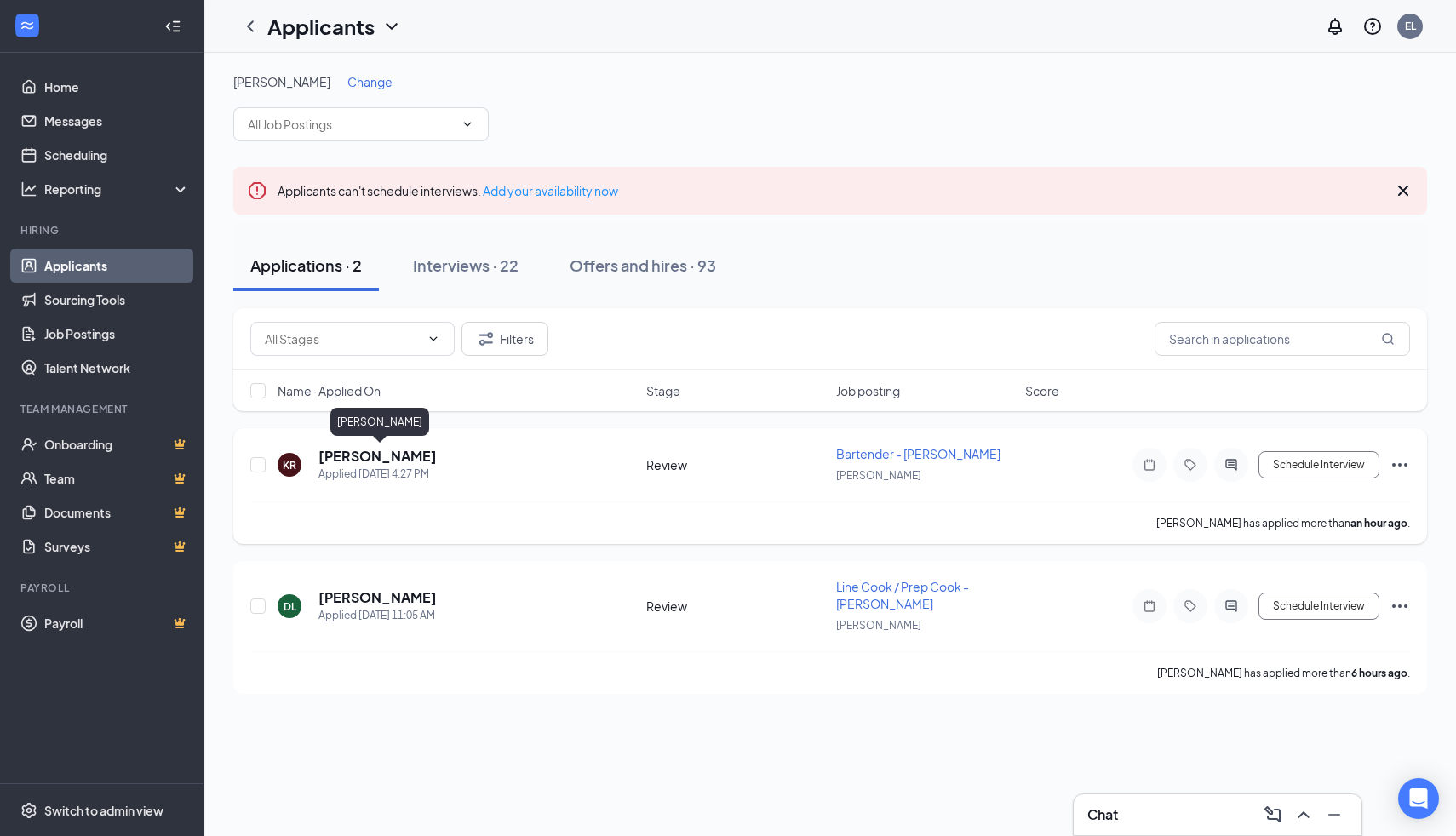
click at [349, 443] on div "KR [PERSON_NAME] Applied [DATE] 4:27 PM Review Bartender - [PERSON_NAME] [PERSO…" at bounding box center [831, 485] width 1195 height 116
click at [352, 452] on h5 "[PERSON_NAME]" at bounding box center [378, 456] width 119 height 19
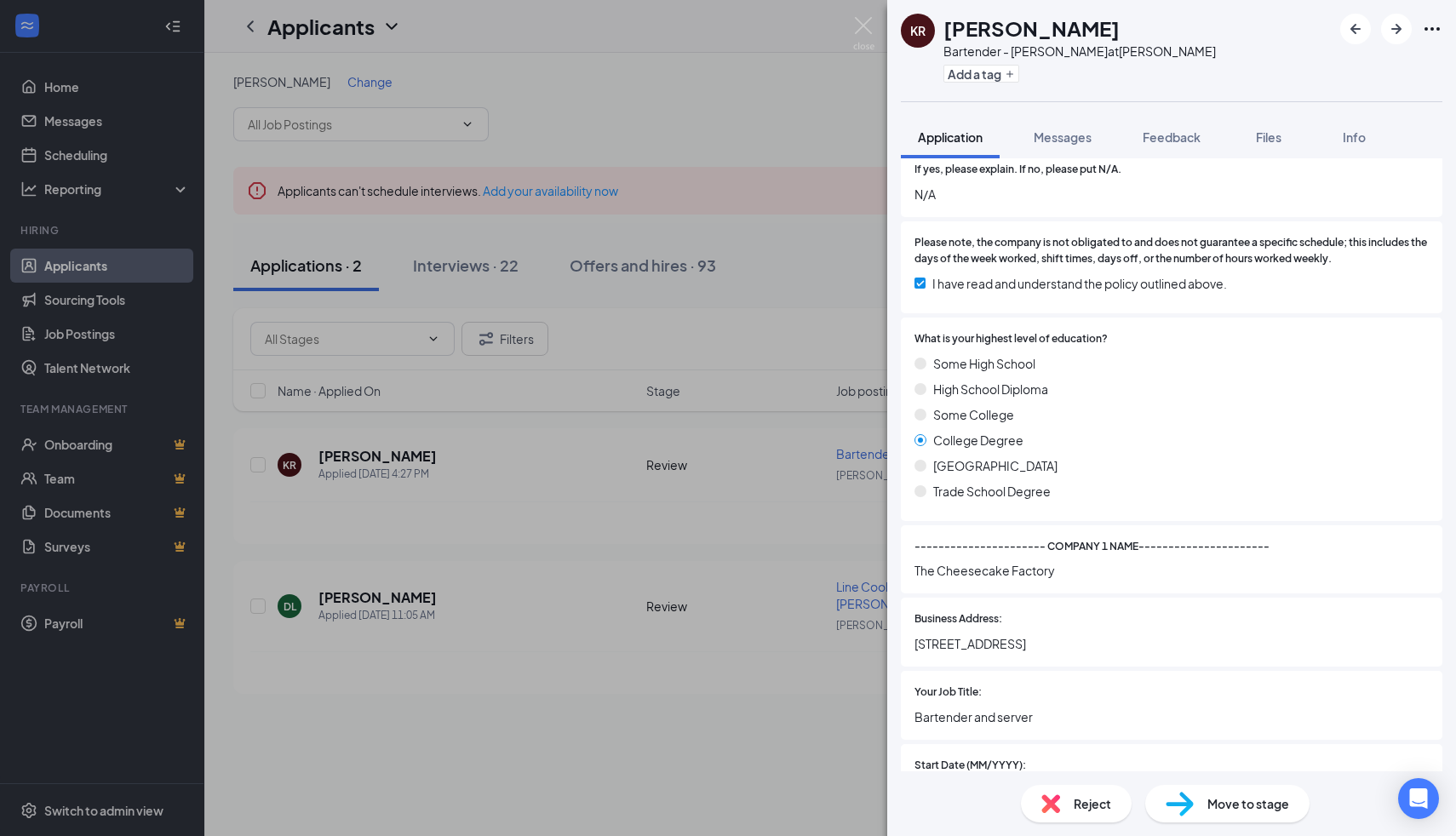
scroll to position [1461, 0]
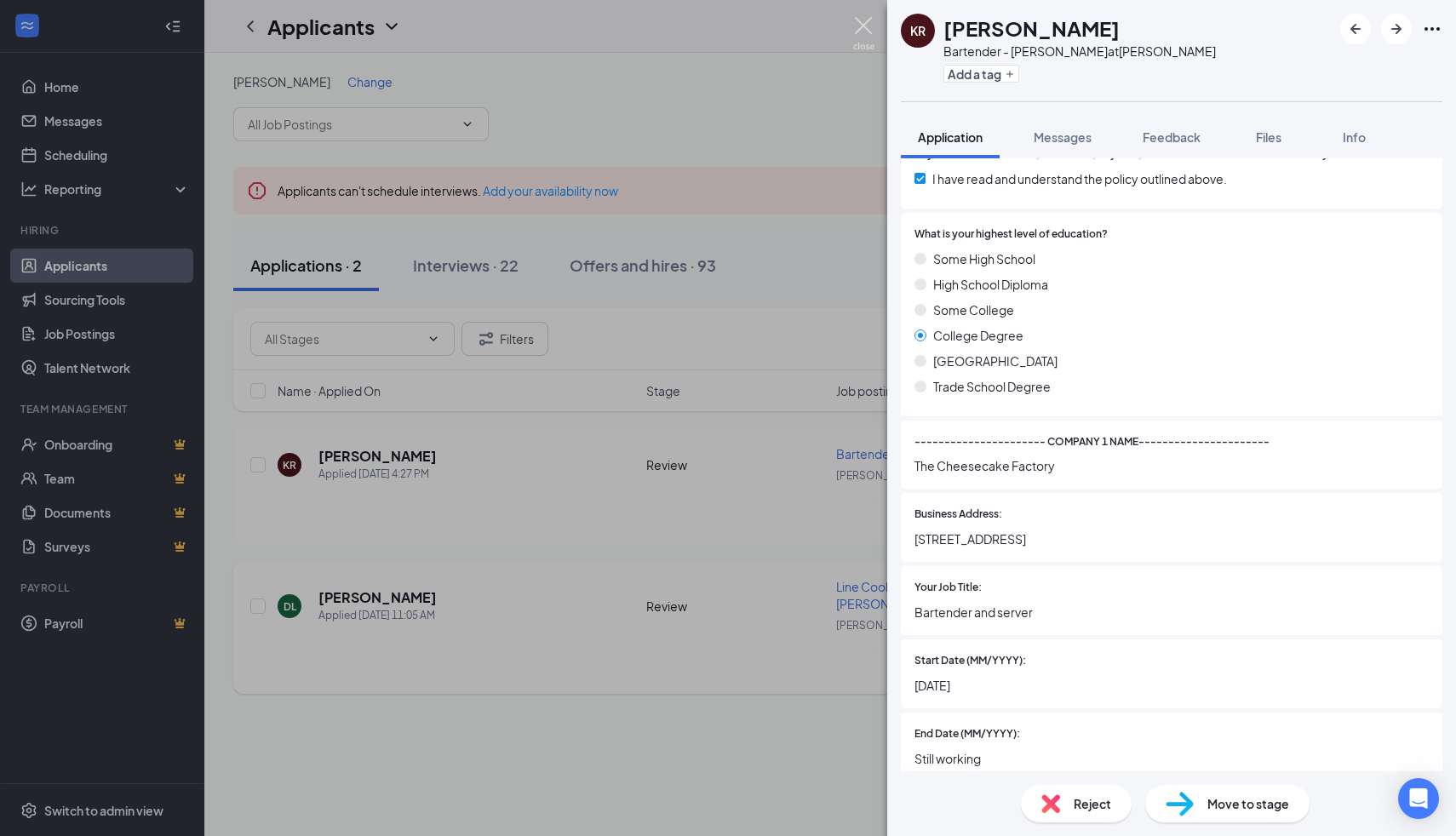
click at [856, 31] on img at bounding box center [863, 33] width 22 height 33
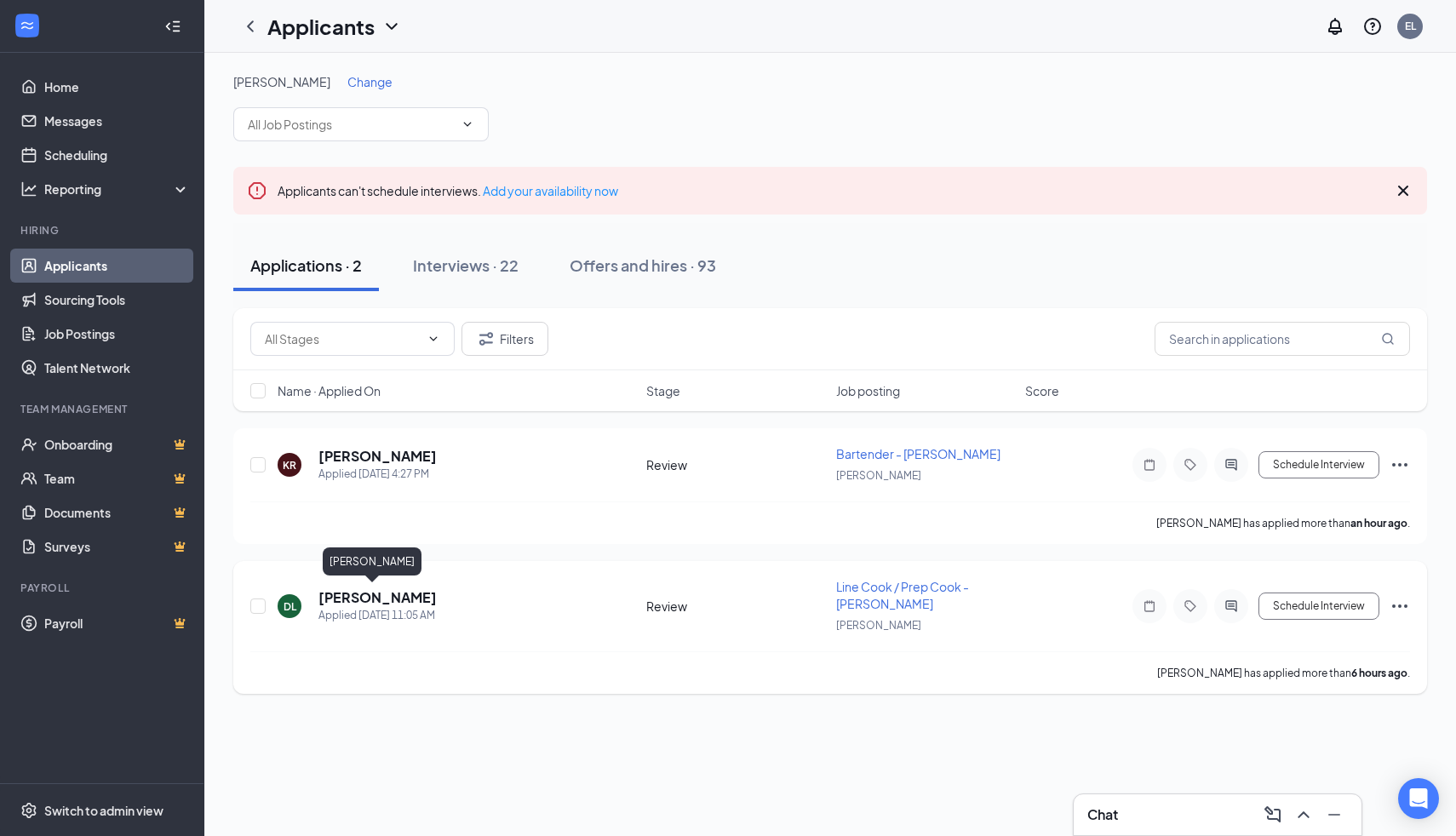
click at [346, 592] on h5 "[PERSON_NAME]" at bounding box center [378, 598] width 119 height 19
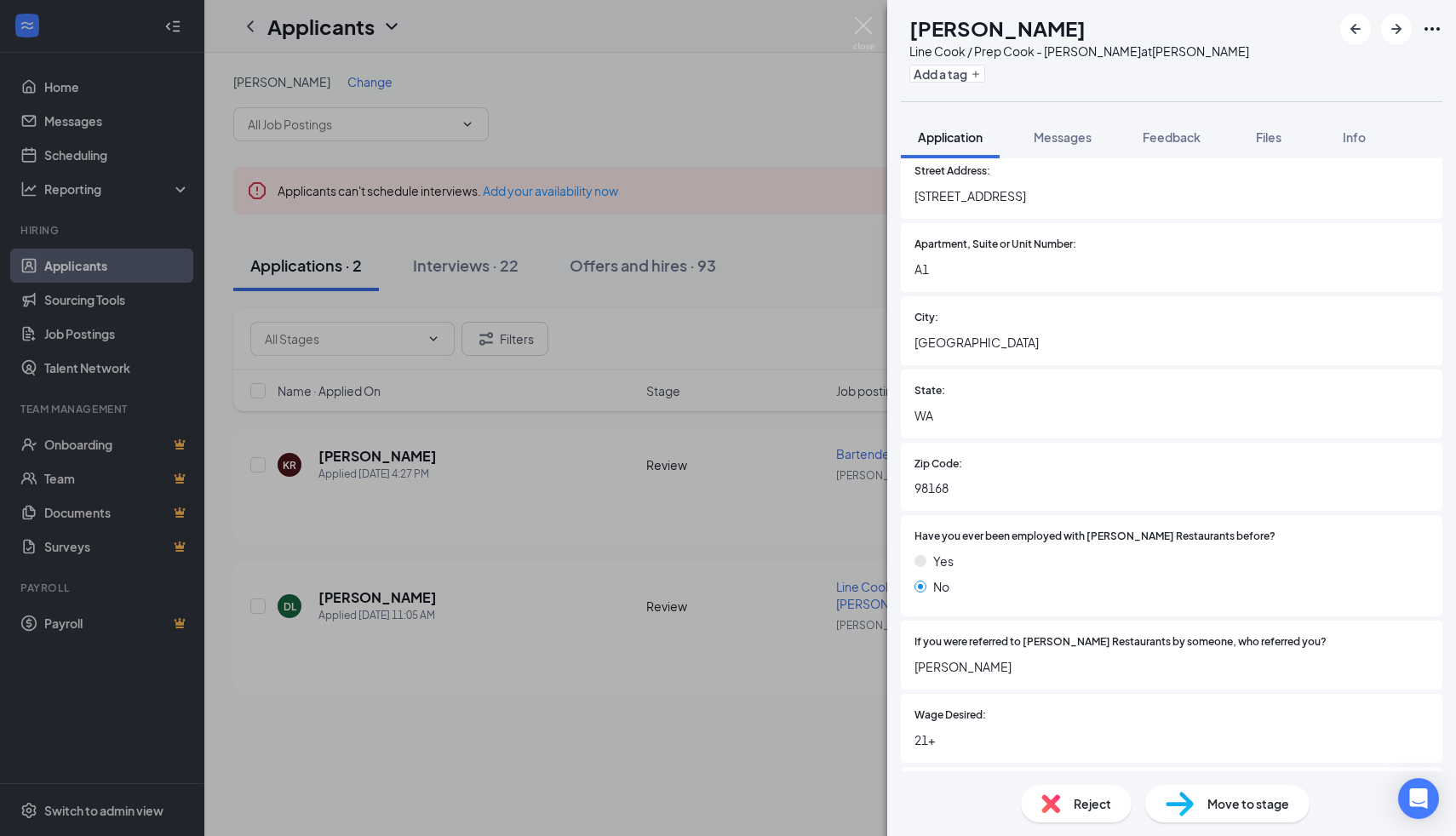
scroll to position [435, 0]
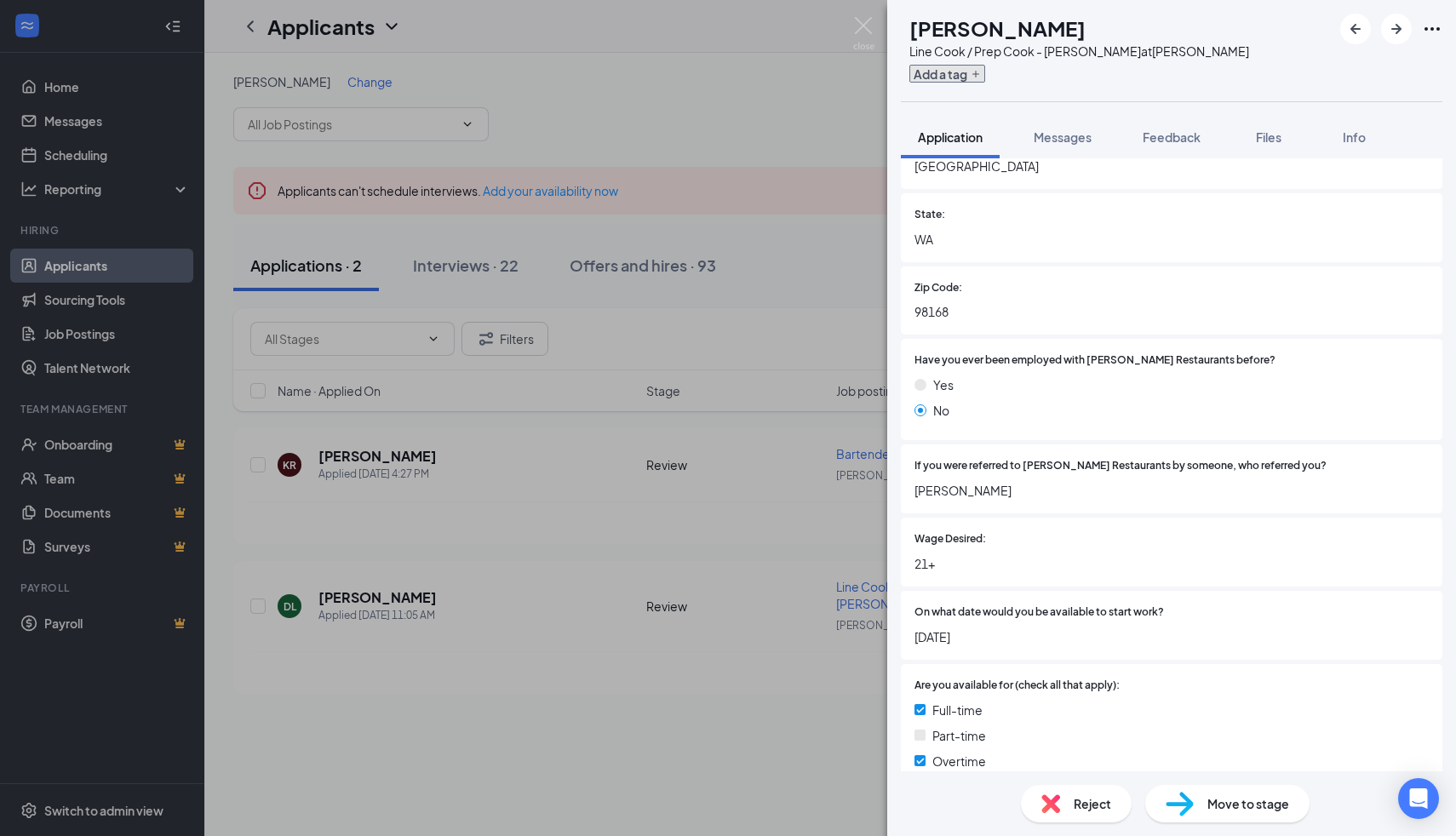
click at [966, 79] on button "Add a tag" at bounding box center [947, 73] width 76 height 18
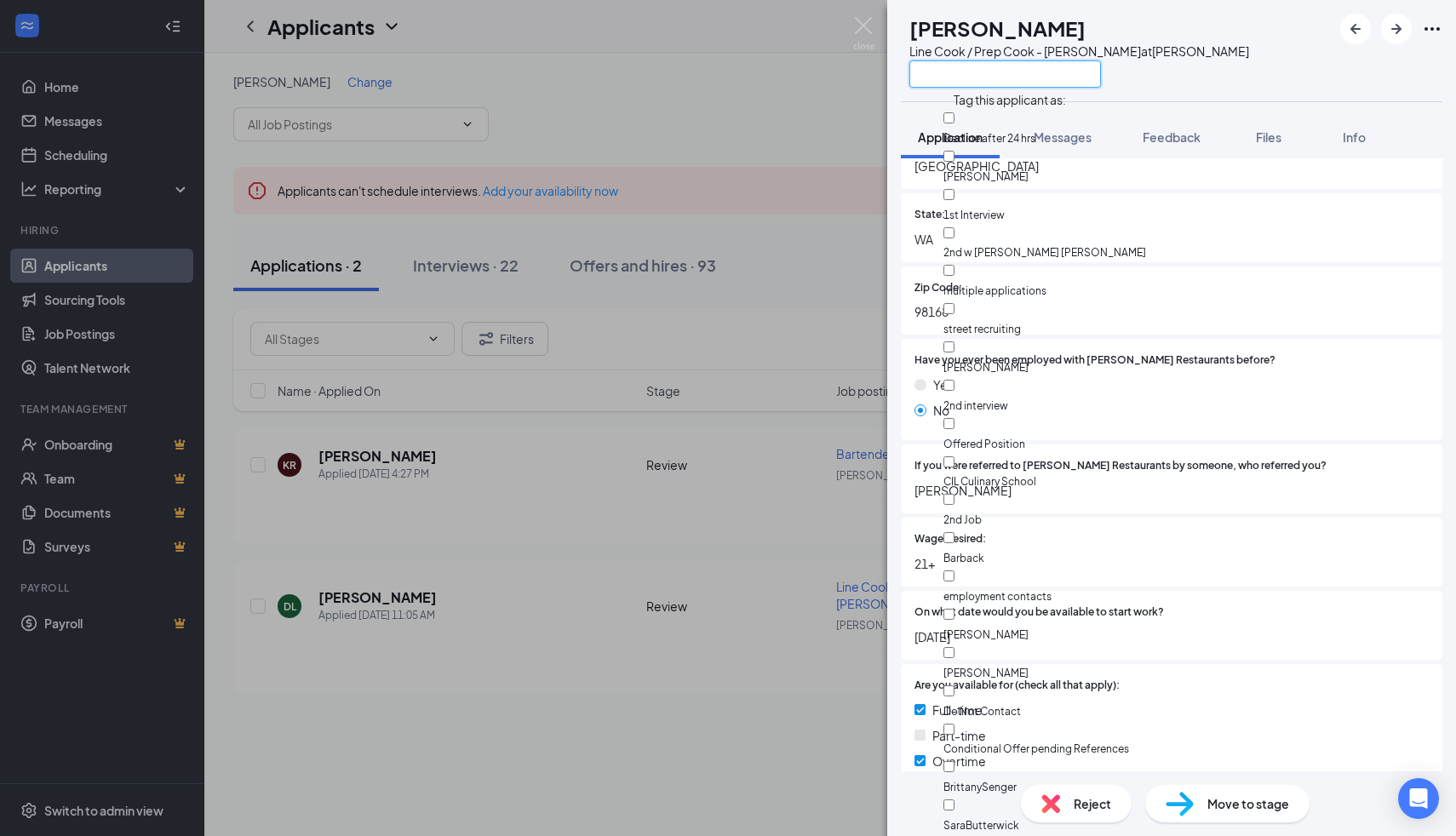
click at [963, 79] on input "text" at bounding box center [1005, 73] width 192 height 27
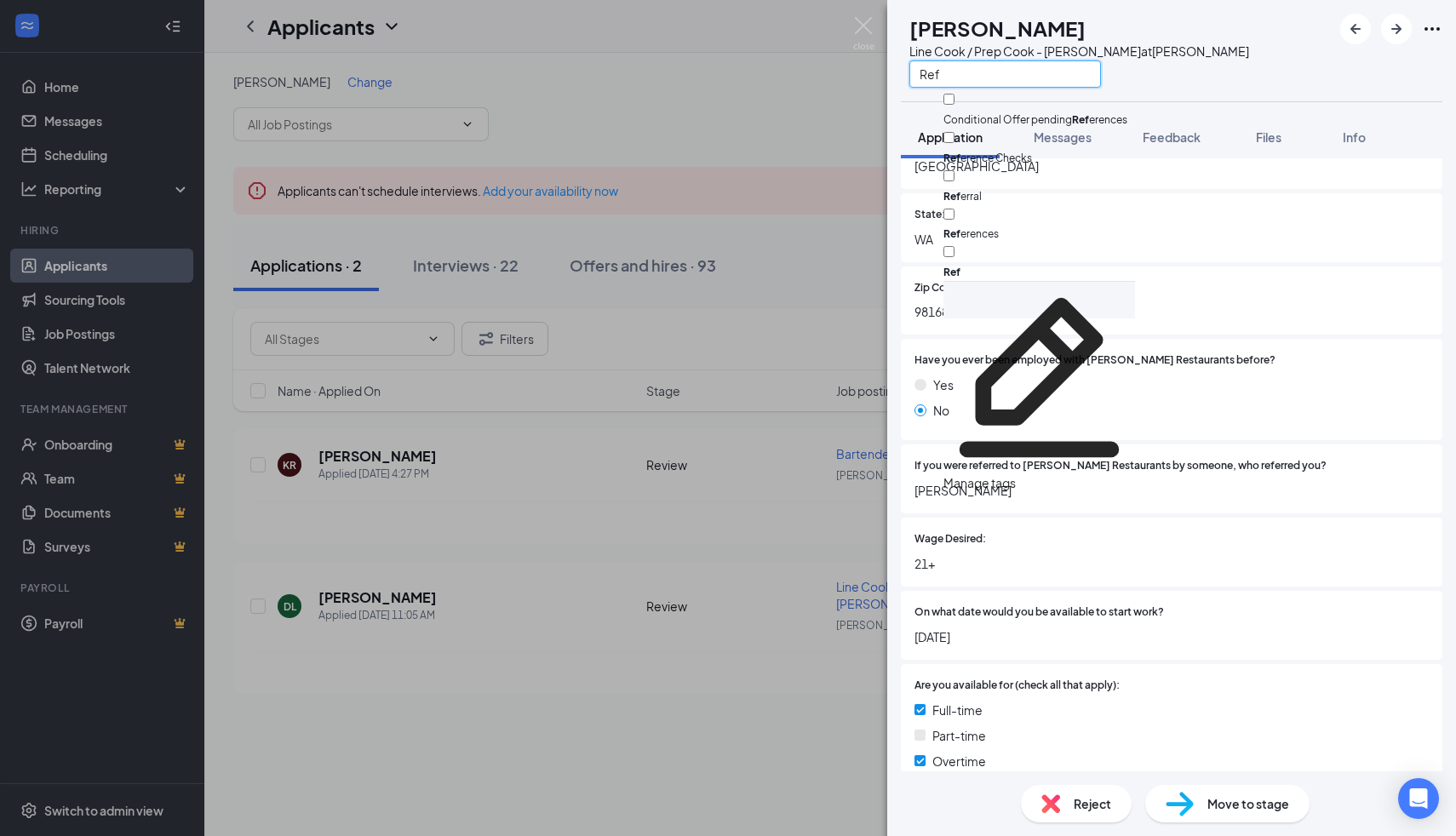
type input "Ref"
click at [955, 170] on input "Ref erral" at bounding box center [949, 176] width 11 height 11
checkbox input "true"
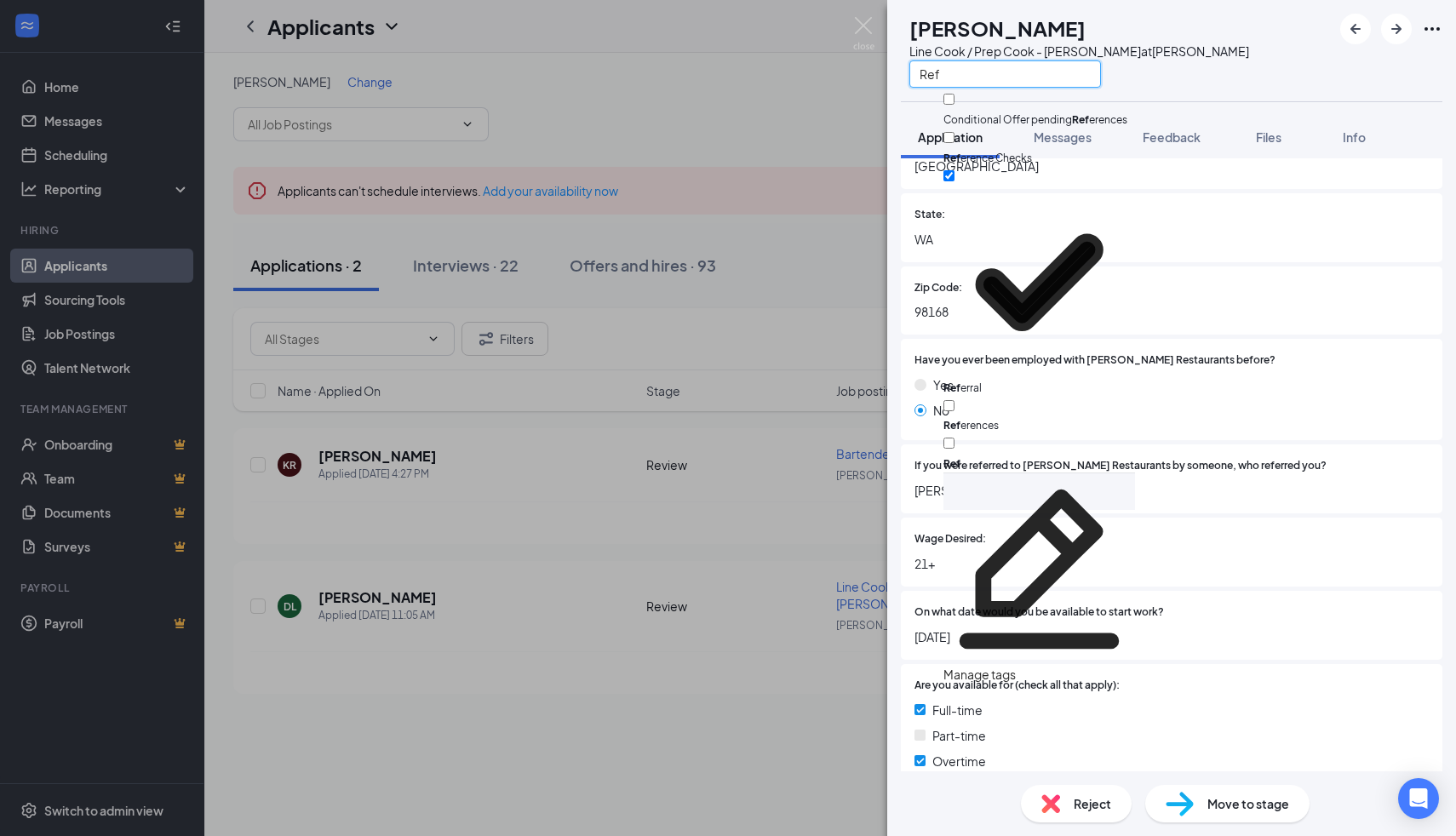
click at [986, 72] on input "Ref" at bounding box center [1005, 73] width 192 height 27
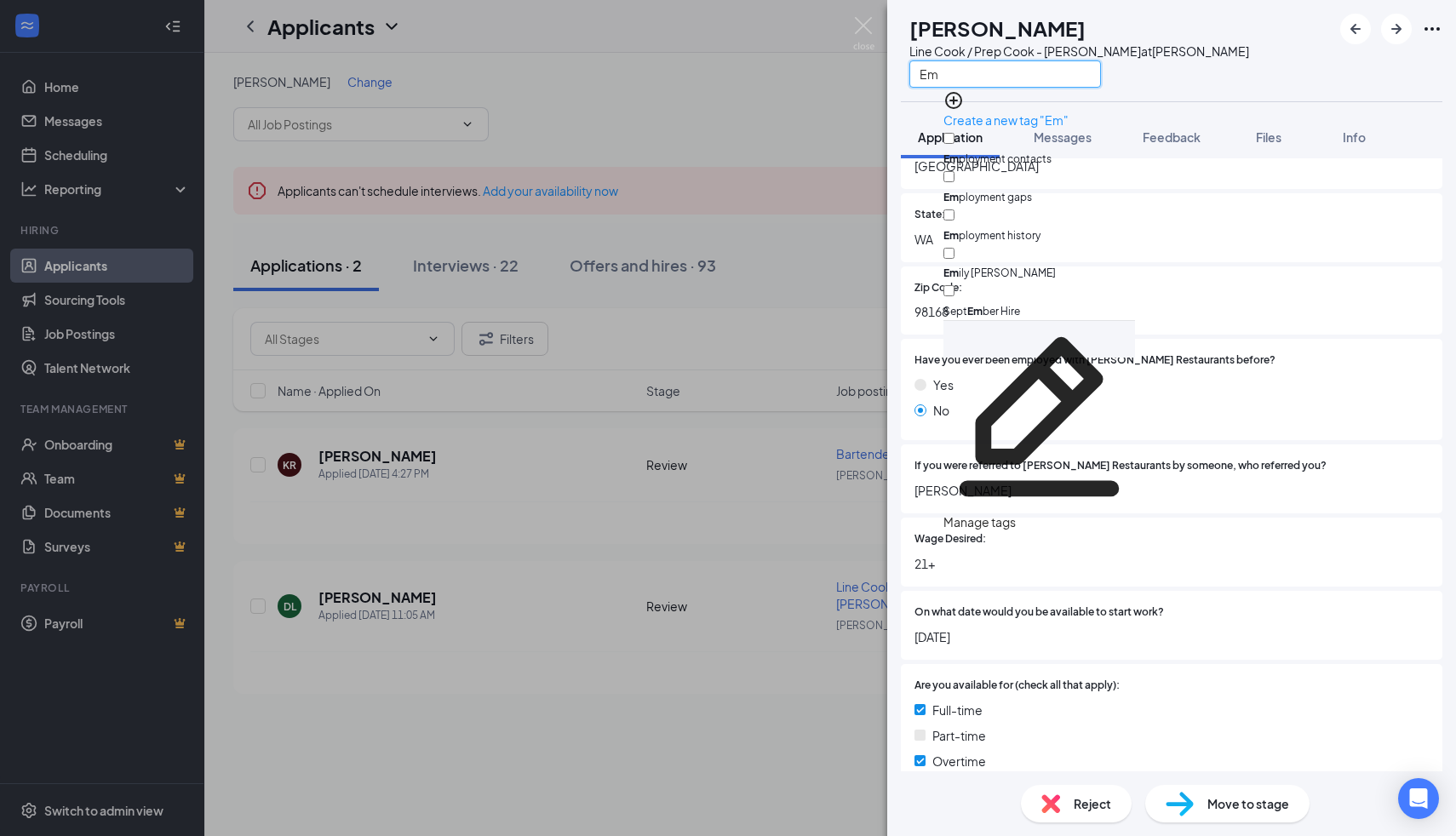
type input "E"
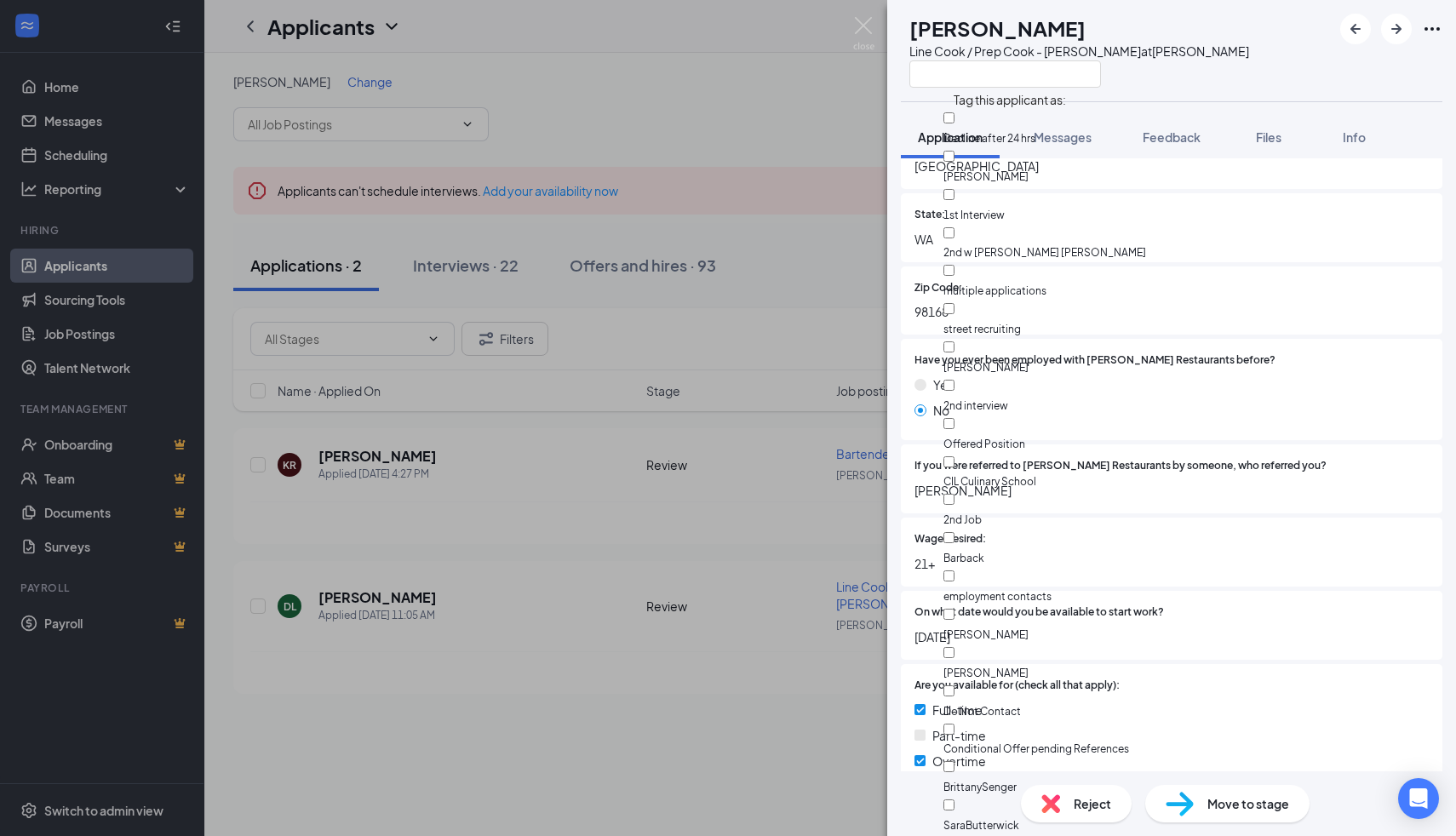
click at [1273, 246] on span "WA" at bounding box center [1172, 239] width 514 height 19
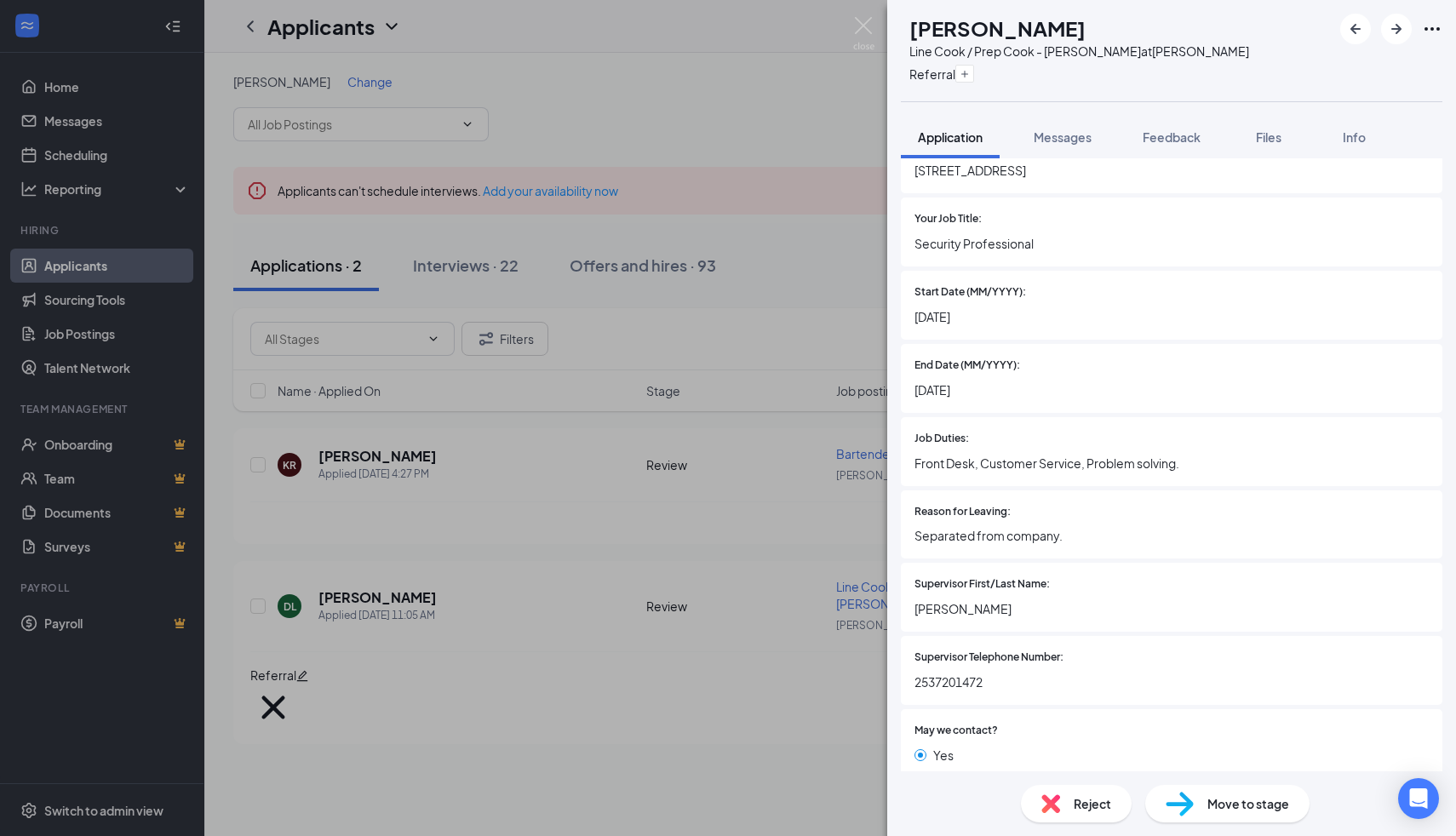
scroll to position [1784, 0]
click at [1212, 801] on span "Move to stage" at bounding box center [1248, 804] width 82 height 19
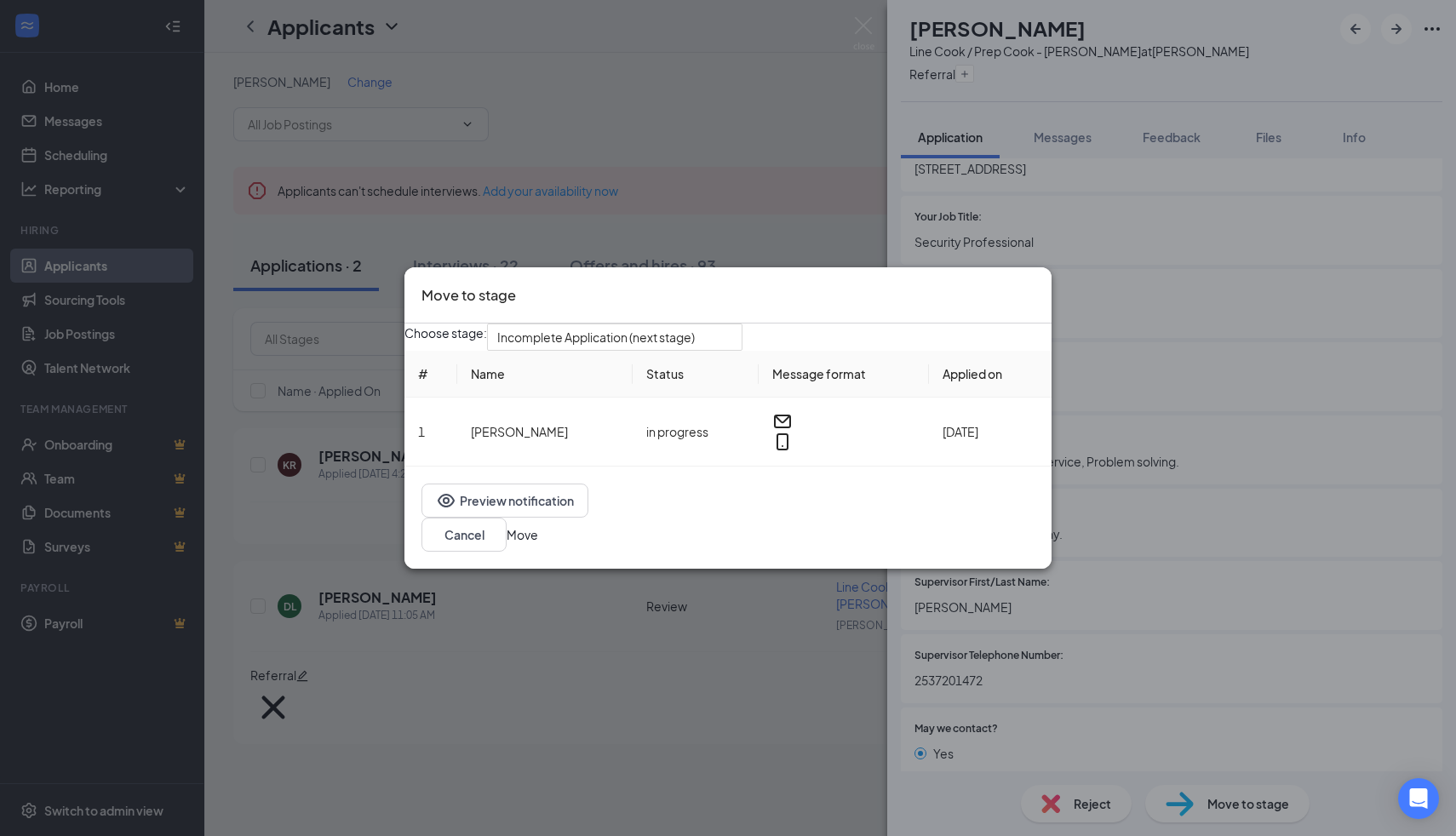
click at [1035, 284] on icon "Cross" at bounding box center [1035, 284] width 0 height 0
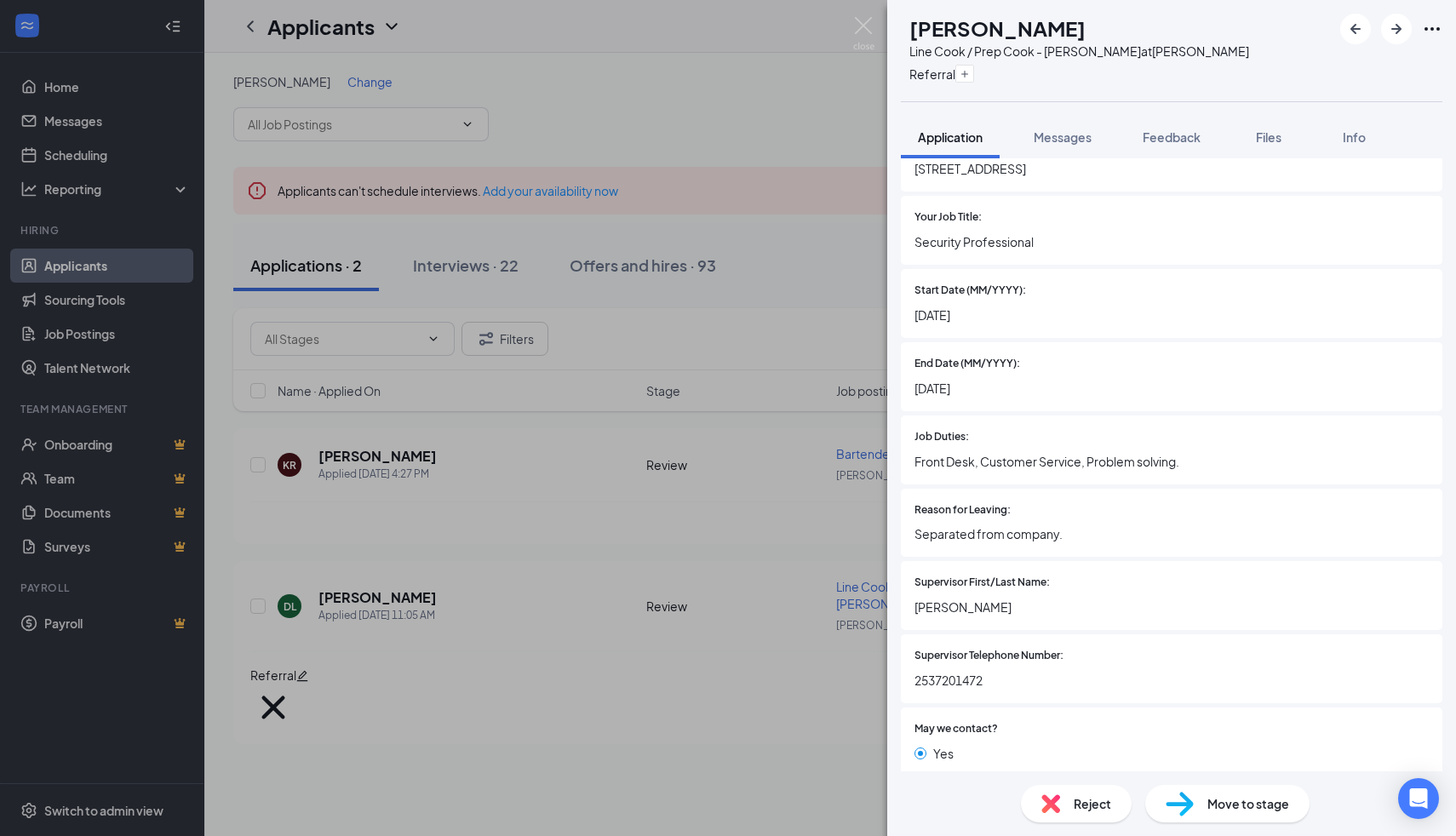
click at [1212, 807] on span "Move to stage" at bounding box center [1248, 804] width 82 height 19
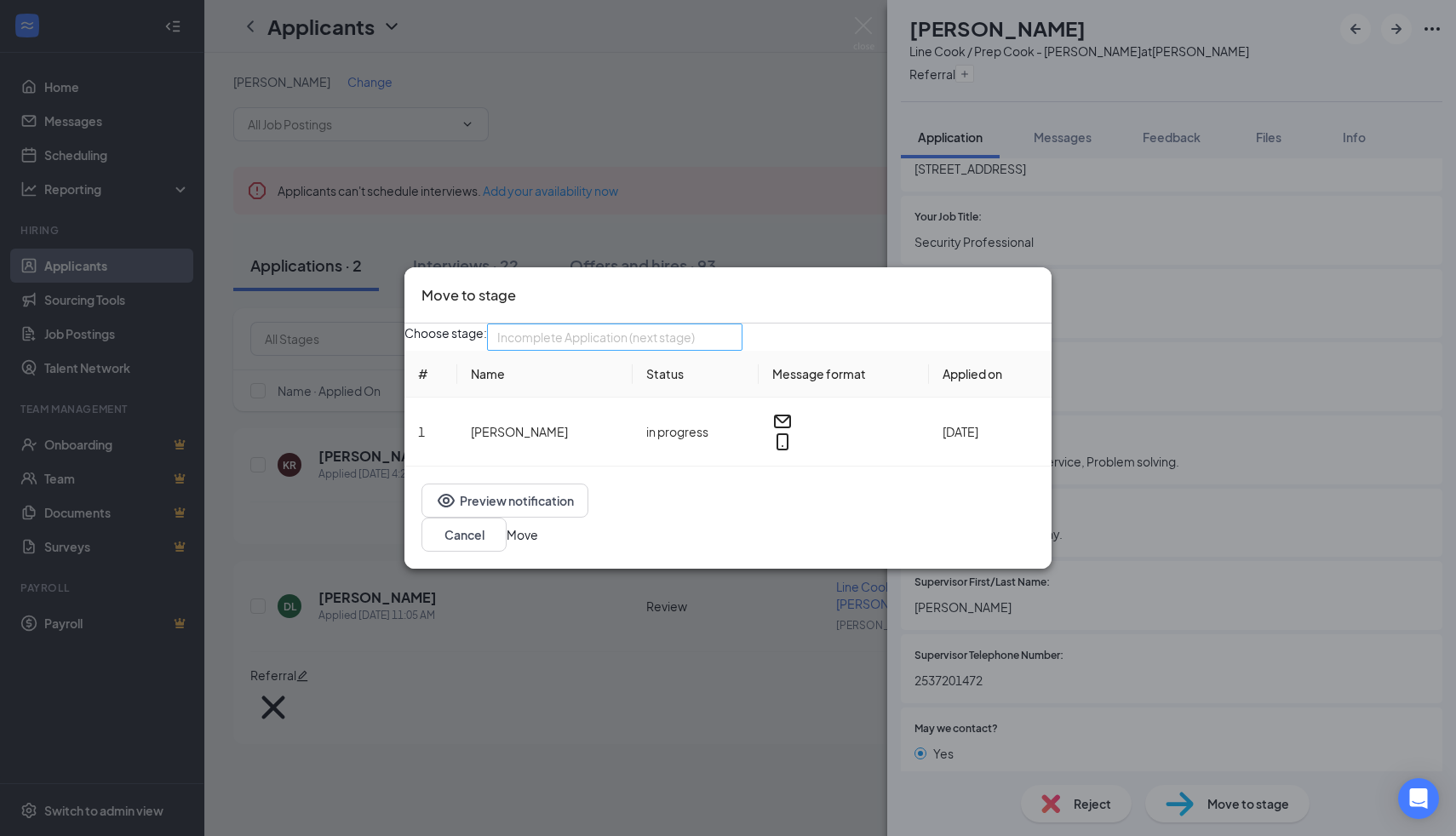
click at [695, 350] on span "Incomplete Application (next stage)" at bounding box center [596, 337] width 198 height 25
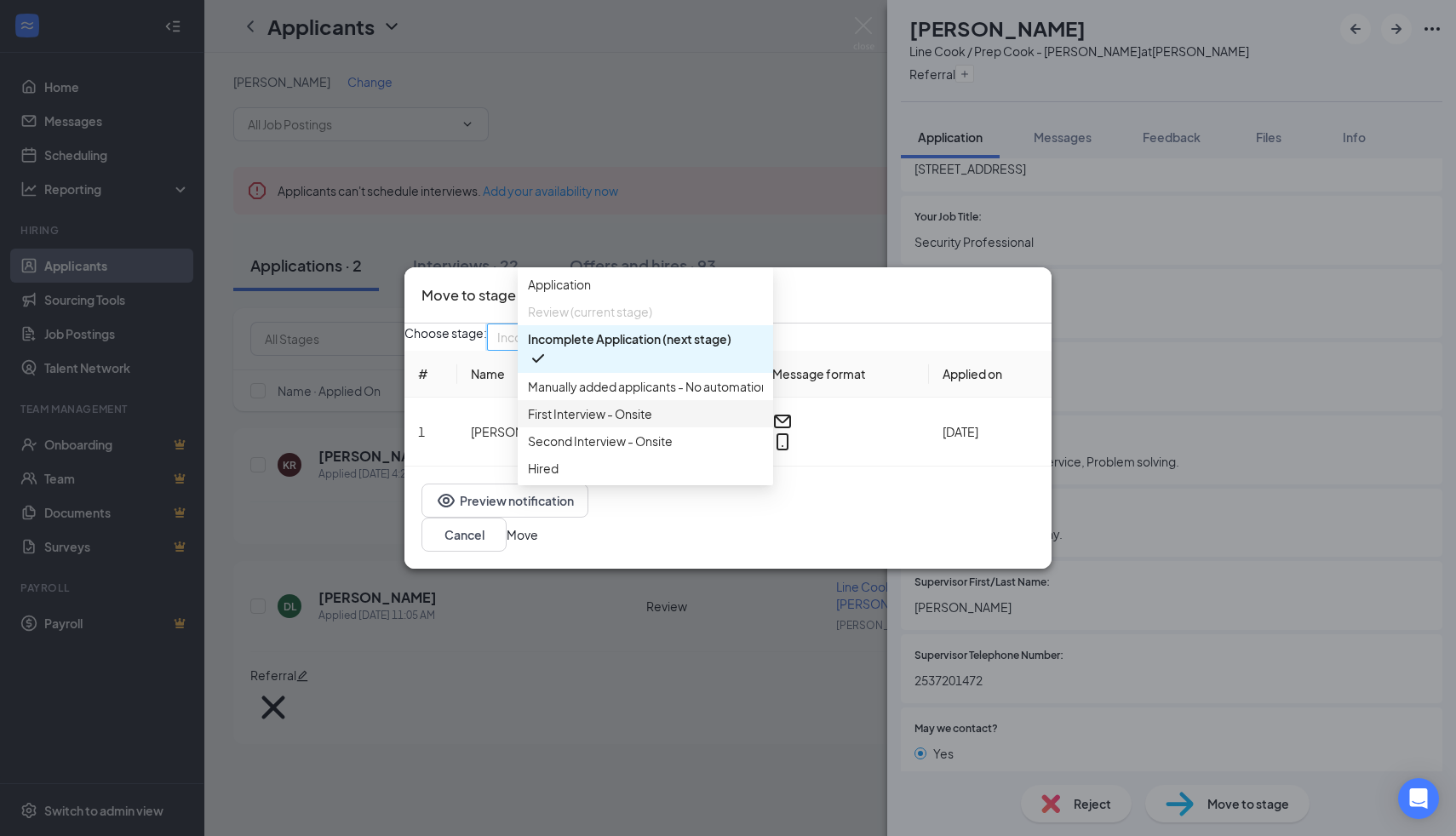
click at [692, 423] on span "First Interview - Onsite" at bounding box center [645, 414] width 235 height 19
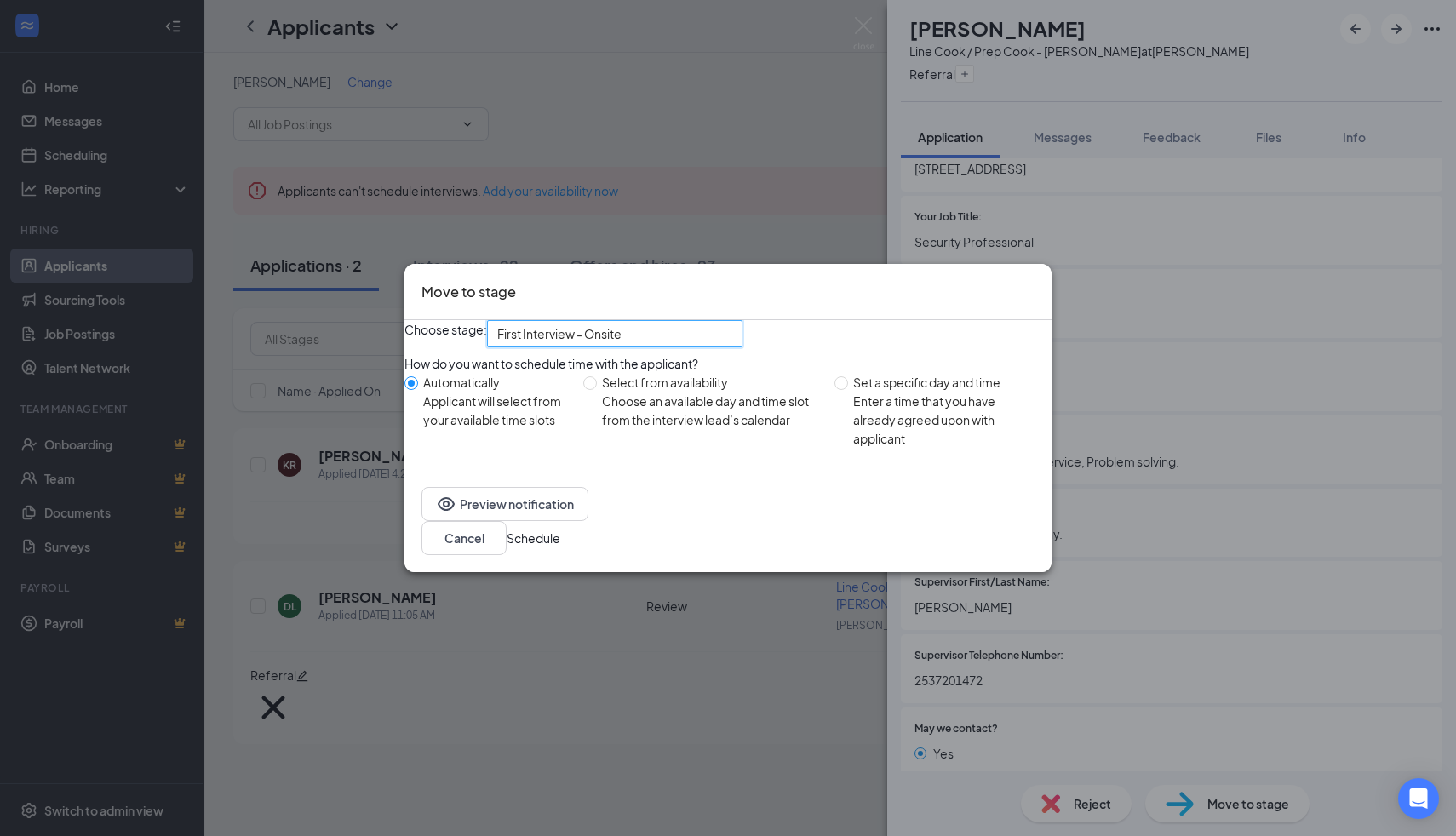
click at [561, 545] on button "Schedule" at bounding box center [533, 538] width 54 height 19
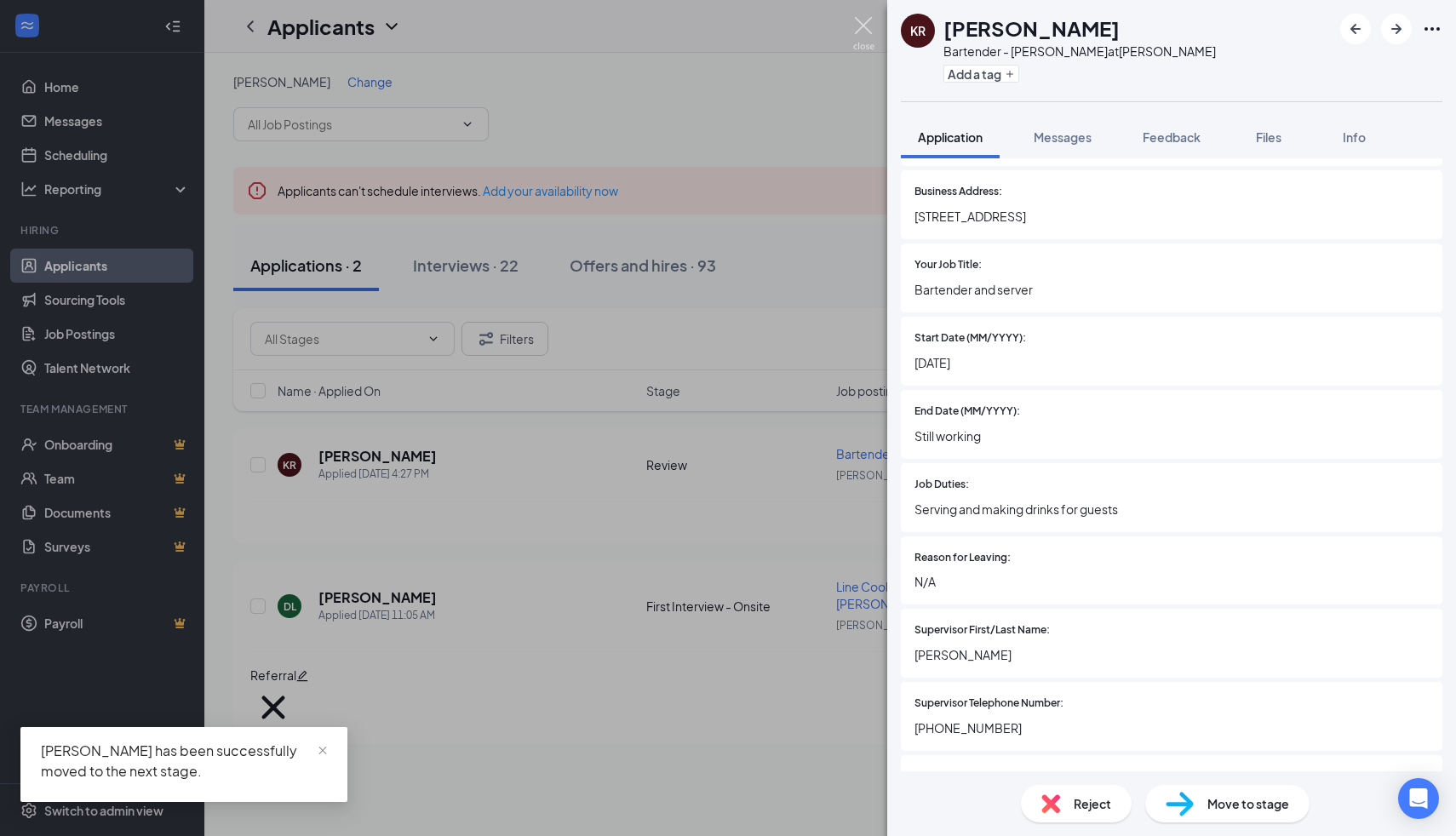
click at [862, 28] on img at bounding box center [863, 33] width 22 height 33
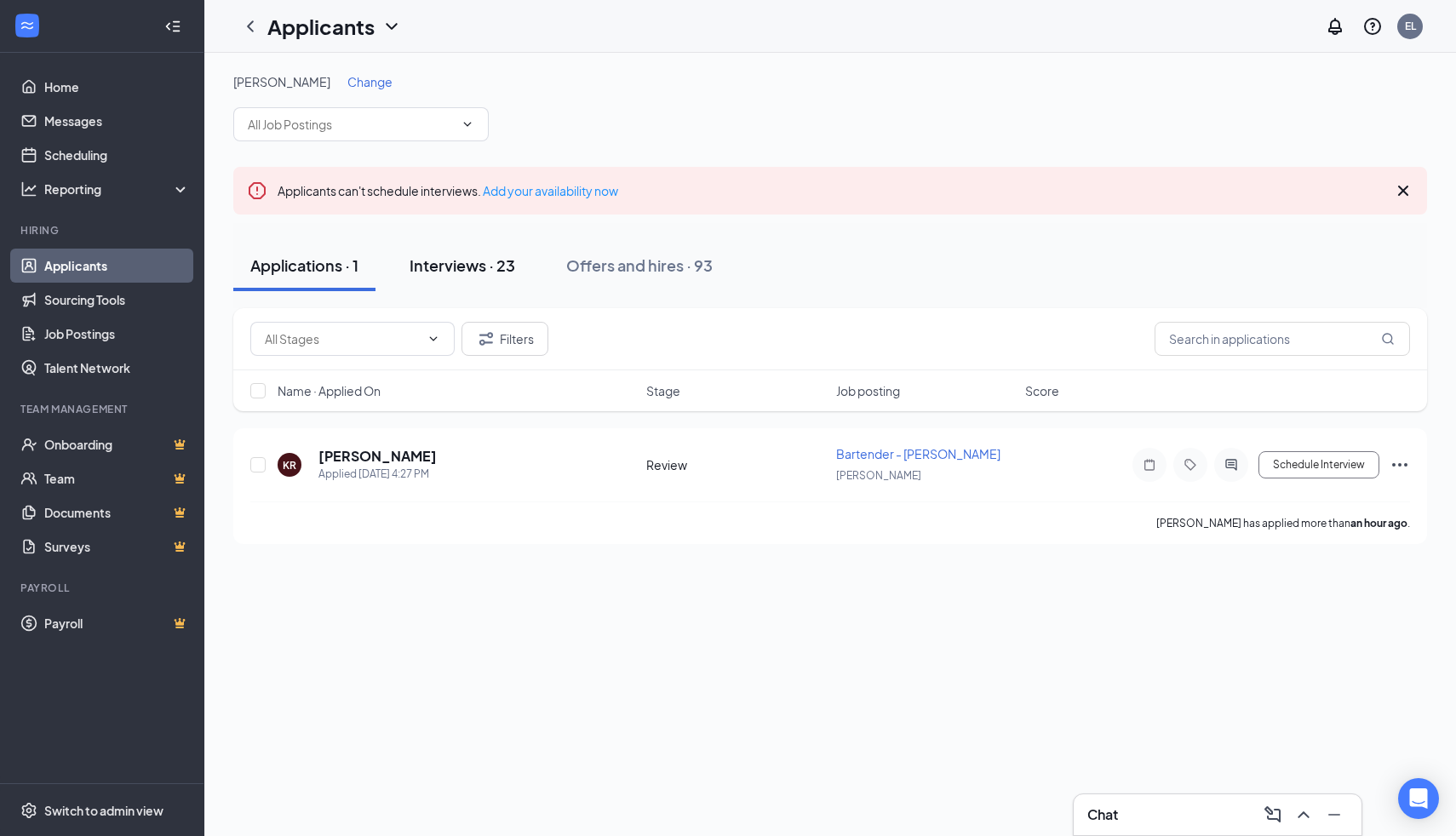
click at [475, 271] on div "Interviews · 23" at bounding box center [463, 265] width 105 height 22
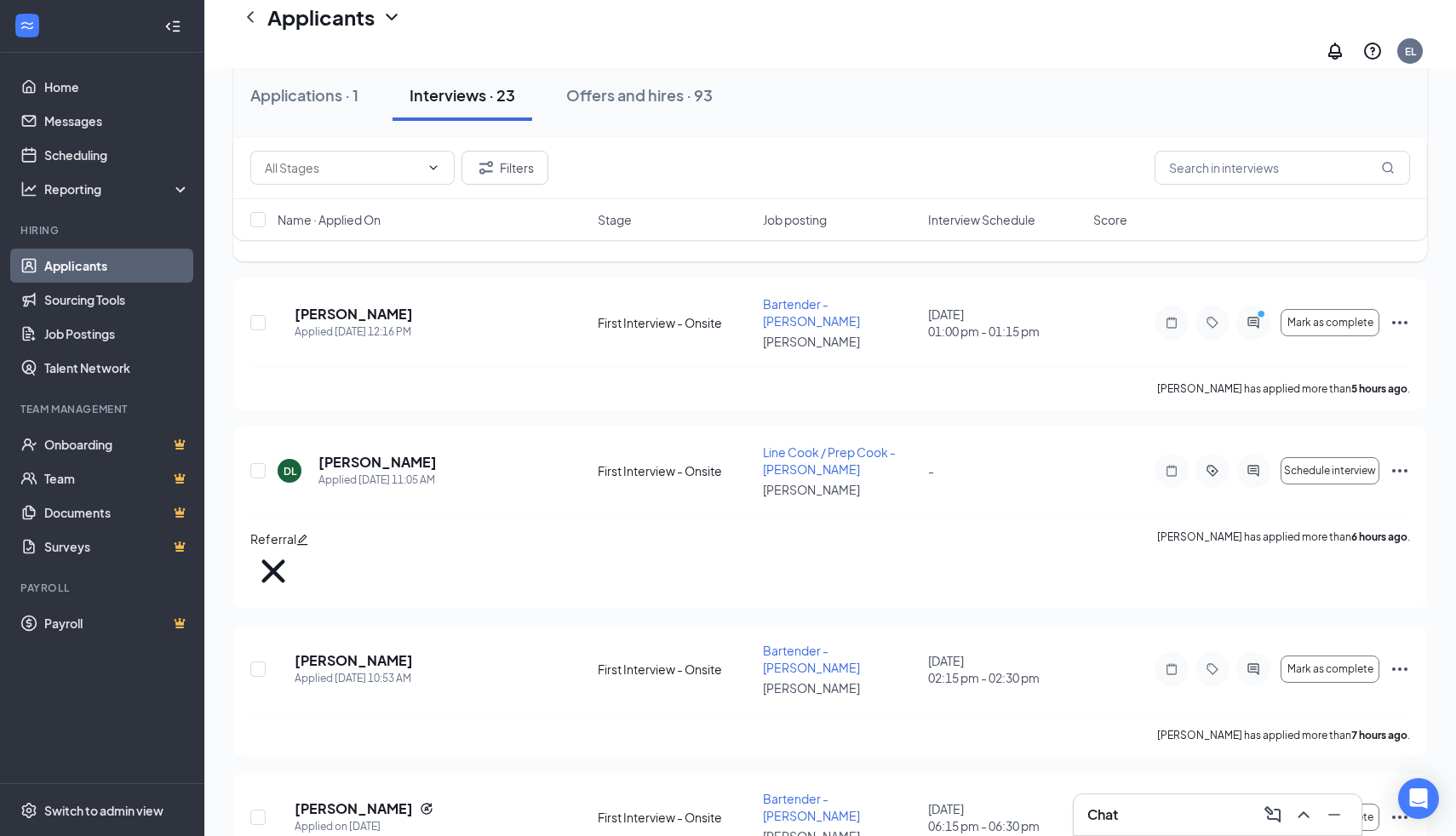
scroll to position [417, 0]
click at [353, 650] on h5 "KAYN WIGINGTON" at bounding box center [354, 659] width 119 height 19
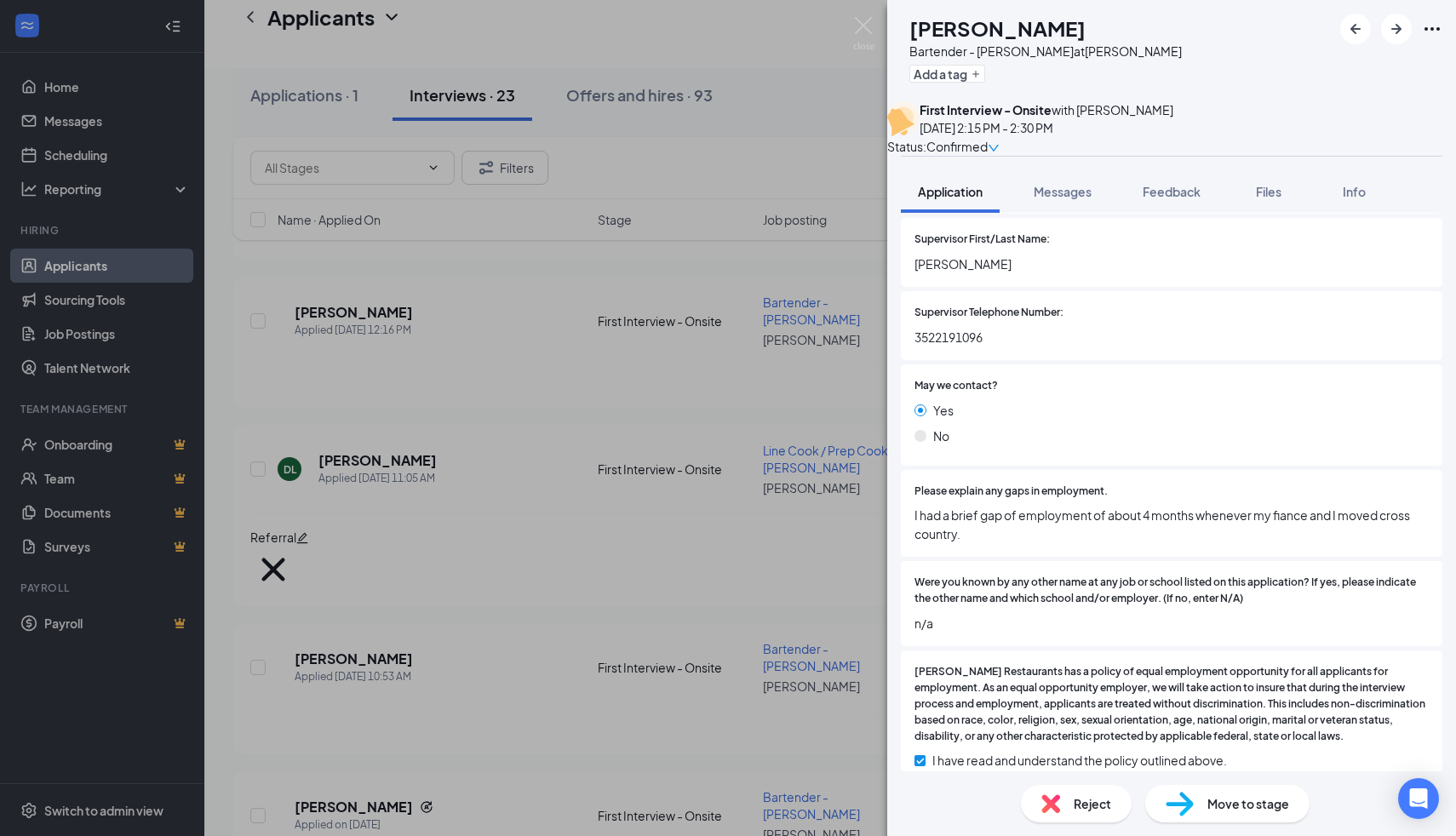
scroll to position [3173, 0]
click at [872, 29] on img at bounding box center [863, 33] width 22 height 33
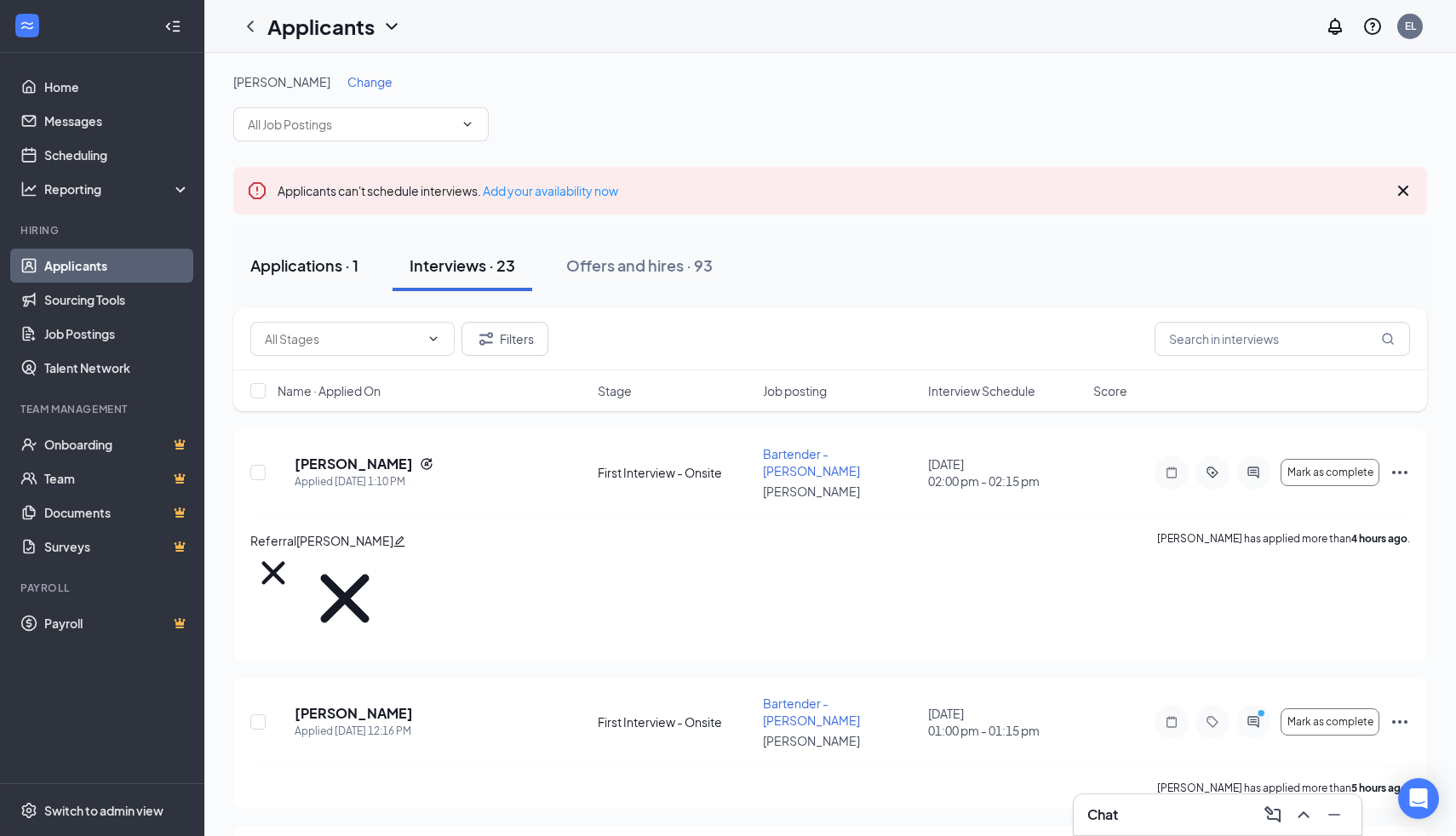
click at [293, 284] on button "Applications · 1" at bounding box center [304, 265] width 142 height 51
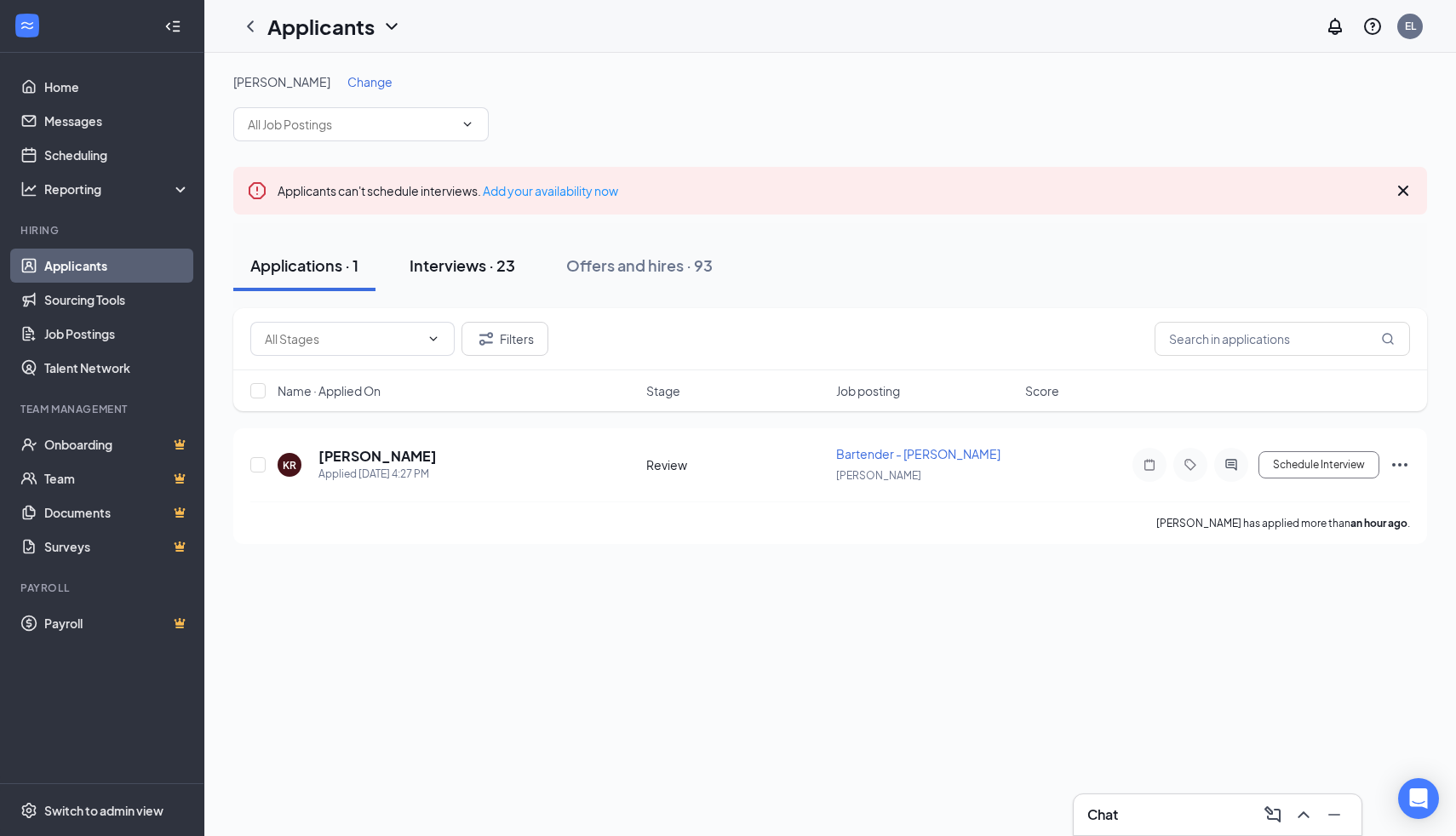
click at [453, 269] on div "Interviews · 23" at bounding box center [463, 265] width 105 height 22
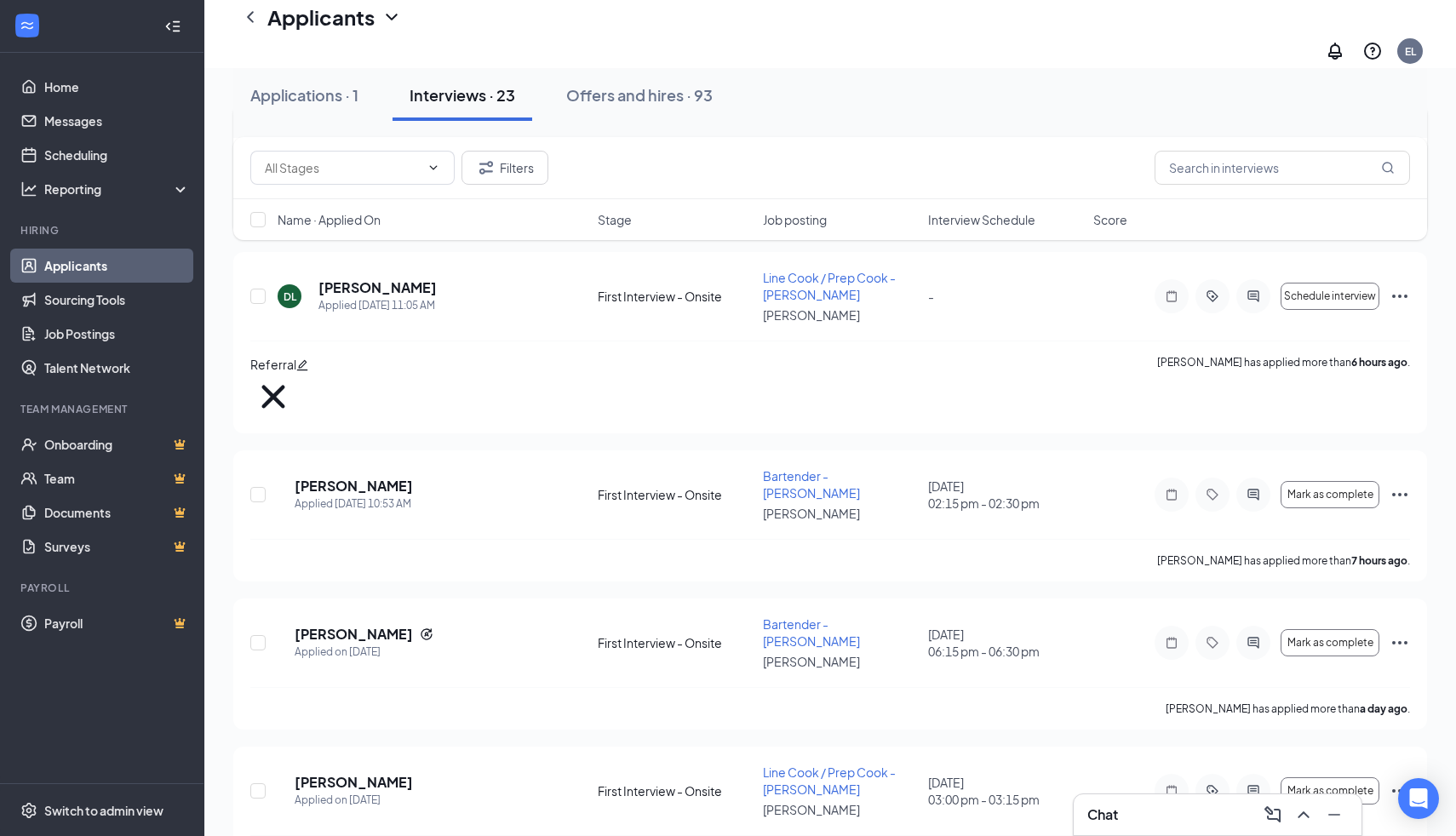
scroll to position [633, 0]
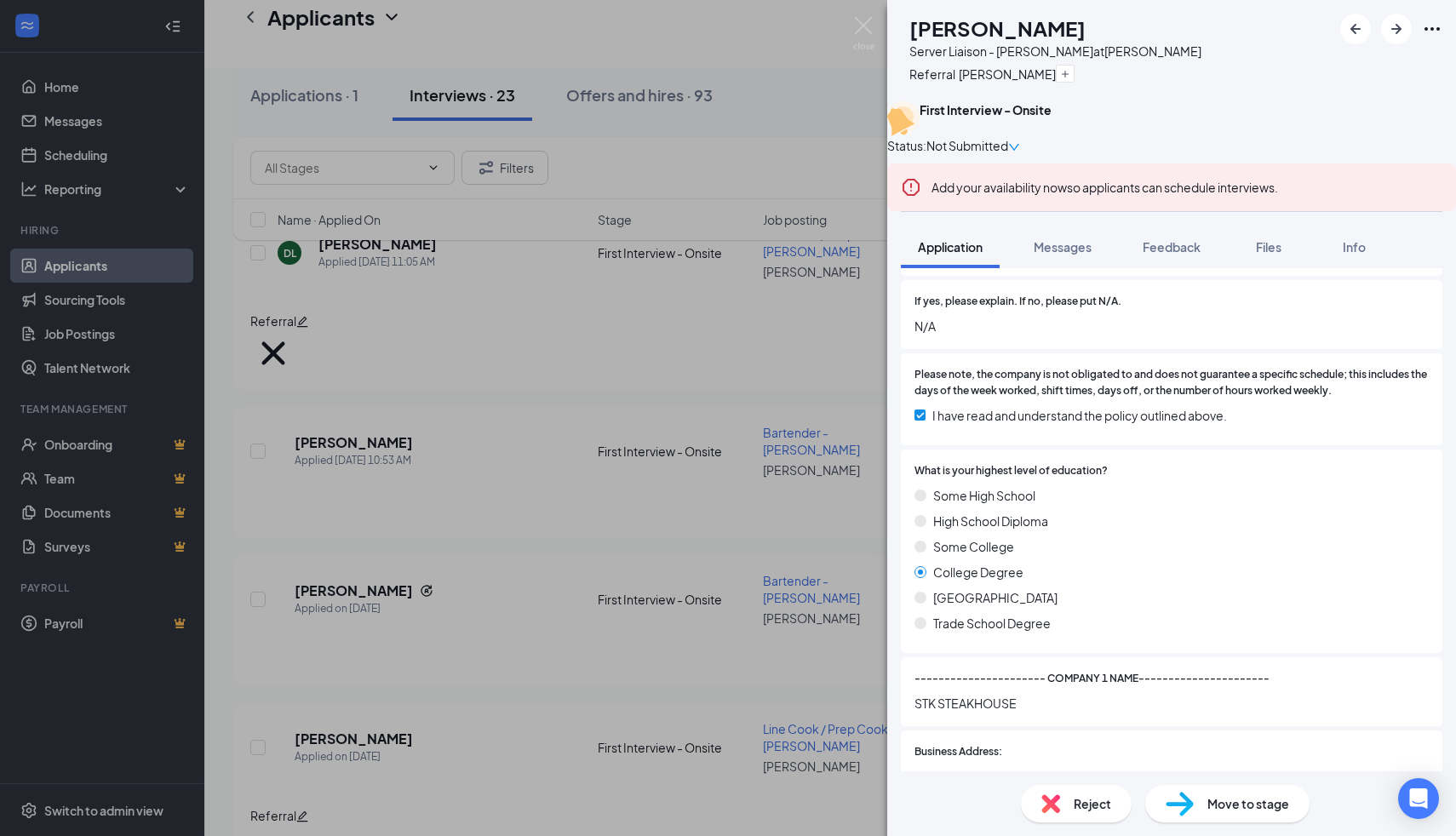
scroll to position [1470, 0]
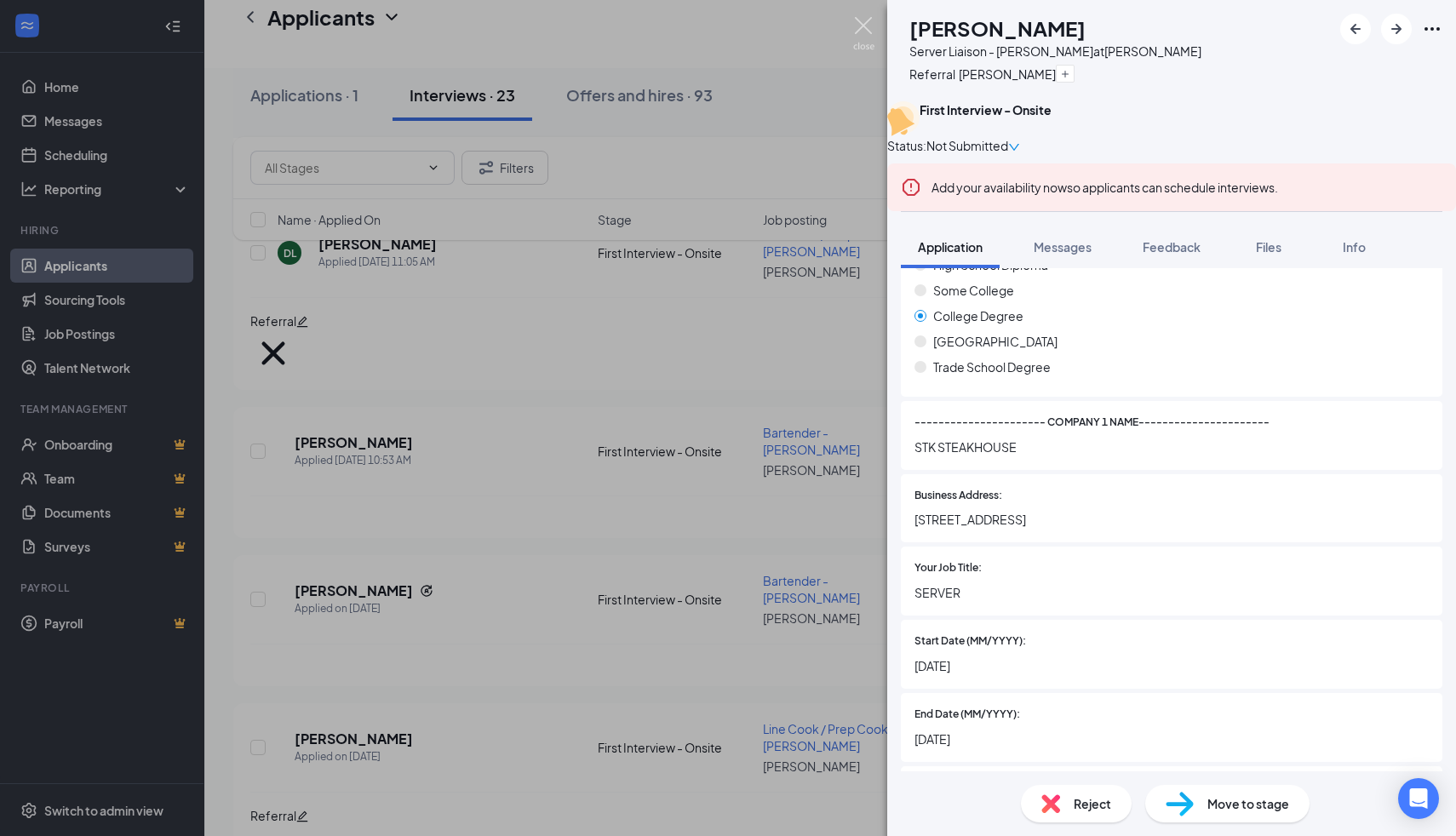
click at [872, 29] on img at bounding box center [863, 33] width 22 height 33
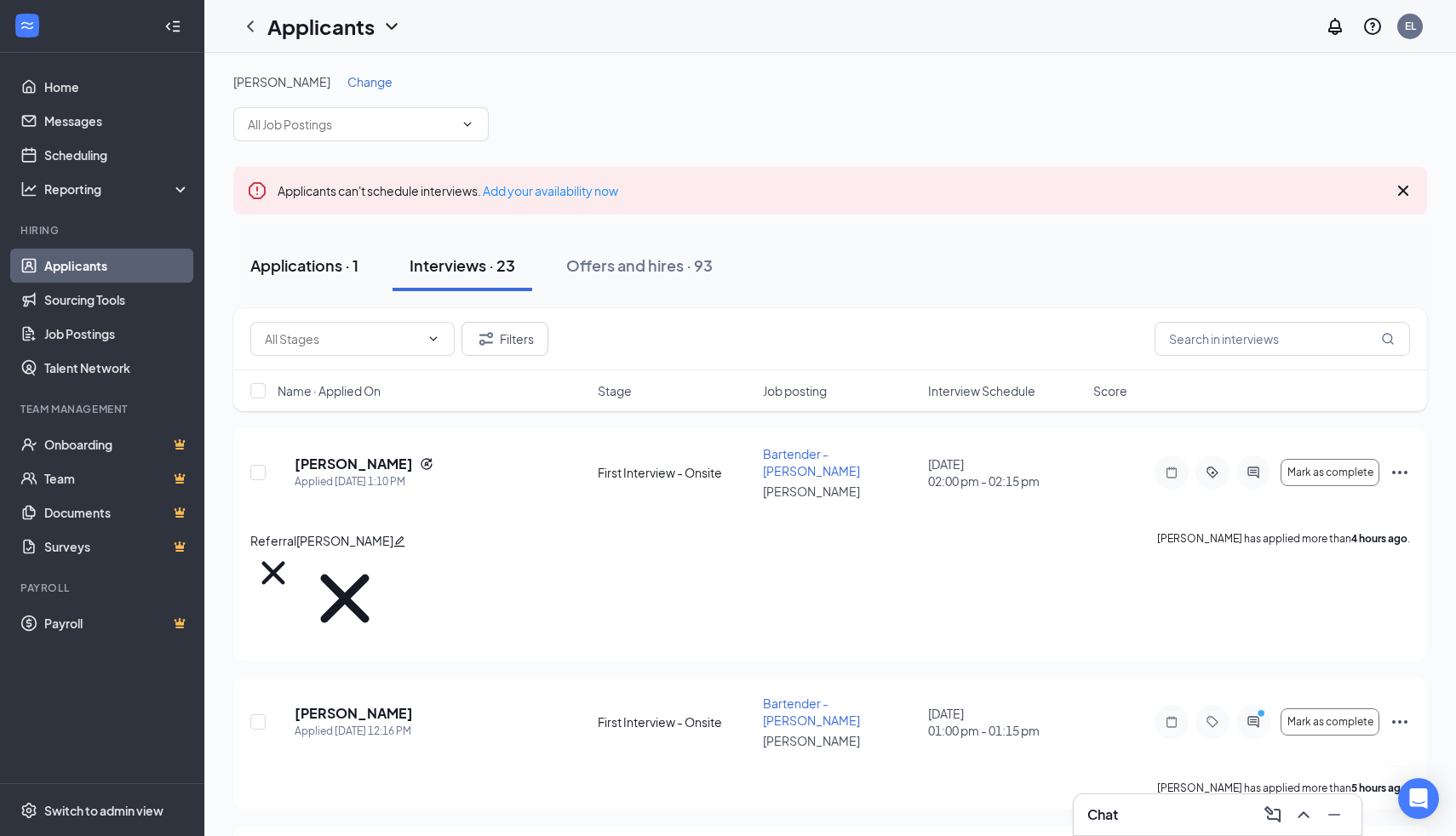
click at [347, 290] on button "Applications · 1" at bounding box center [304, 265] width 142 height 51
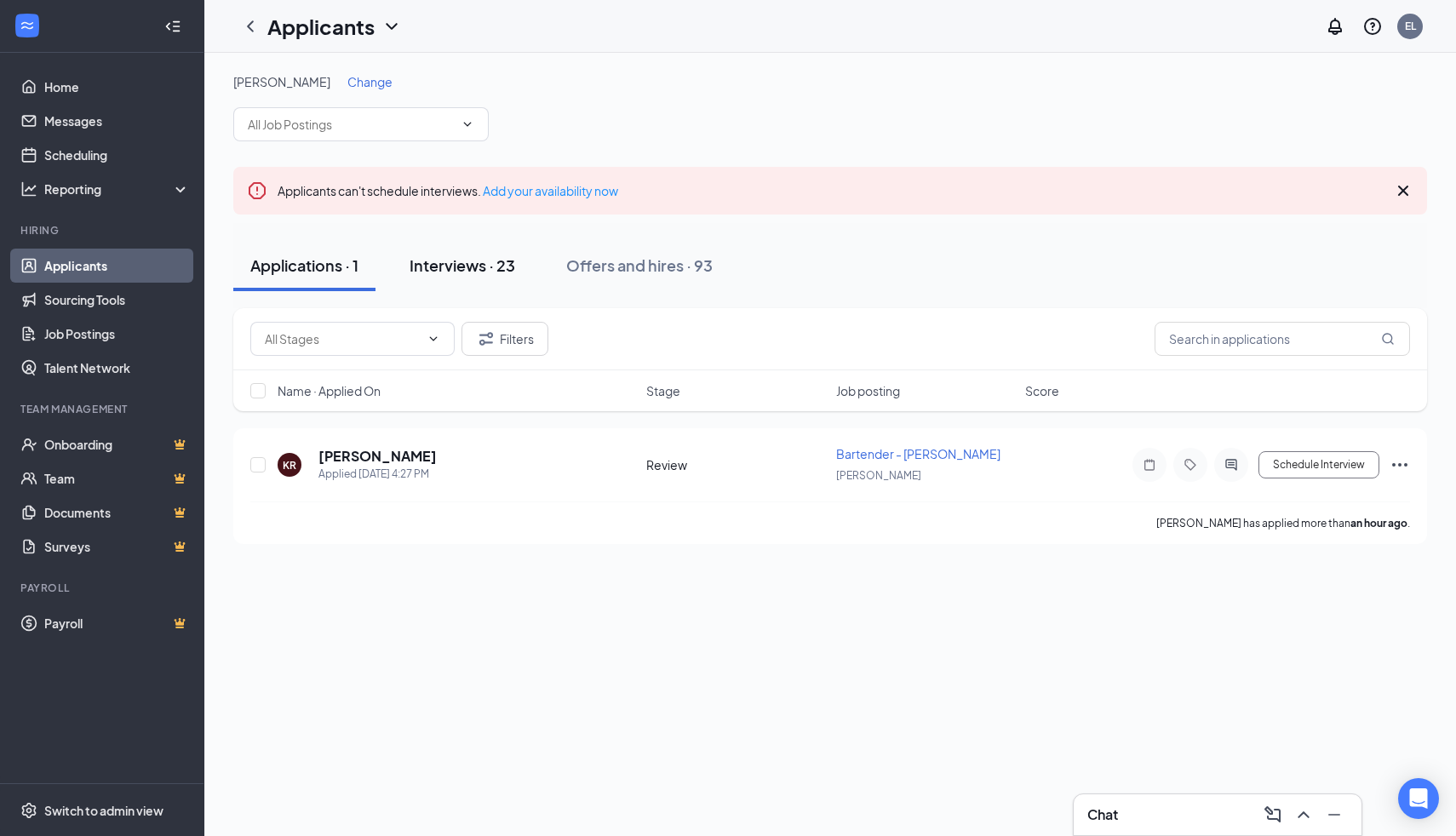
click at [458, 283] on button "Interviews · 23" at bounding box center [462, 265] width 140 height 51
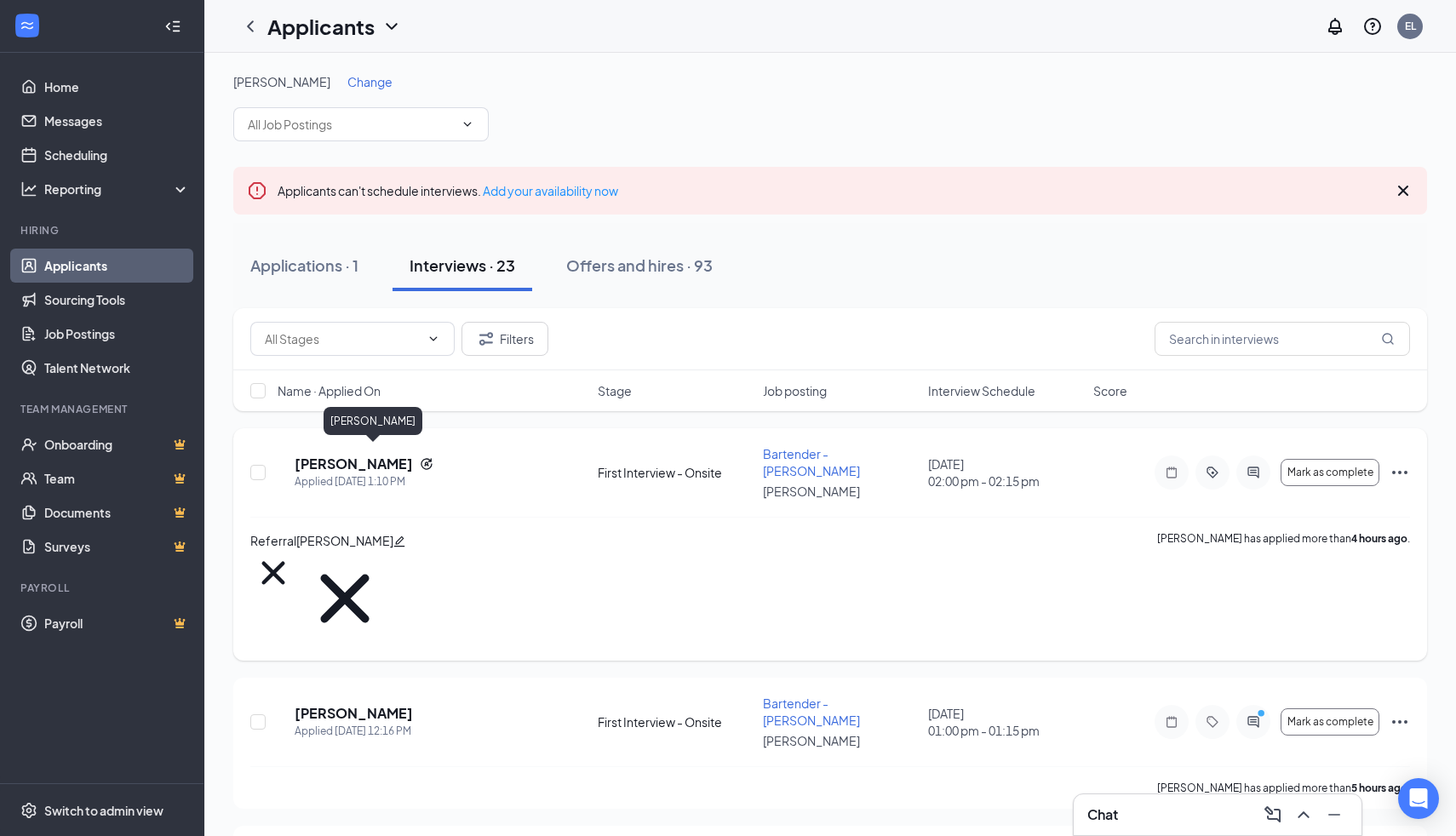
click at [374, 455] on h5 "Jordyn Porea" at bounding box center [354, 465] width 119 height 19
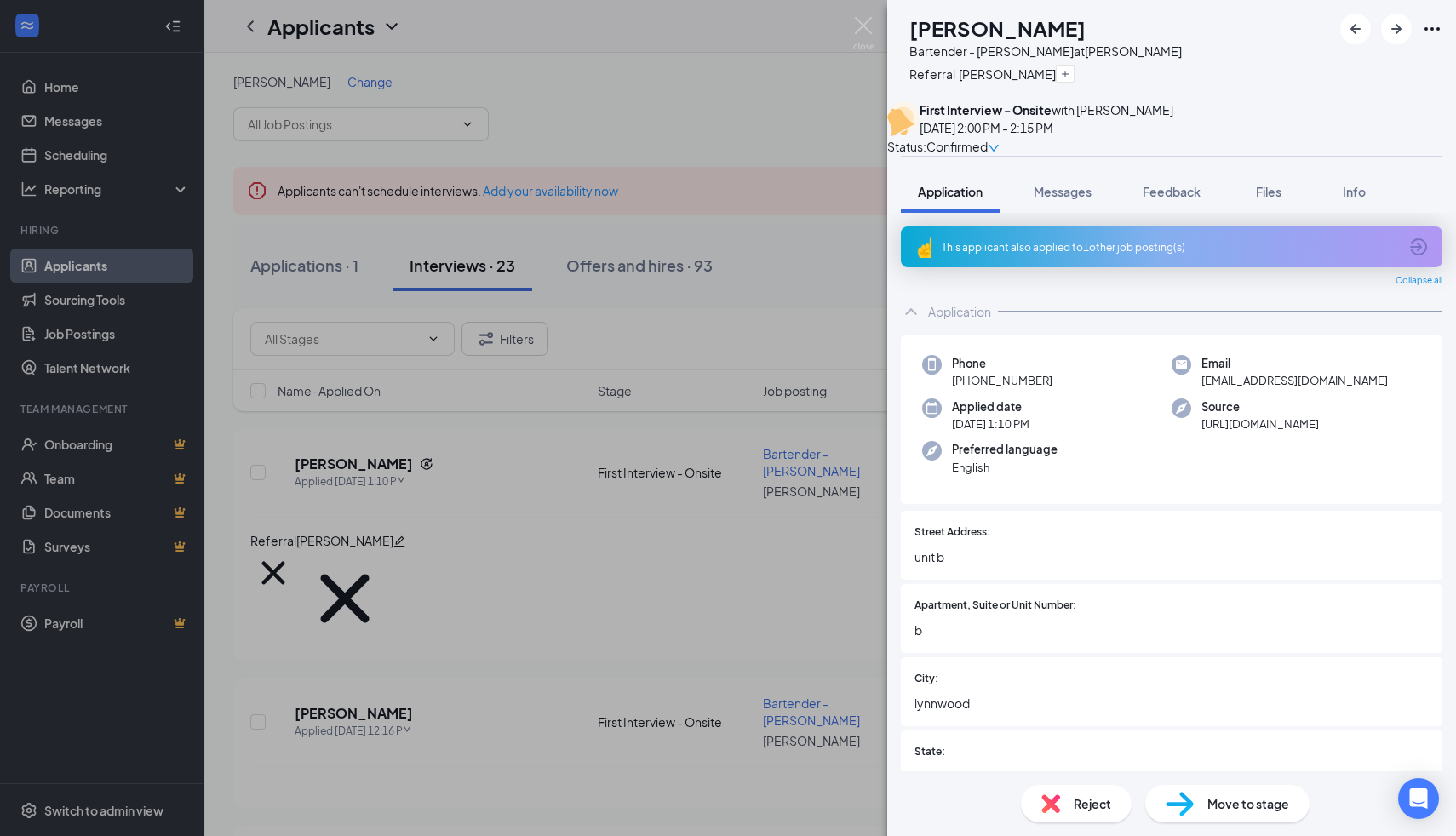
click at [1103, 255] on div "This applicant also applied to 1 other job posting(s)" at bounding box center [1170, 246] width 456 height 14
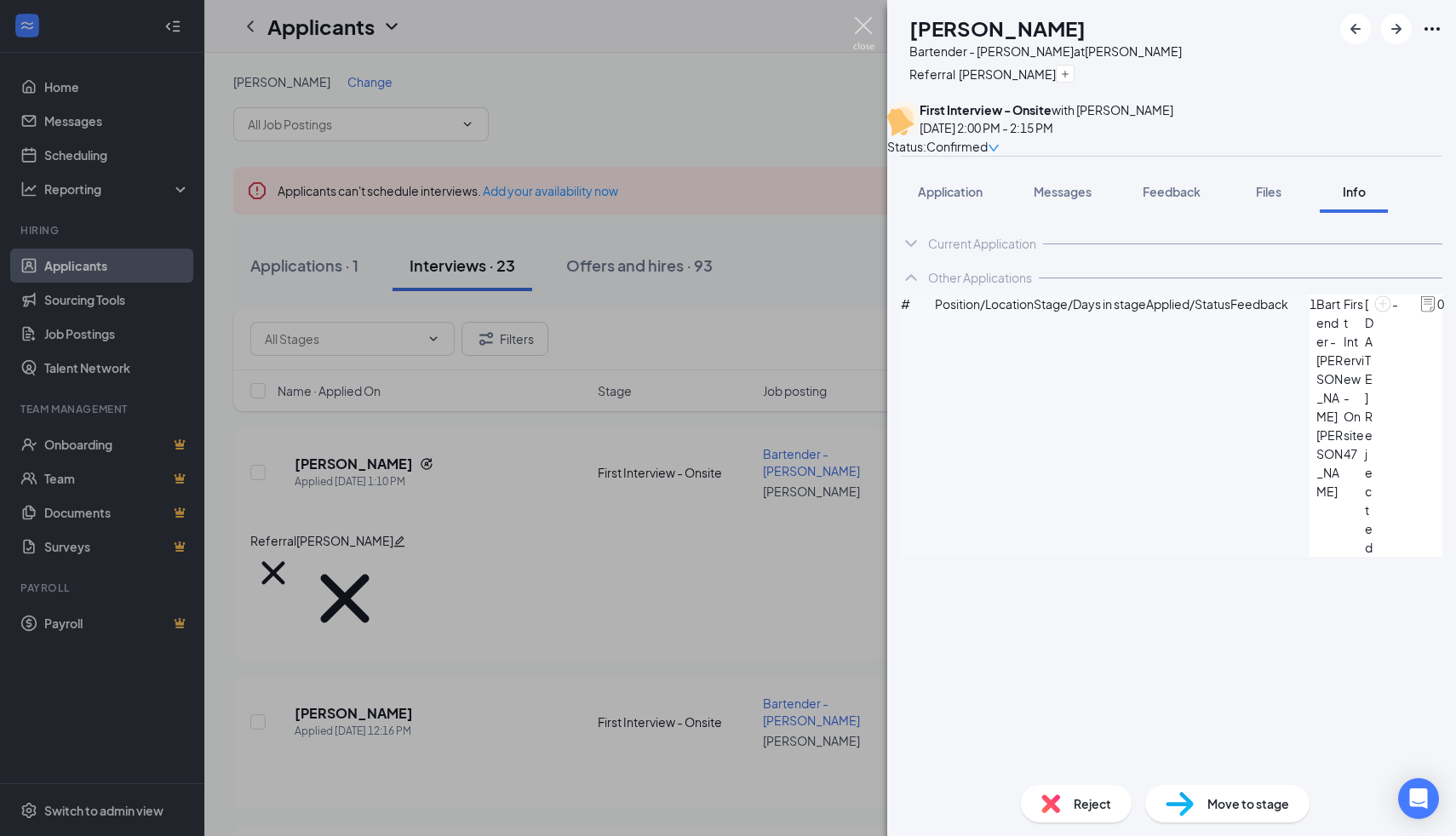
click at [854, 30] on img at bounding box center [863, 33] width 22 height 33
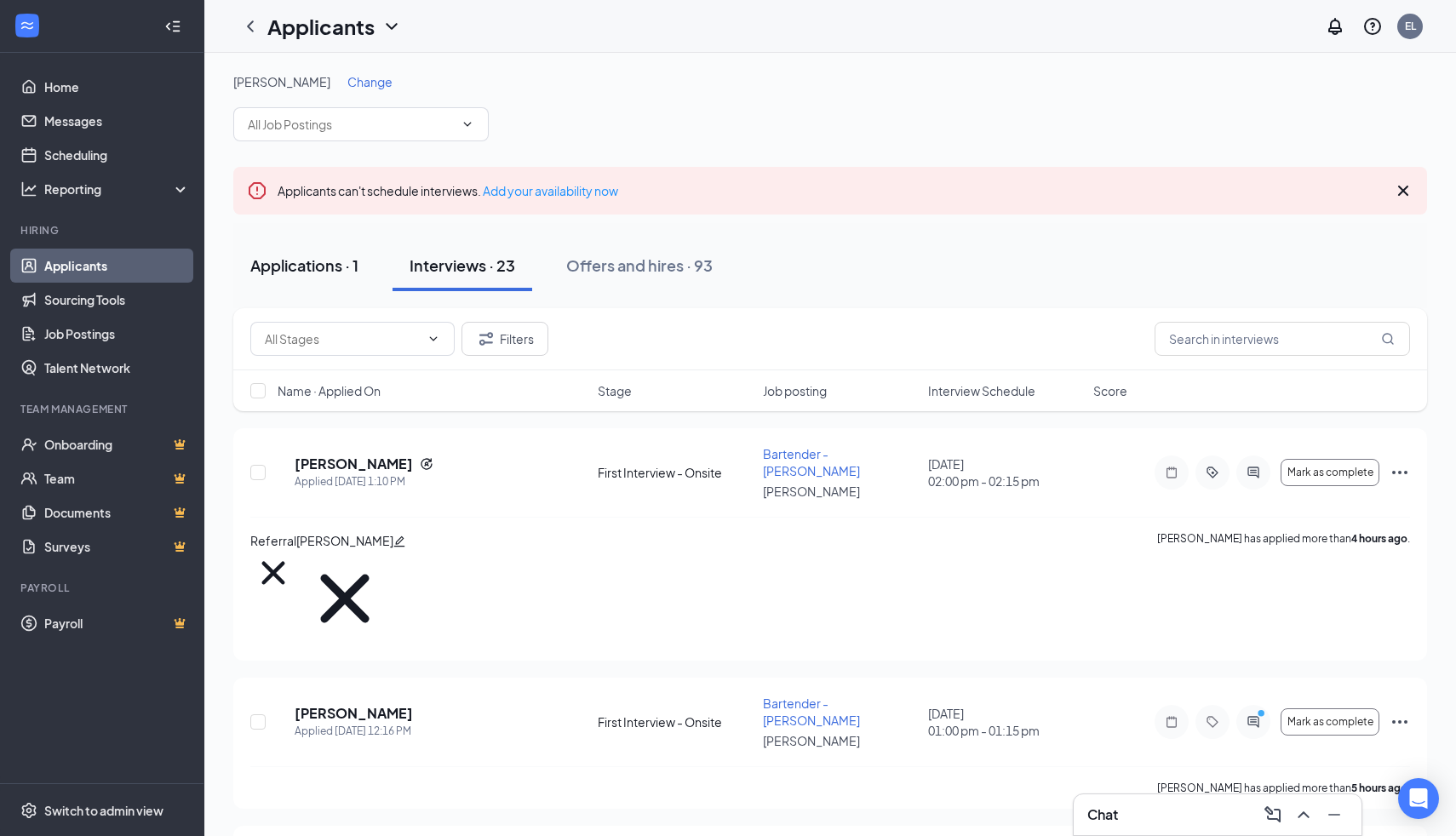
click at [305, 276] on button "Applications · 1" at bounding box center [304, 265] width 142 height 51
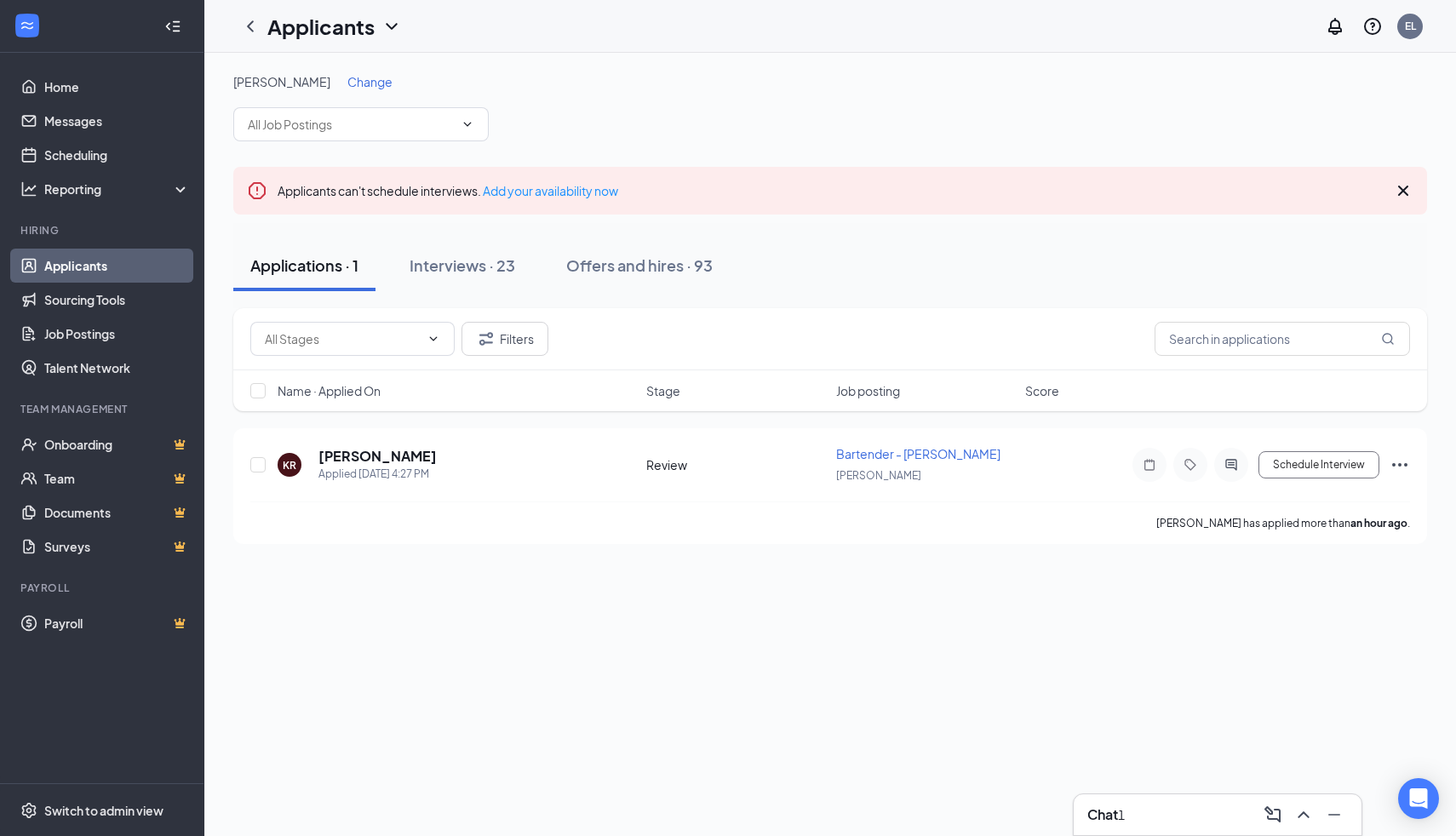
click at [347, 82] on span "Change" at bounding box center [370, 82] width 45 height 15
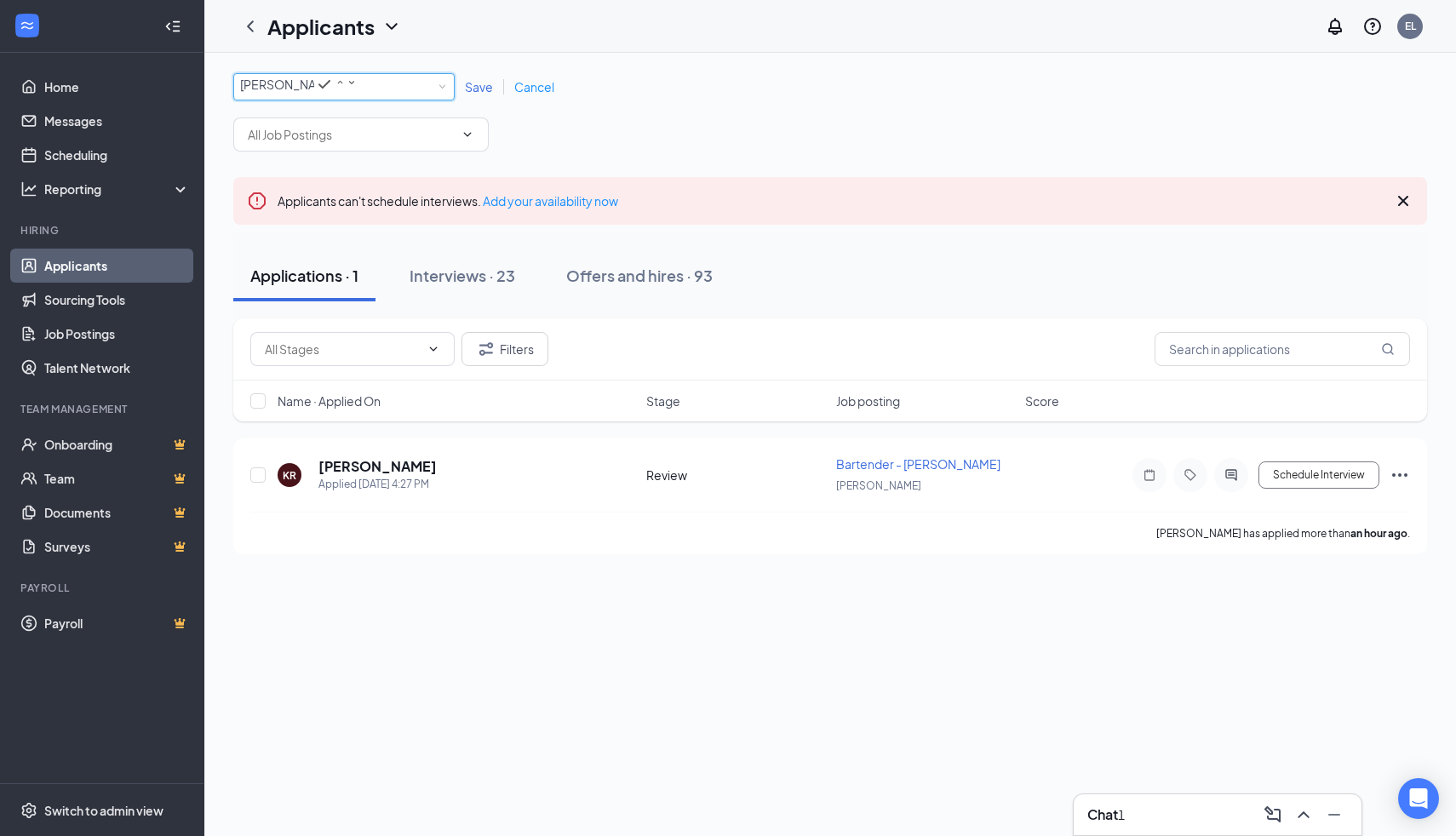
click at [344, 101] on div "All Locations [PERSON_NAME][GEOGRAPHIC_DATA]" at bounding box center [343, 87] width 221 height 27
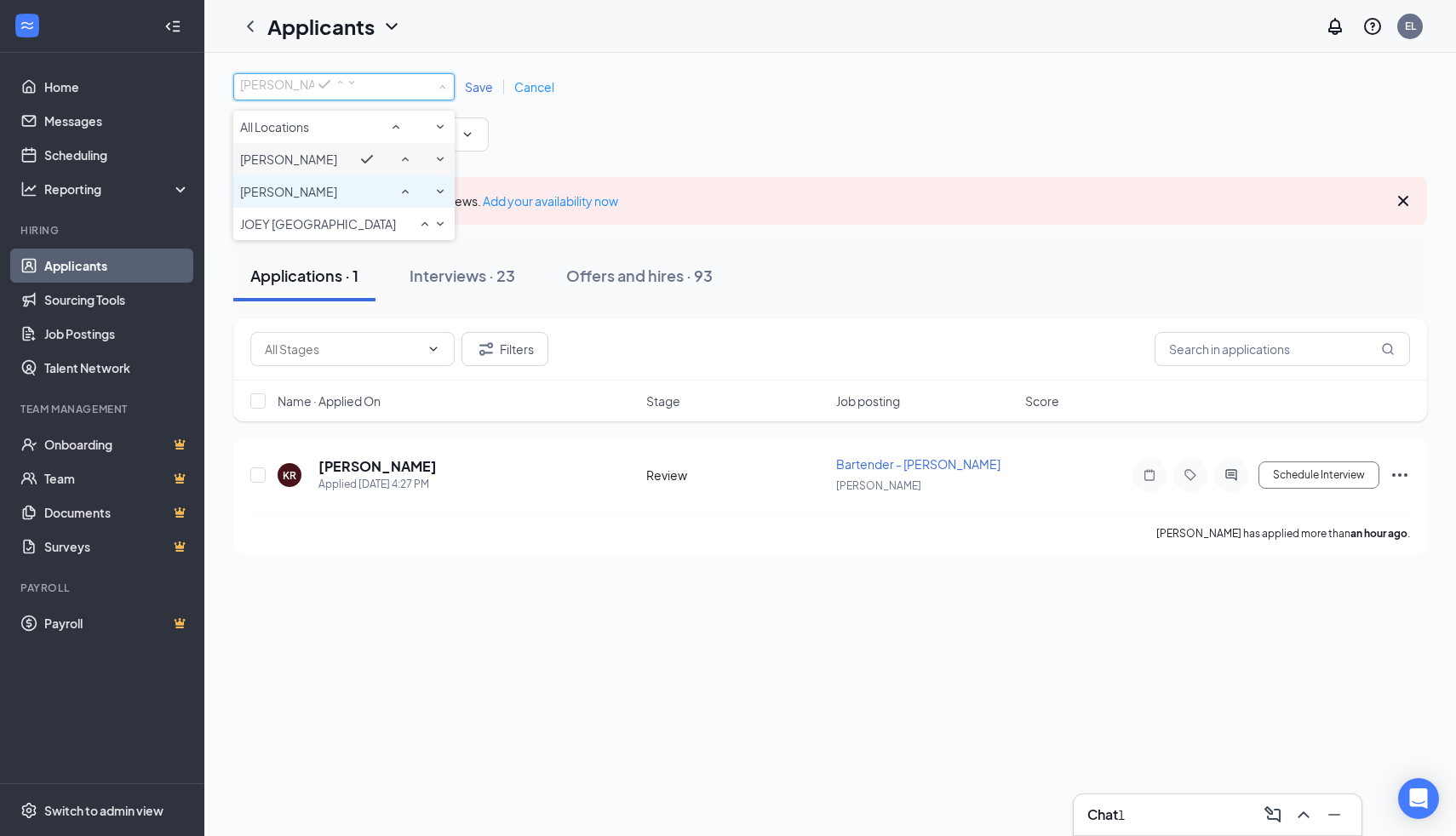
click at [329, 199] on span "[PERSON_NAME]" at bounding box center [288, 192] width 97 height 15
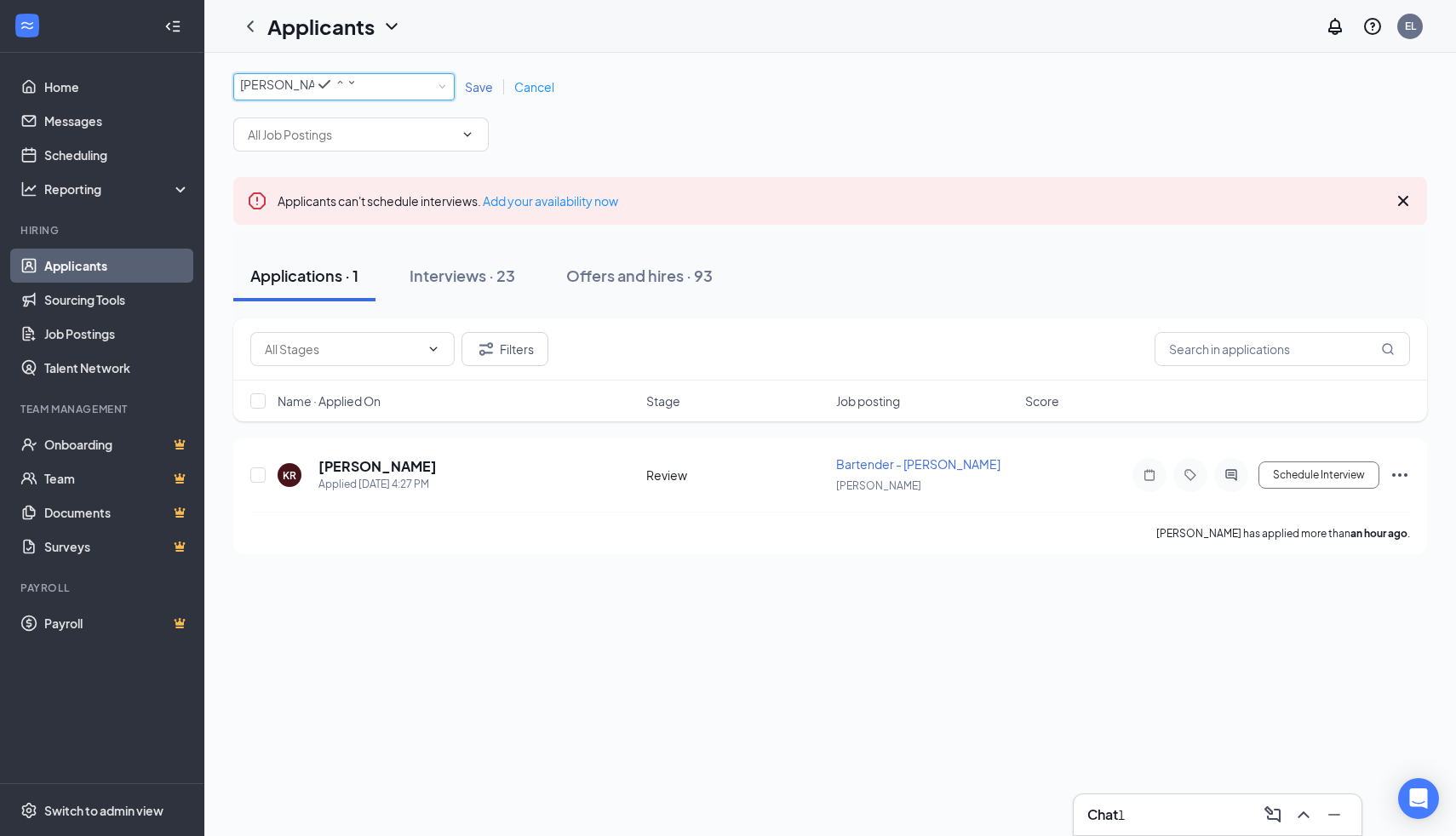
click at [483, 82] on div "Save Cancel" at bounding box center [510, 87] width 110 height 17
click at [478, 82] on span "Save" at bounding box center [479, 87] width 28 height 15
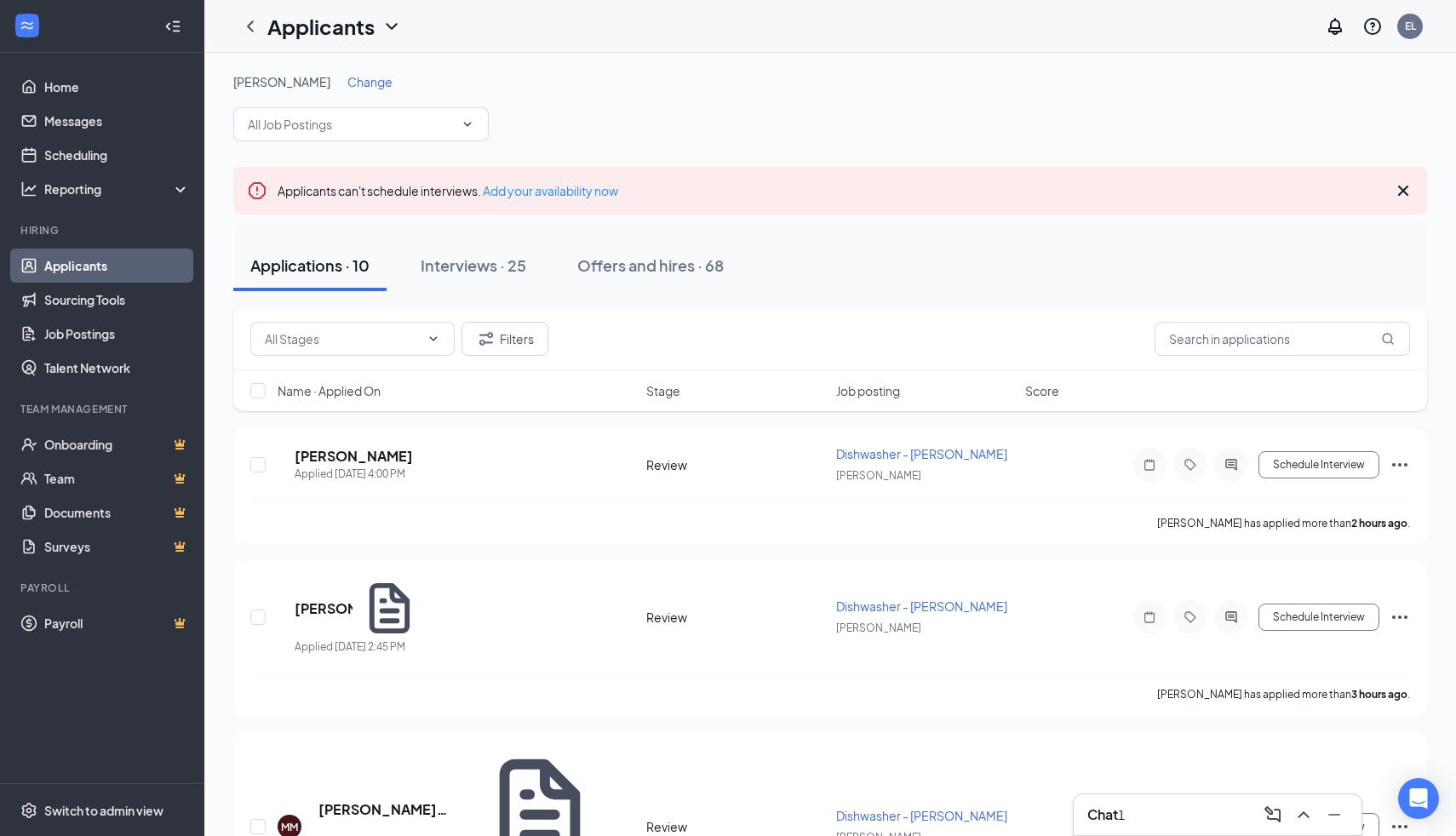
click at [383, 94] on div "JOEY Southcenter Change" at bounding box center [831, 107] width 1195 height 68
click at [365, 83] on span "Change" at bounding box center [370, 82] width 45 height 15
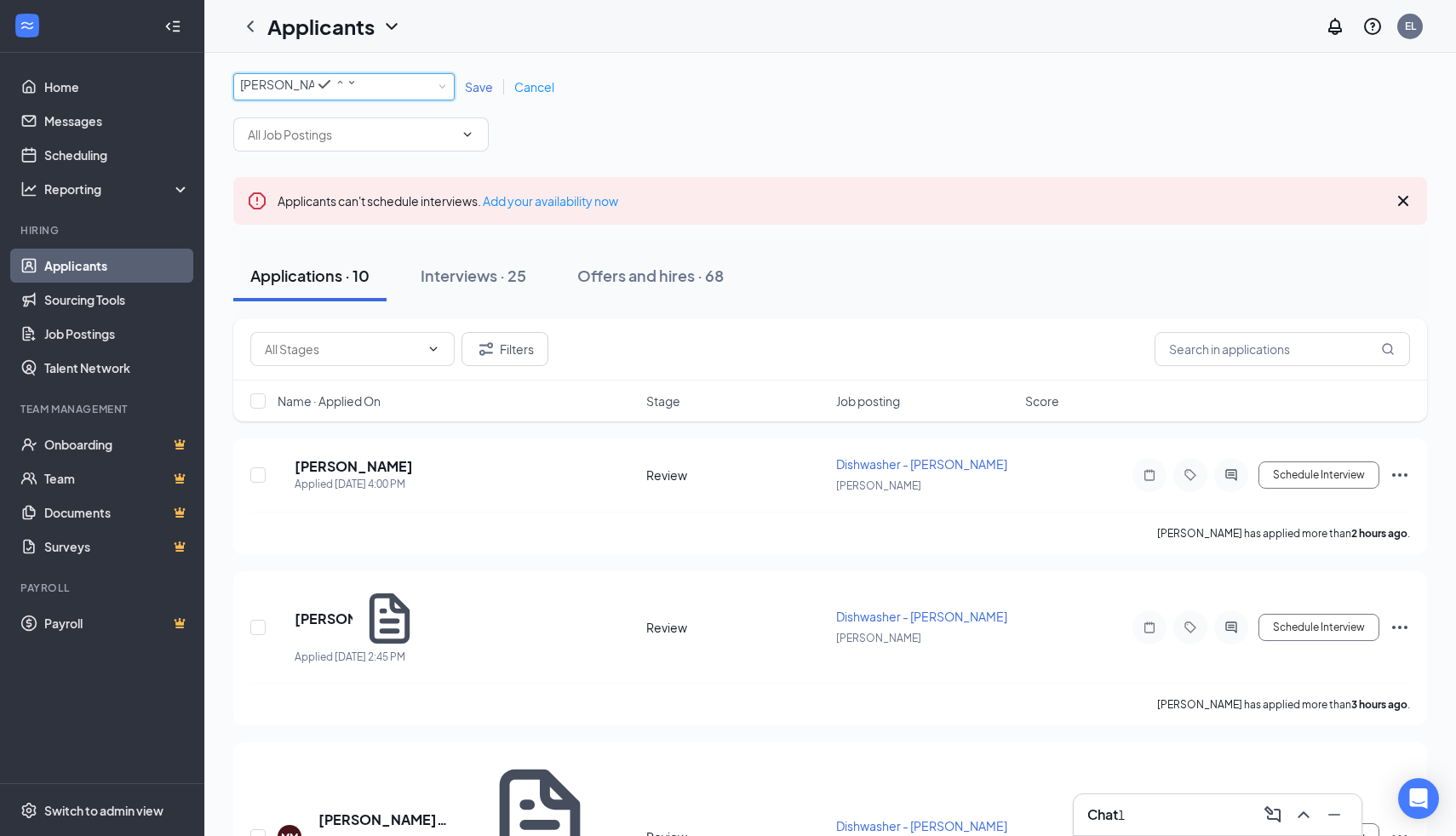
click at [357, 88] on div "[PERSON_NAME]" at bounding box center [298, 85] width 118 height 21
click at [346, 231] on span "JOEY [GEOGRAPHIC_DATA]" at bounding box center [318, 224] width 156 height 15
click at [478, 80] on div "All Locations JOEY University Village Save Cancel" at bounding box center [831, 87] width 1195 height 27
click at [481, 95] on span "Save" at bounding box center [479, 87] width 28 height 15
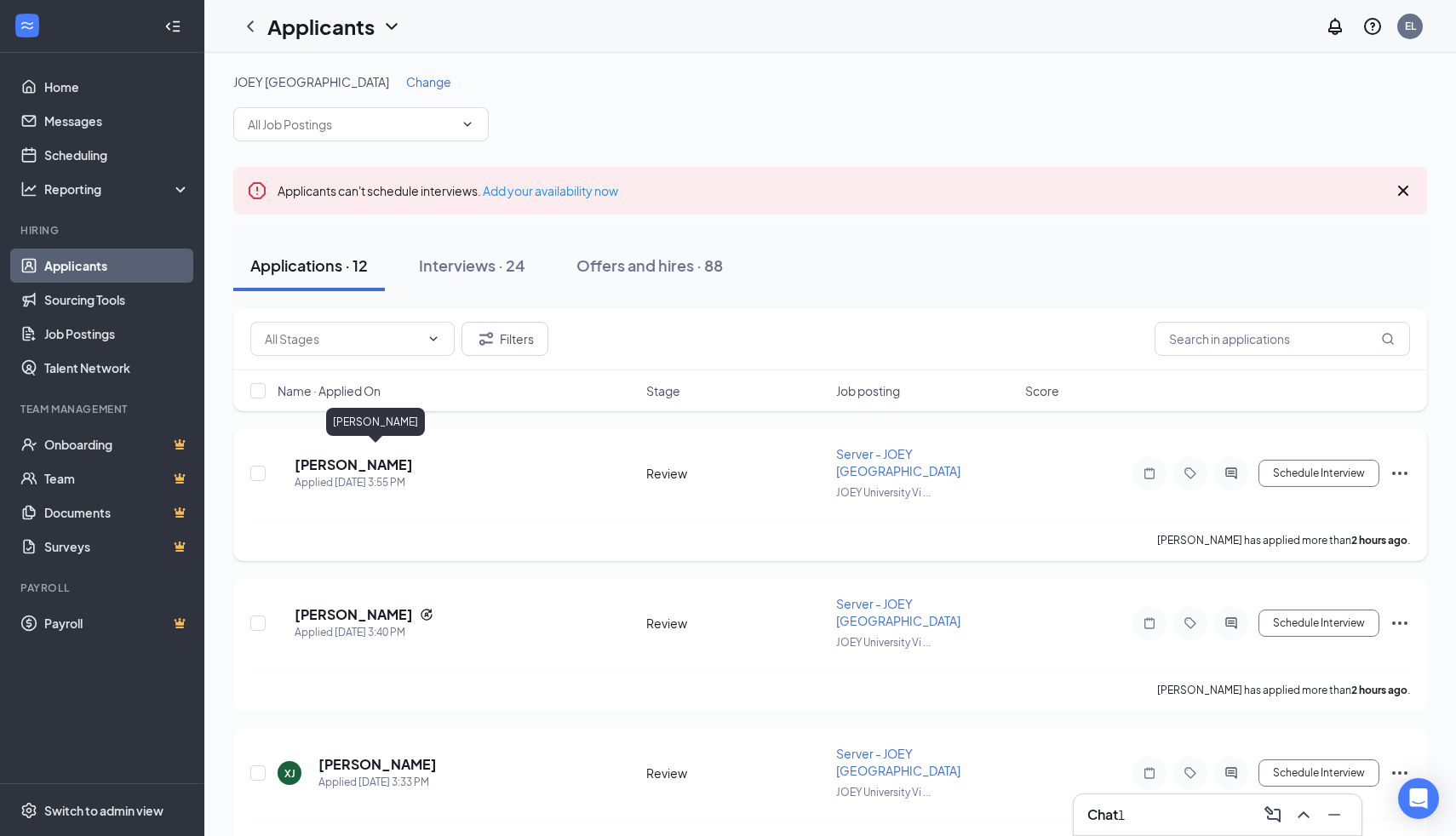
click at [399, 456] on h5 "Tiana Abrishami" at bounding box center [354, 465] width 119 height 19
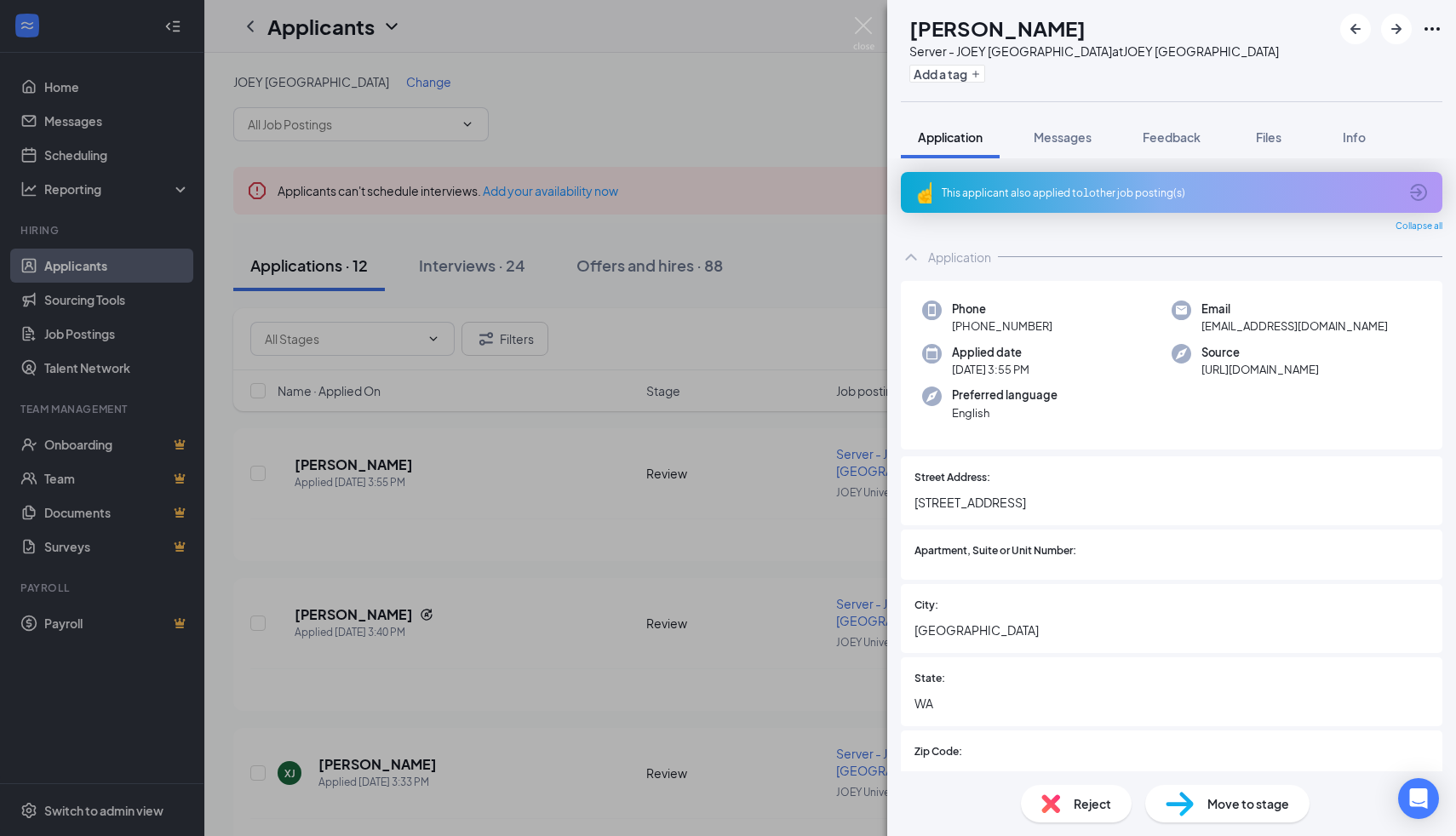
click at [1077, 198] on div "This applicant also applied to 1 other job posting(s)" at bounding box center [1170, 192] width 456 height 14
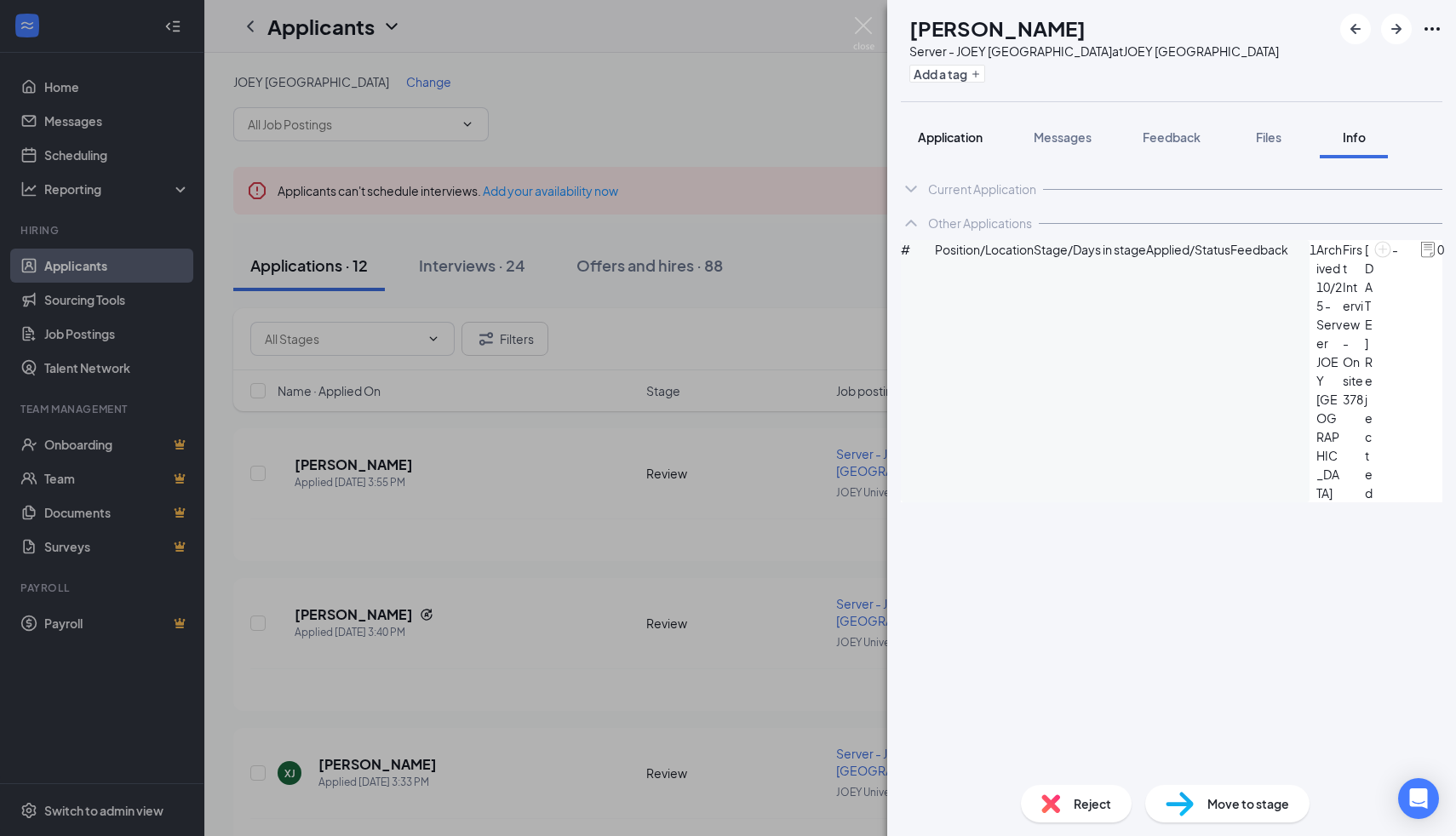
click at [959, 147] on button "Application" at bounding box center [950, 136] width 99 height 42
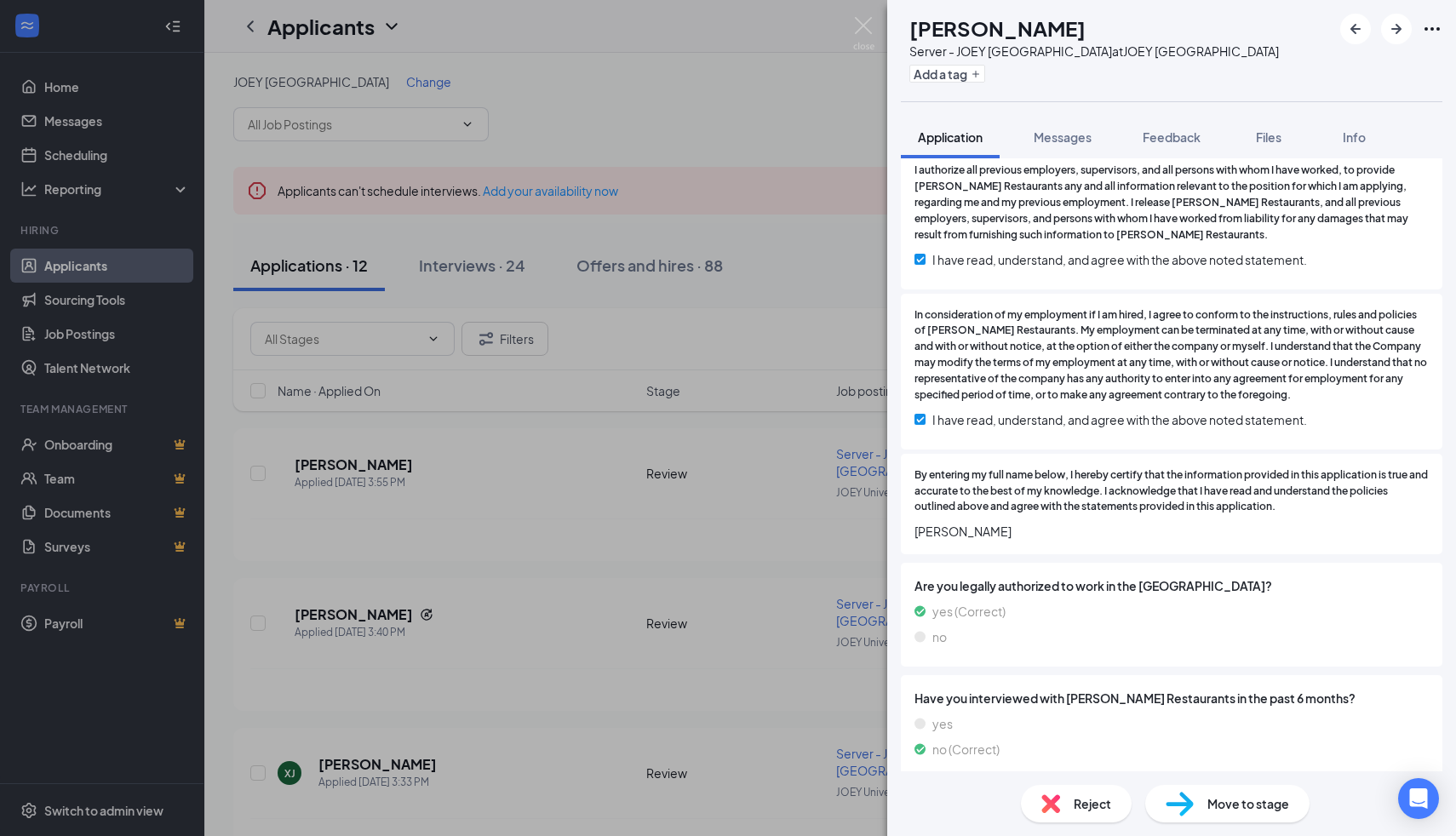
scroll to position [5366, 0]
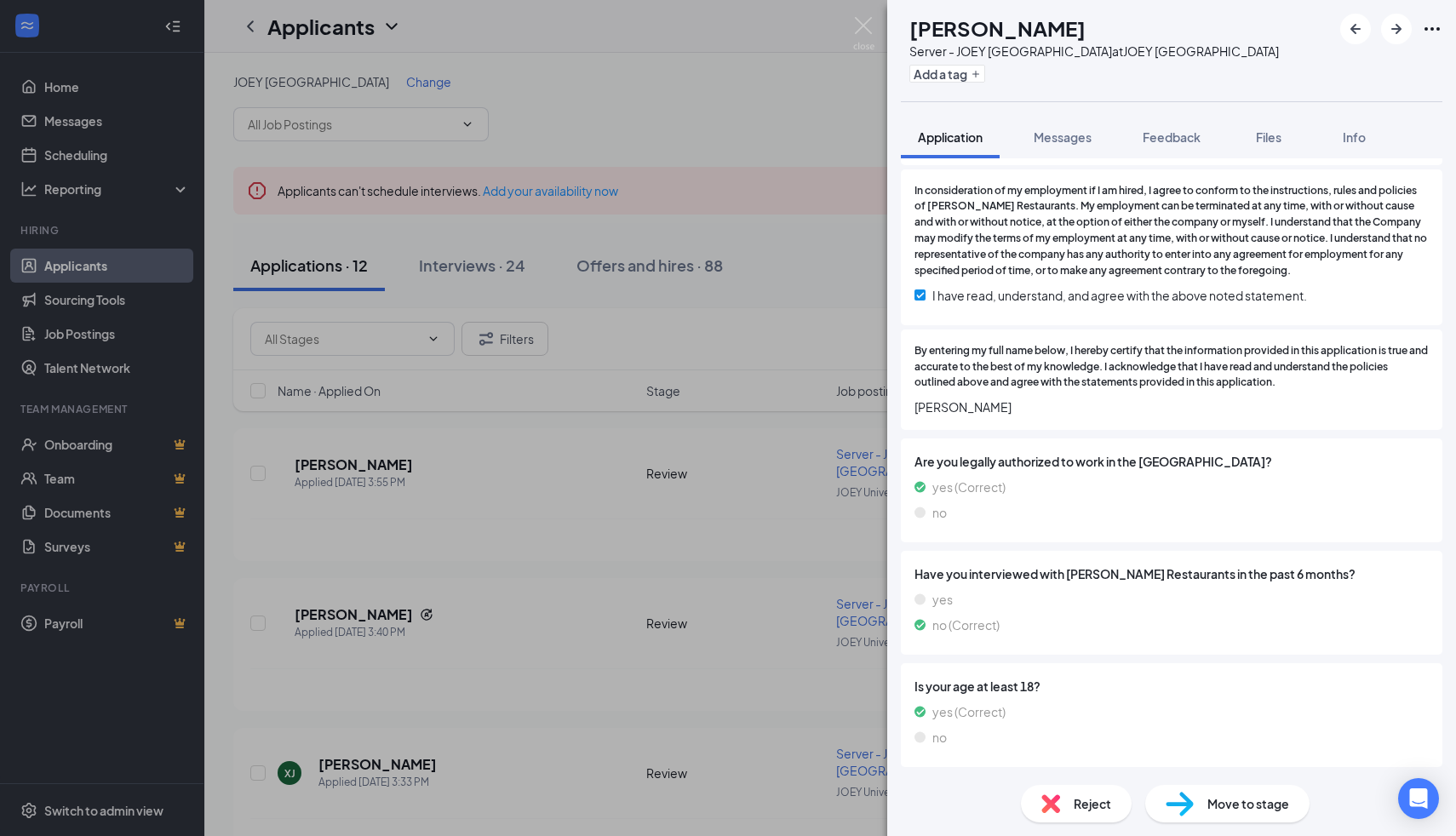
click at [1197, 795] on div "Move to stage" at bounding box center [1227, 804] width 165 height 38
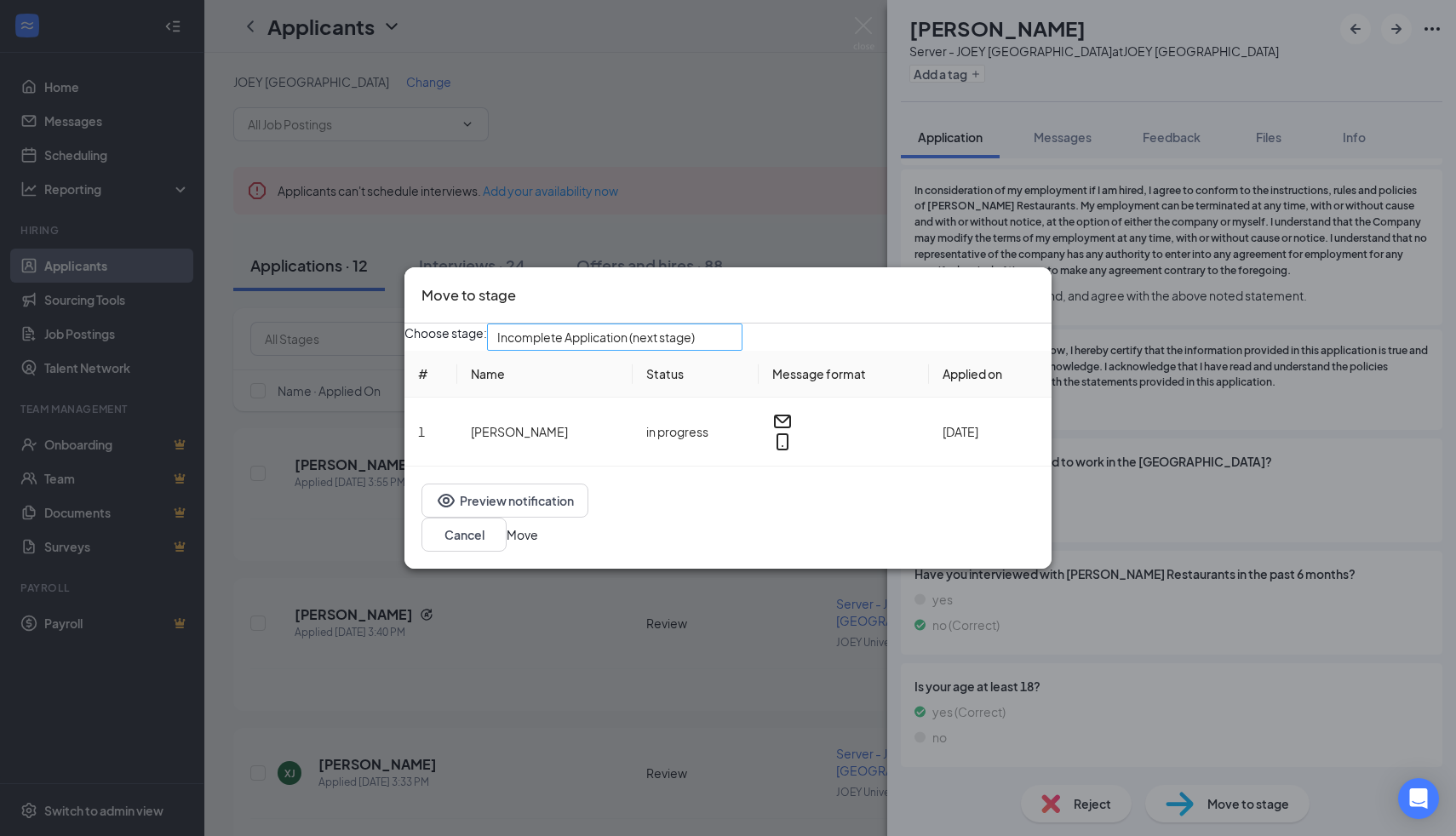
click at [720, 339] on div "Incomplete Application (next stage)" at bounding box center [615, 337] width 256 height 27
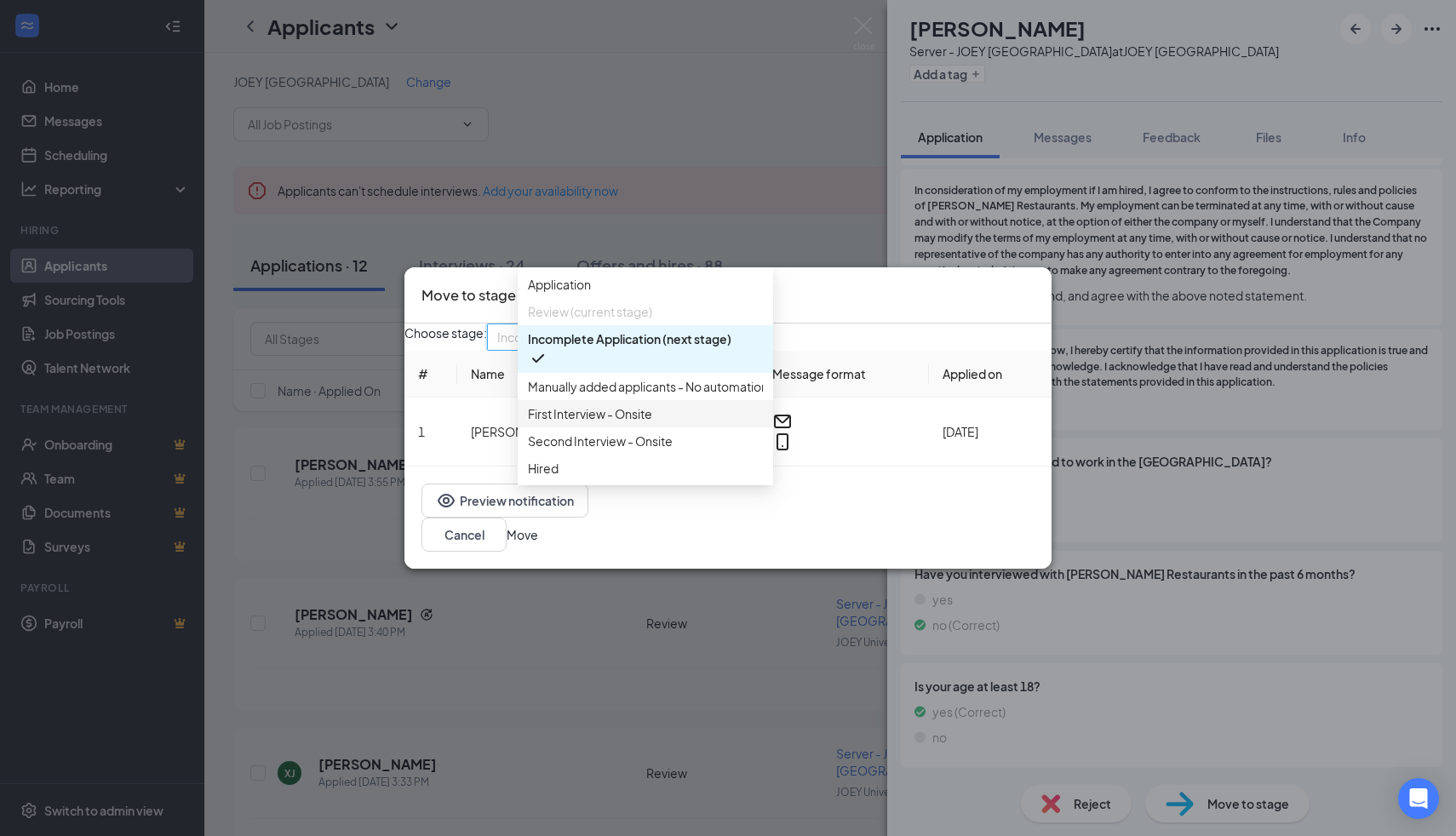
click at [673, 423] on span "First Interview - Onsite" at bounding box center [645, 414] width 235 height 19
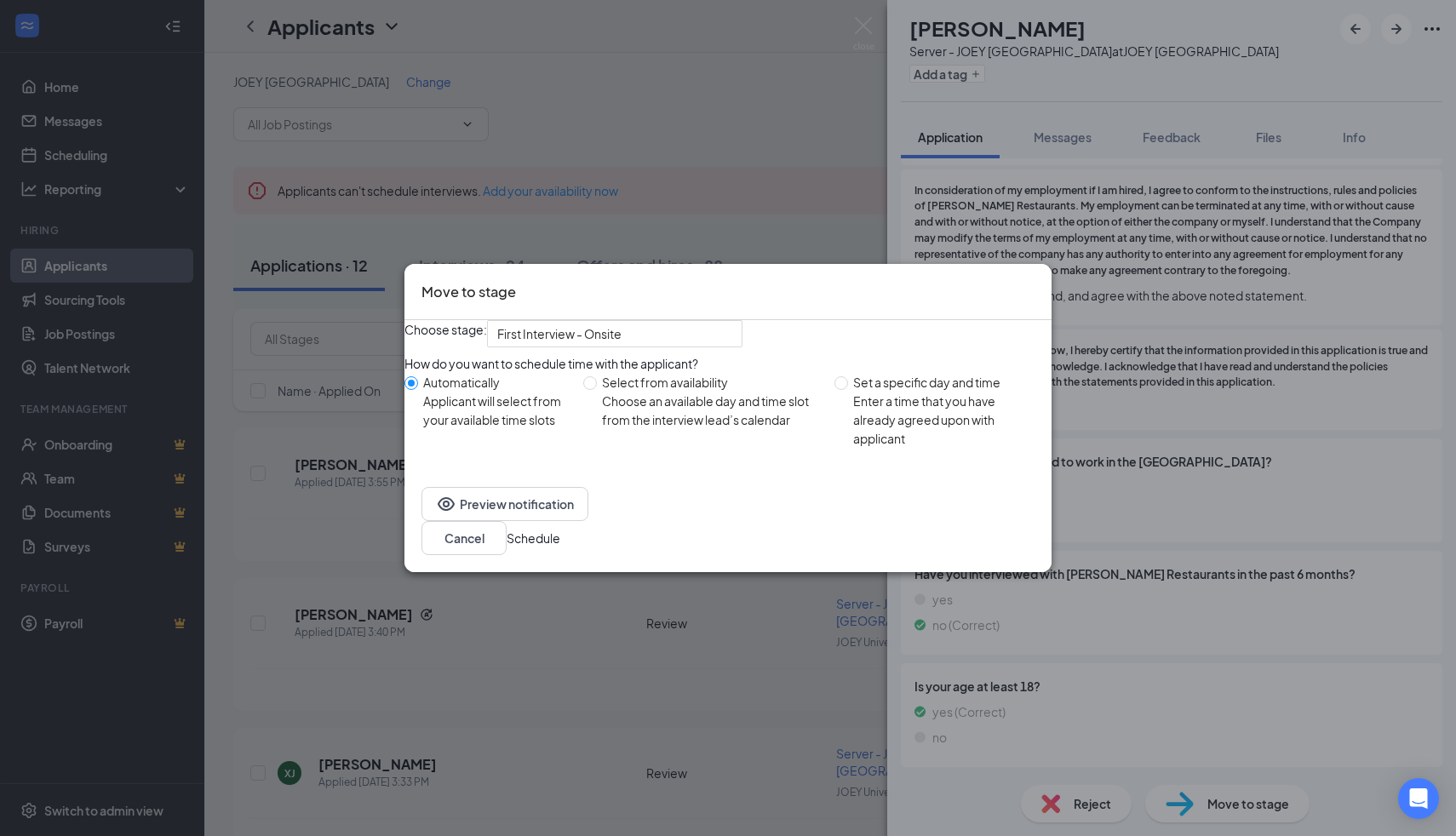
click at [561, 547] on button "Schedule" at bounding box center [533, 538] width 54 height 19
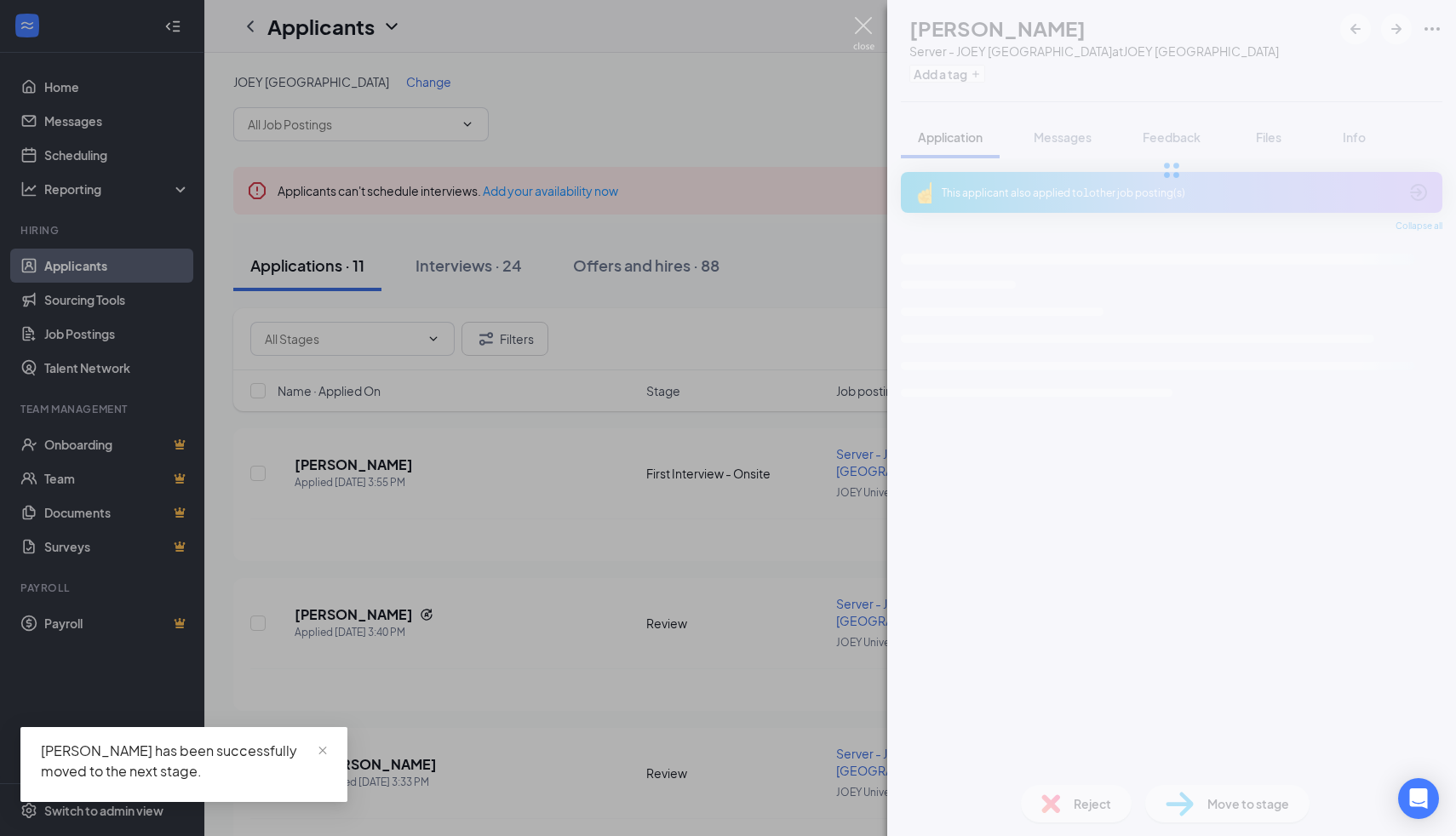
click at [856, 30] on img at bounding box center [863, 33] width 22 height 33
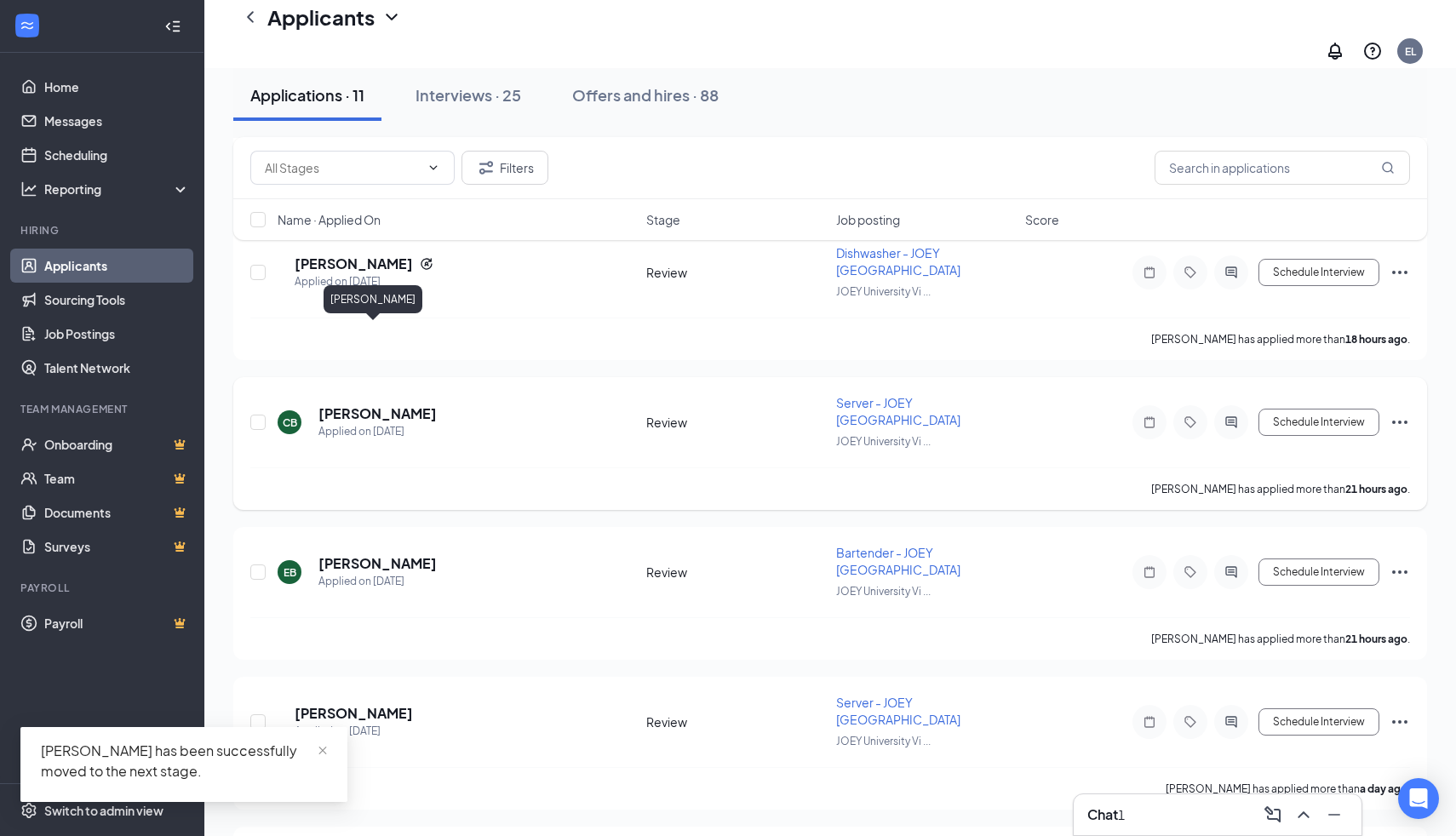
scroll to position [810, 0]
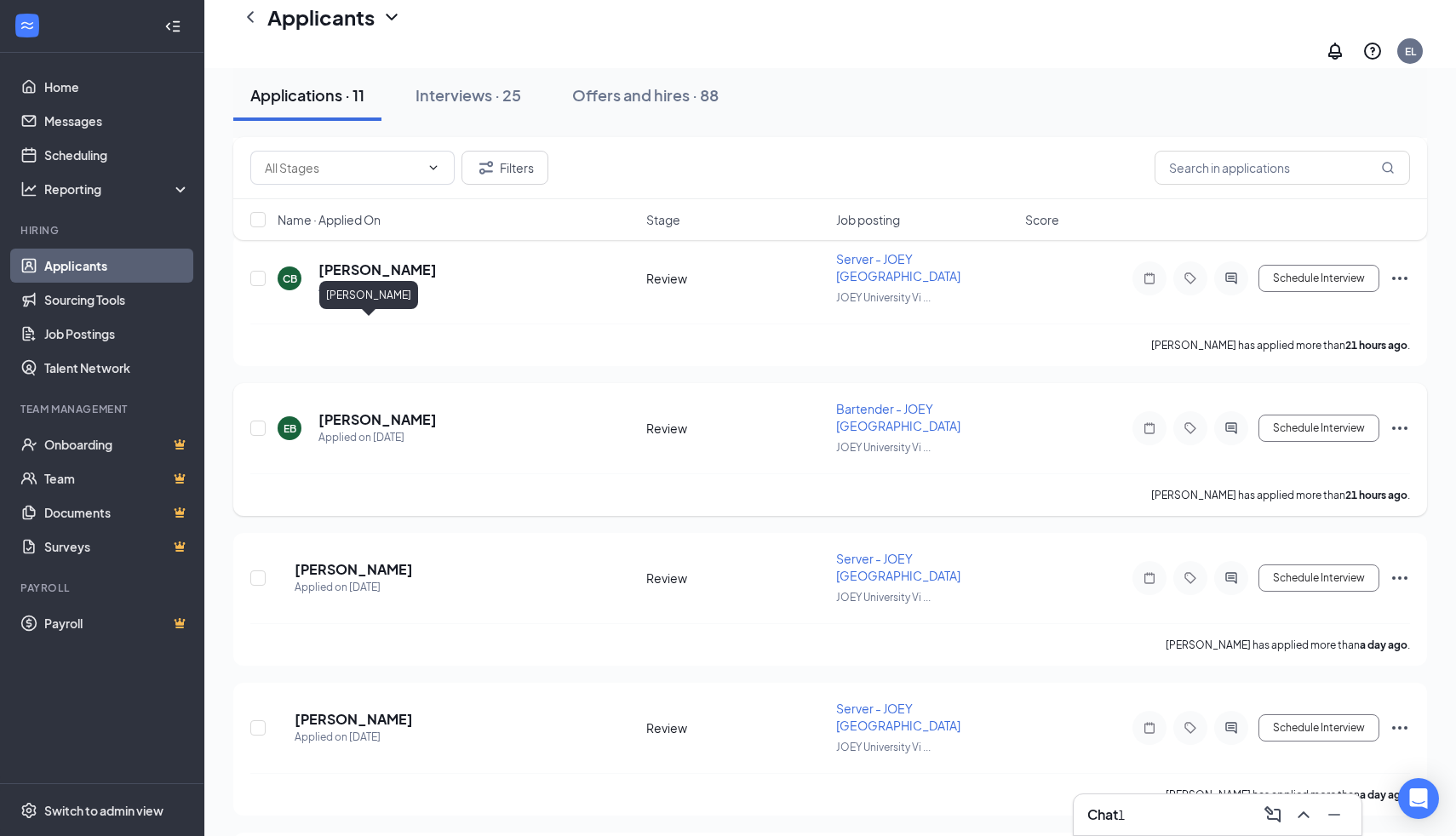
click at [356, 410] on h5 "Elle Bier" at bounding box center [378, 419] width 119 height 19
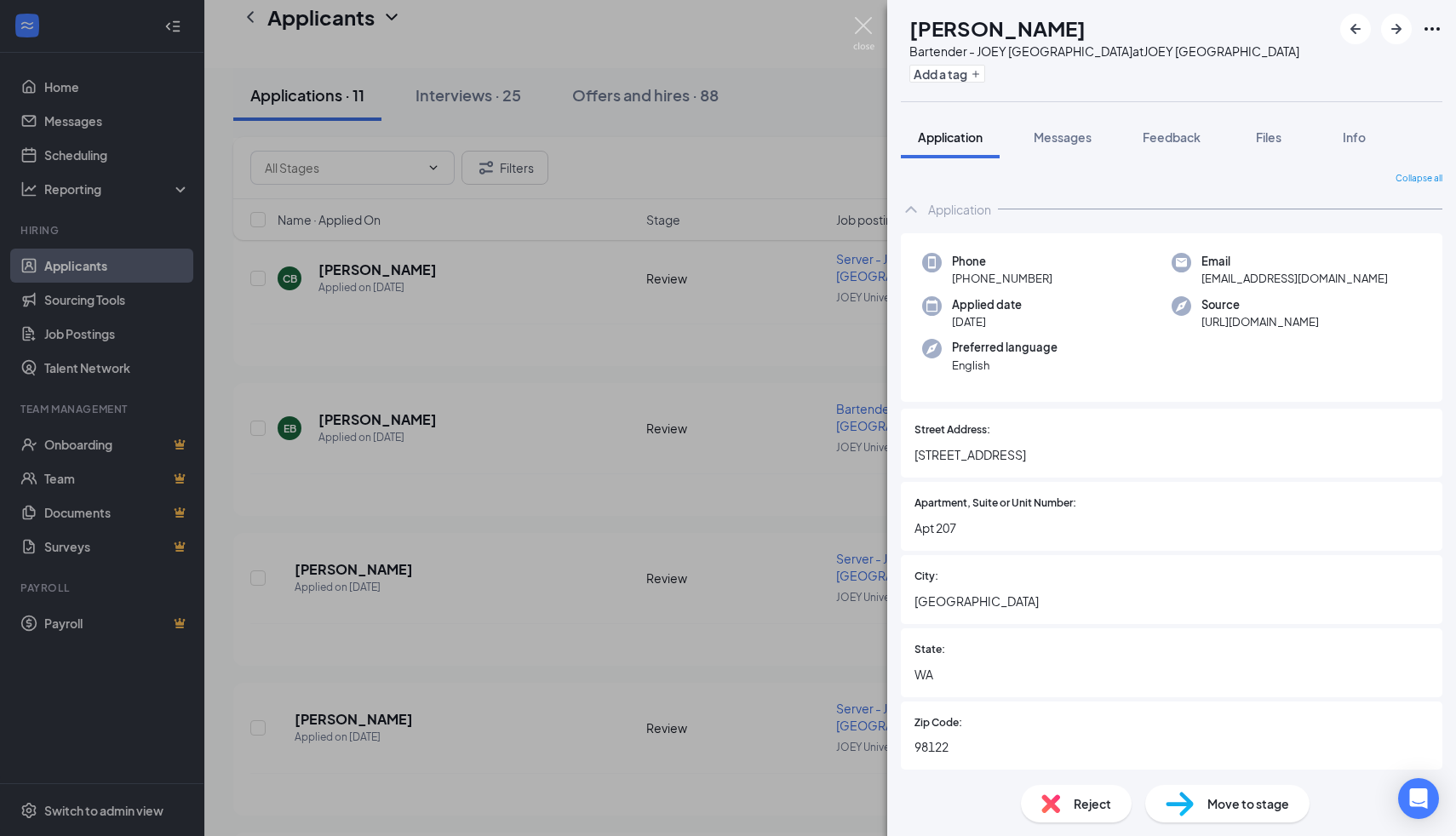
click at [863, 42] on img at bounding box center [863, 33] width 22 height 33
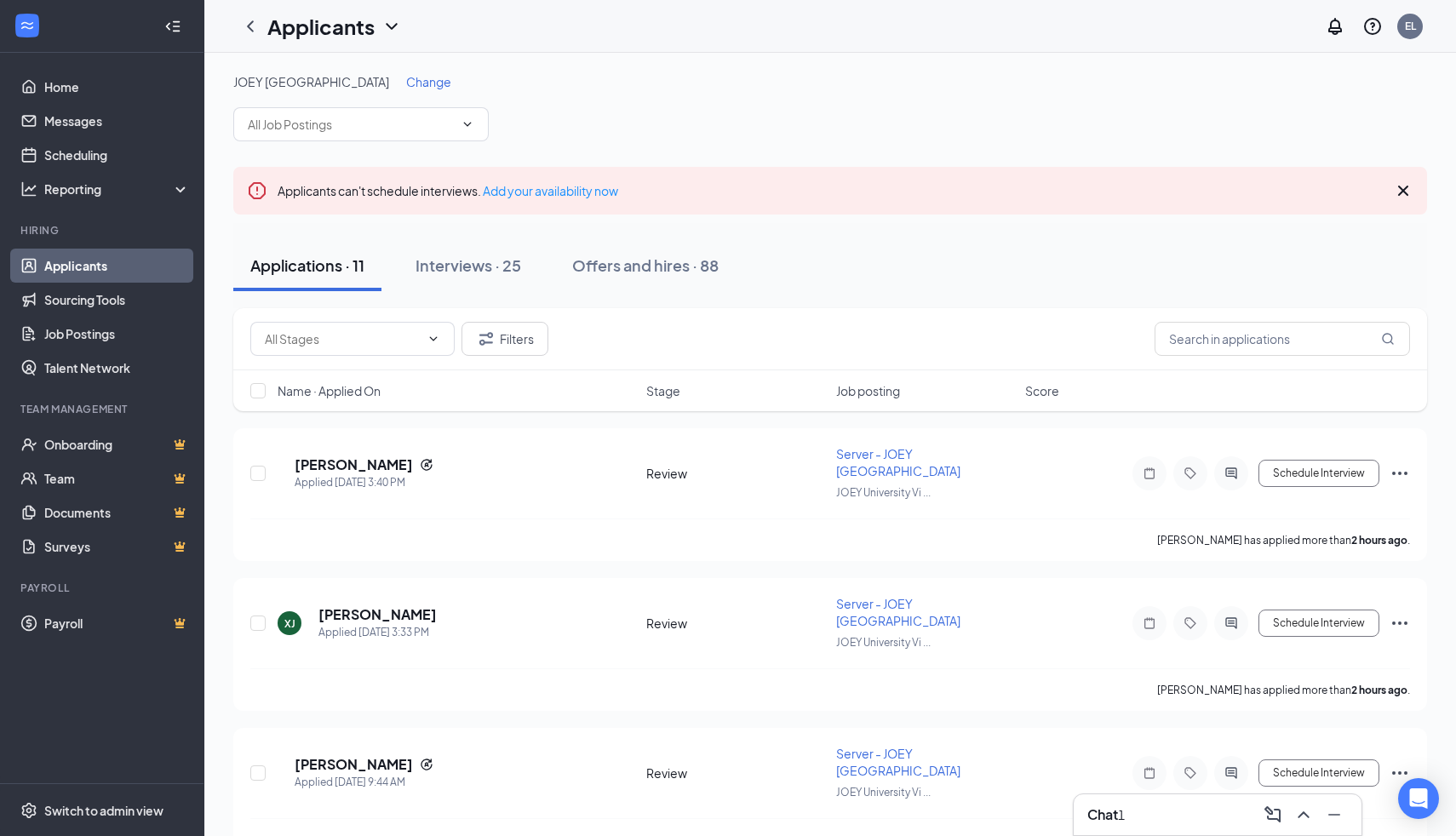
click at [1181, 835] on div "Chat 1" at bounding box center [1218, 814] width 290 height 42
click at [1130, 827] on div "Chat 1" at bounding box center [1217, 814] width 261 height 27
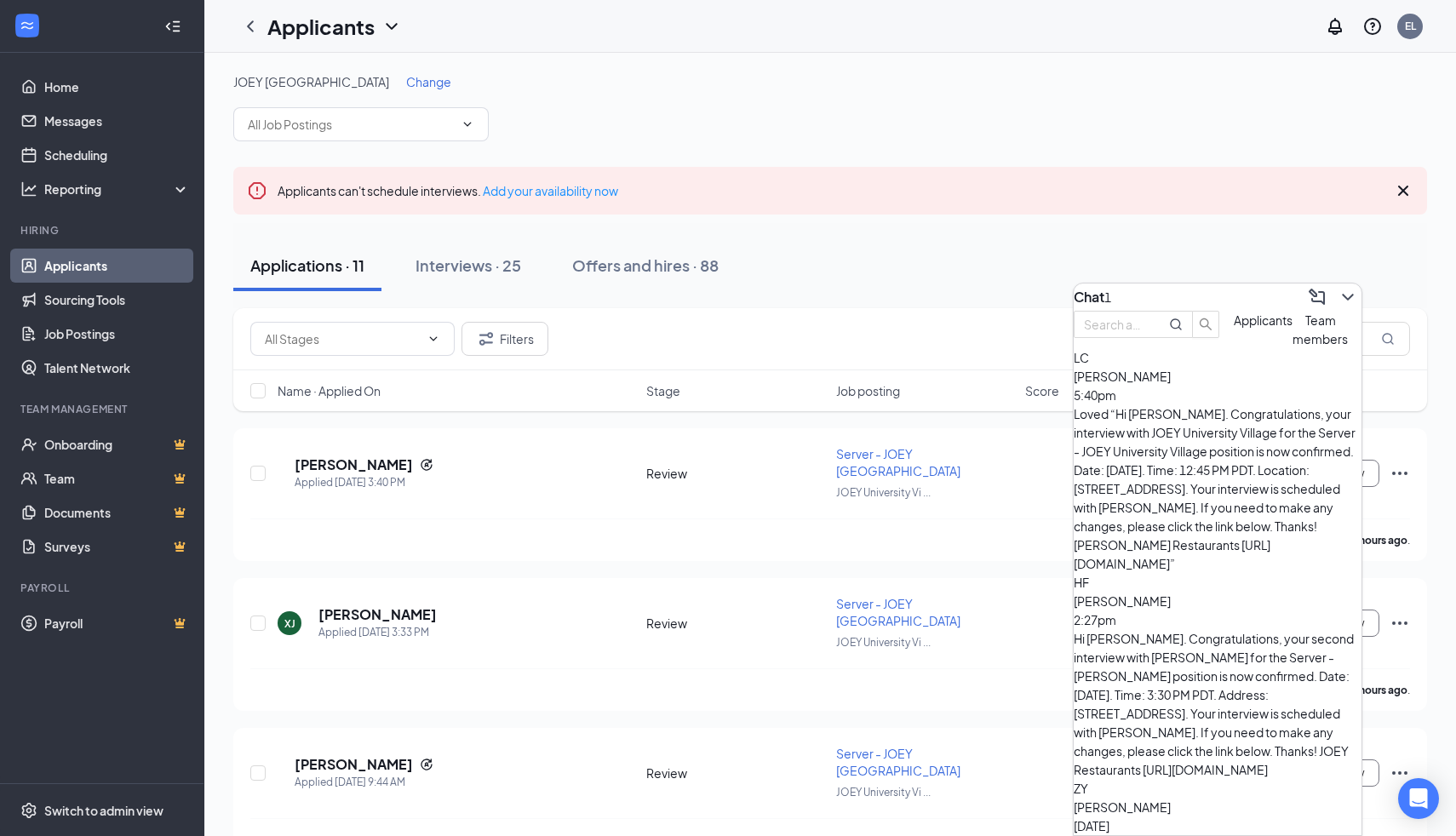
click at [1255, 448] on div "Loved “Hi Leslie. Congratulations, your interview with JOEY University Village …" at bounding box center [1218, 488] width 288 height 168
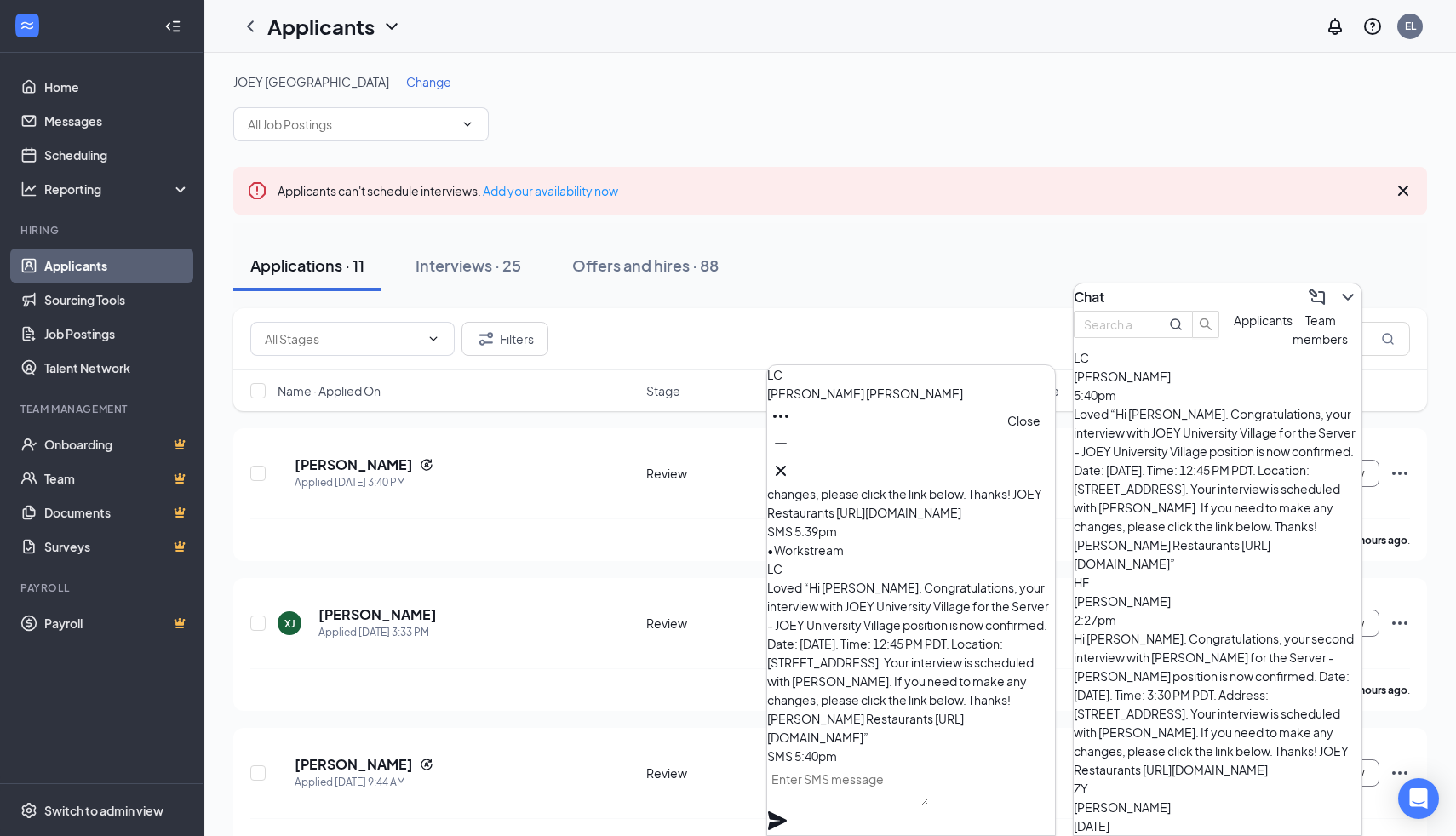
click at [1041, 460] on div at bounding box center [911, 470] width 288 height 27
click at [791, 461] on icon "Cross" at bounding box center [782, 471] width 21 height 21
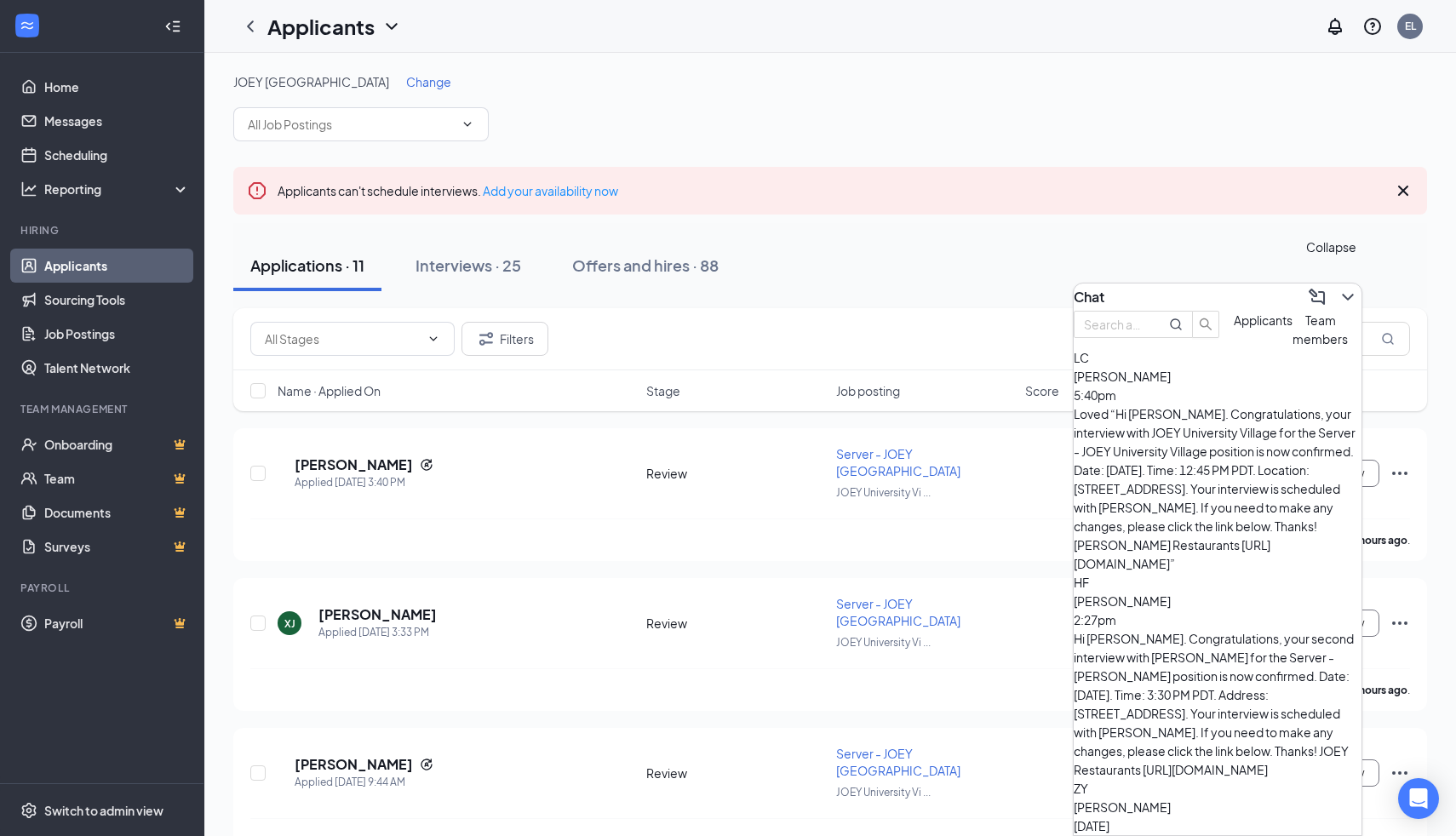
click at [1338, 293] on icon "ChevronDown" at bounding box center [1349, 297] width 21 height 21
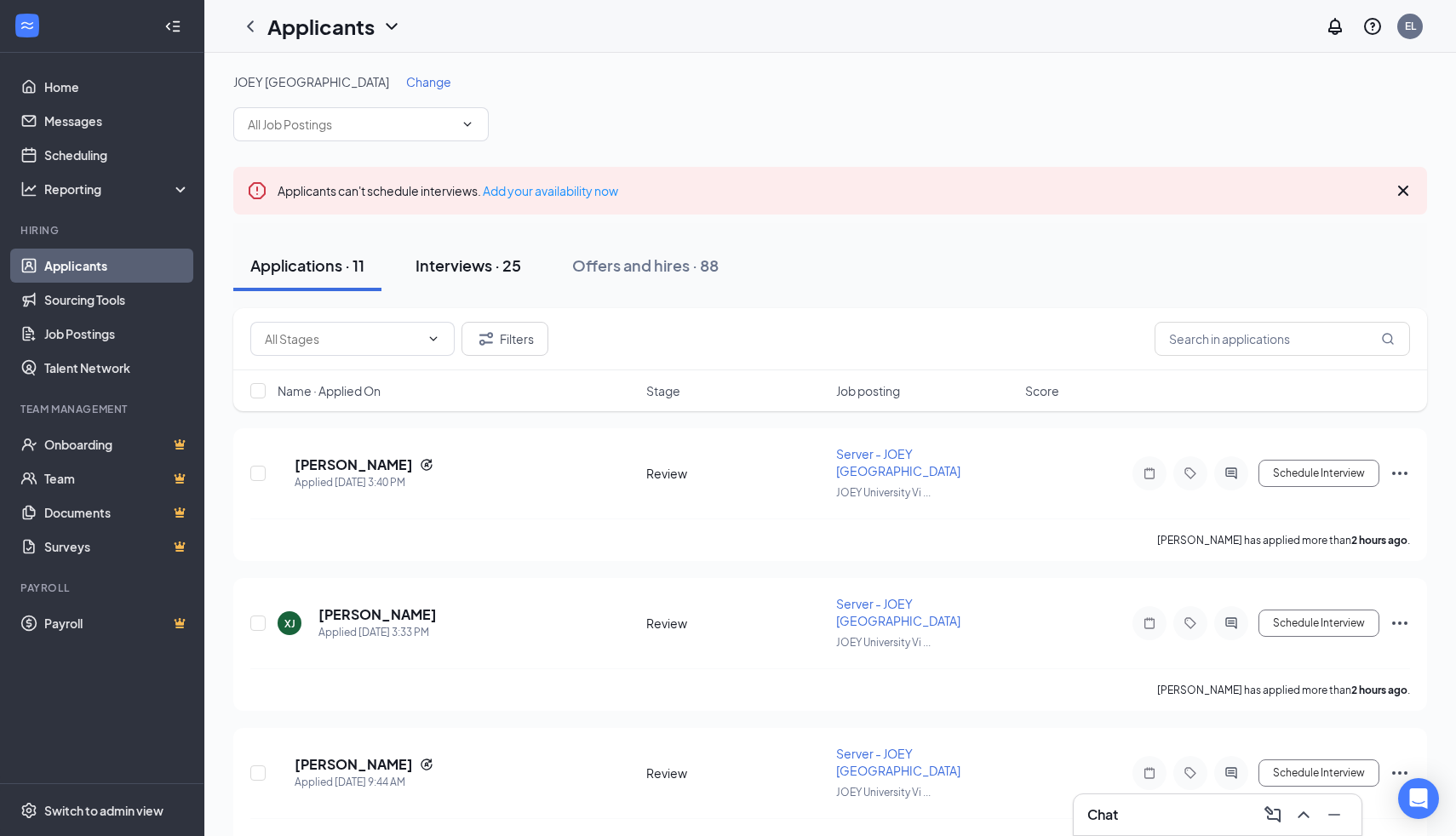
click at [495, 260] on div "Interviews · 25" at bounding box center [468, 265] width 105 height 22
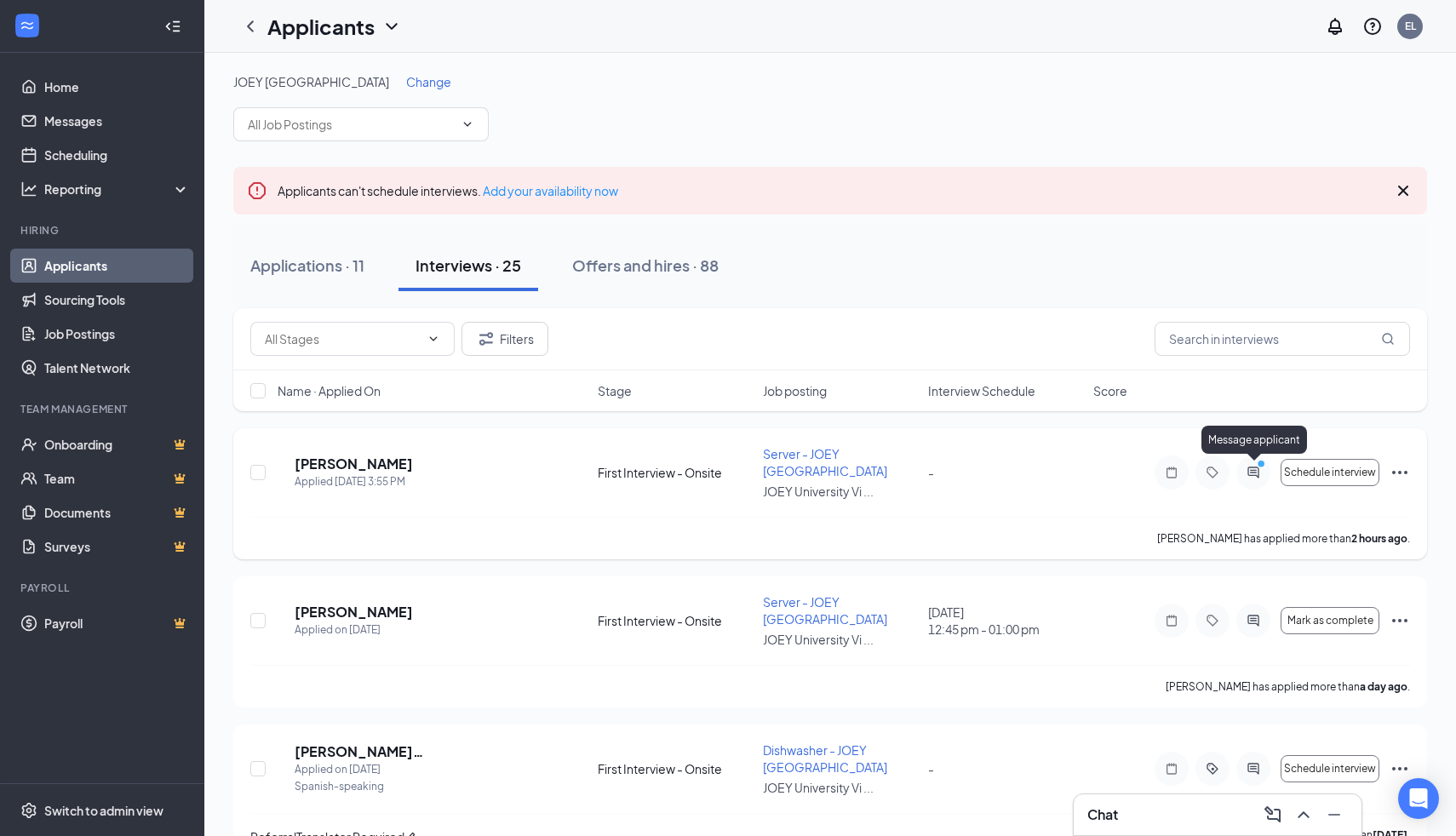
click at [1247, 477] on icon "ActiveChat" at bounding box center [1254, 472] width 21 height 13
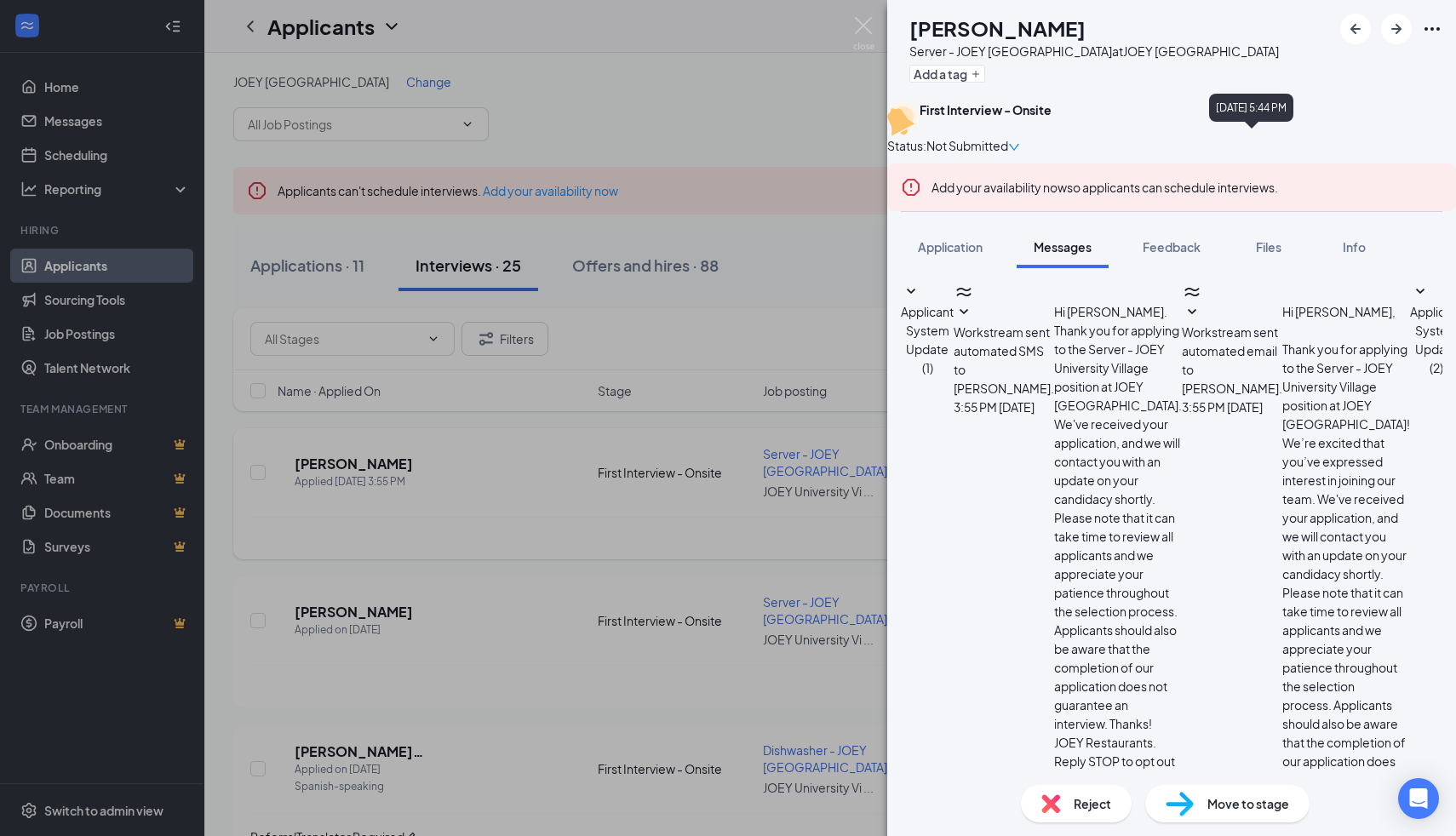
scroll to position [365, 0]
click at [863, 32] on img at bounding box center [863, 33] width 22 height 33
